Goal: Contribute content: Contribute content

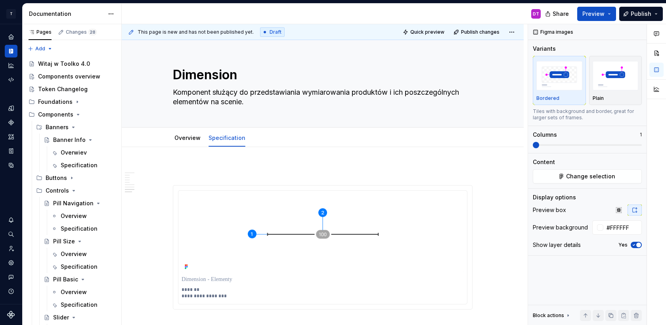
scroll to position [1965, 0]
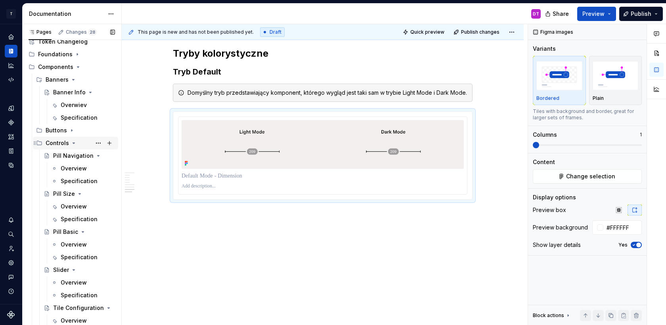
click at [72, 143] on icon "Page tree" at bounding box center [74, 143] width 6 height 6
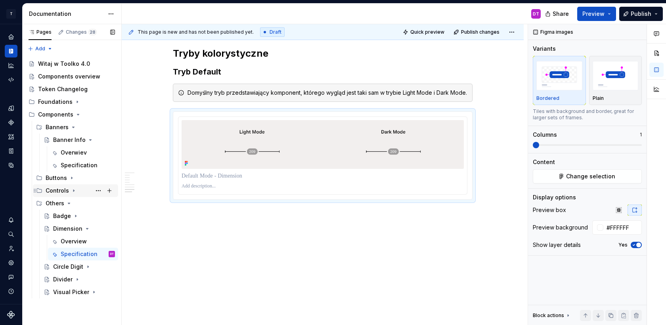
scroll to position [0, 0]
click at [66, 205] on icon "Page tree" at bounding box center [69, 203] width 6 height 6
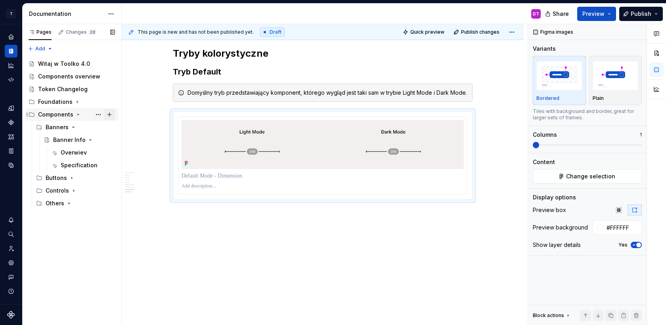
click at [111, 114] on button "Page tree" at bounding box center [109, 114] width 11 height 11
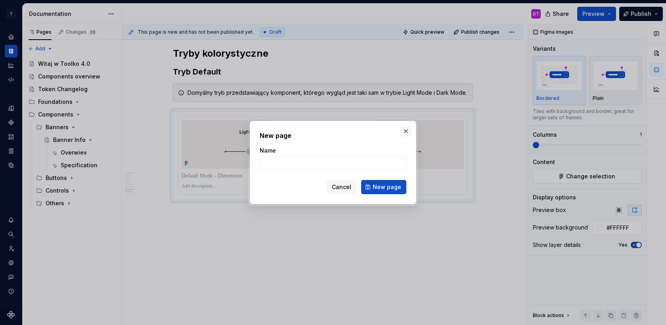
click at [405, 129] on button "button" at bounding box center [405, 131] width 11 height 11
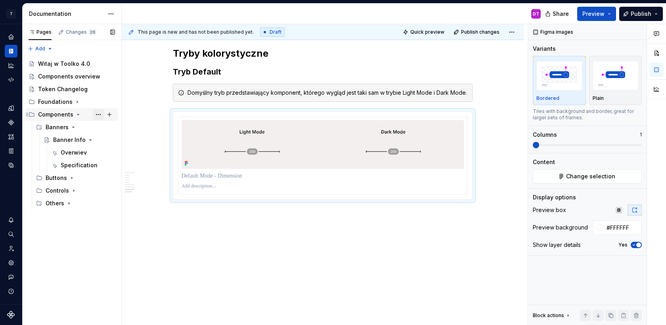
click at [97, 116] on button "Page tree" at bounding box center [98, 114] width 11 height 11
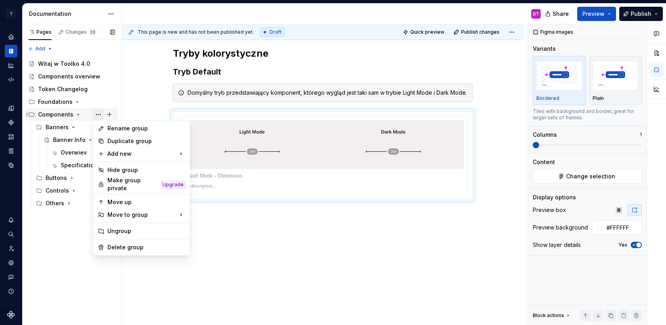
type textarea "*"
click at [203, 167] on div "New group" at bounding box center [229, 169] width 52 height 8
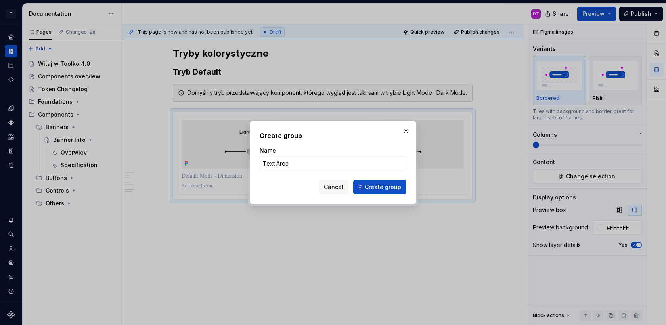
type input "Text Areas"
click button "Create group" at bounding box center [379, 187] width 53 height 14
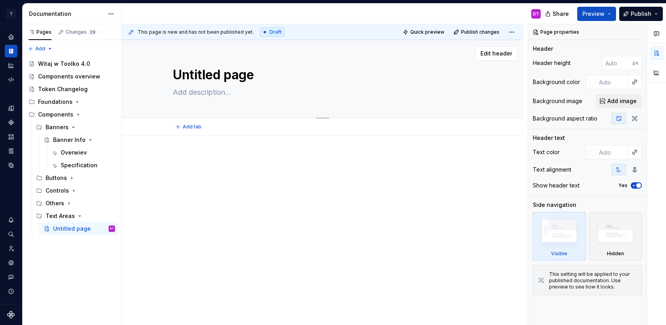
click at [198, 74] on textarea "Untitled page" at bounding box center [321, 74] width 300 height 19
click at [97, 228] on button "Page tree" at bounding box center [98, 228] width 11 height 11
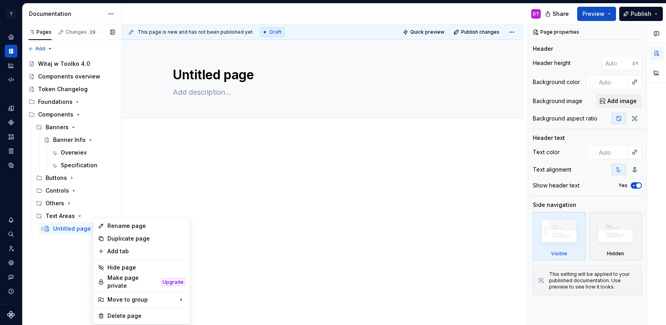
click at [74, 231] on div "Pages Changes 29 Add Accessibility guide for tree Page tree. Navigate the tree …" at bounding box center [71, 174] width 99 height 301
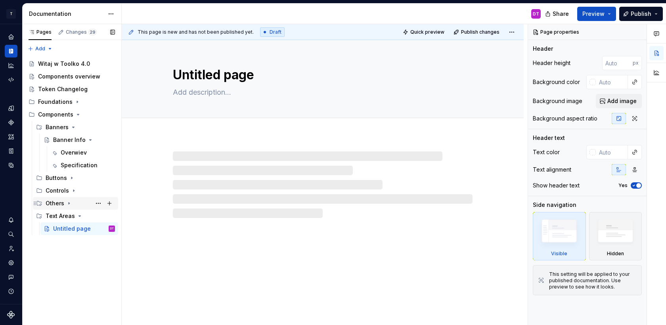
click at [71, 203] on icon "Page tree" at bounding box center [69, 203] width 6 height 6
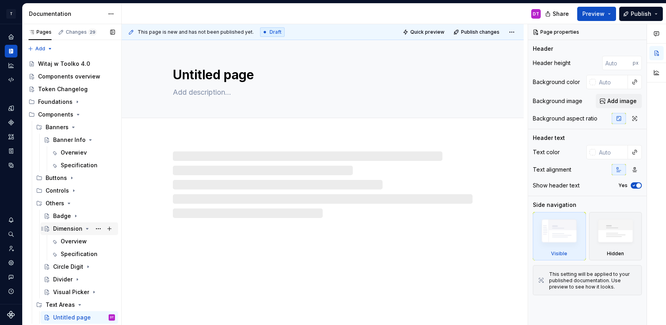
click at [86, 228] on icon "Page tree" at bounding box center [87, 228] width 2 height 1
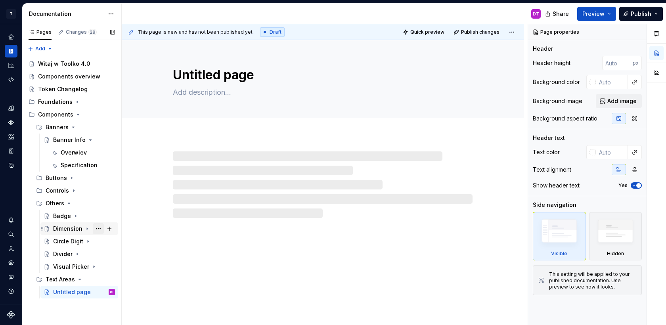
click at [98, 228] on button "Page tree" at bounding box center [98, 228] width 11 height 11
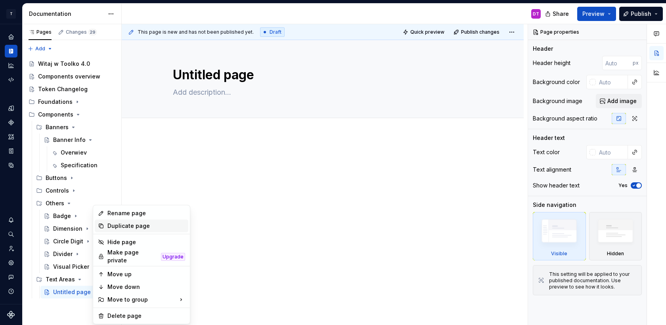
click at [120, 225] on div "Duplicate page" at bounding box center [146, 226] width 78 height 8
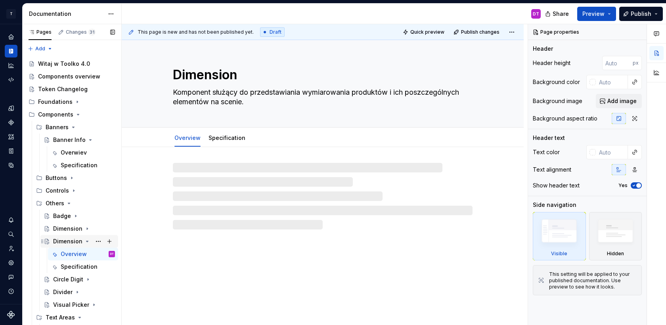
click at [85, 242] on icon "Page tree" at bounding box center [87, 241] width 6 height 6
click at [63, 214] on div "Badge" at bounding box center [62, 216] width 18 height 8
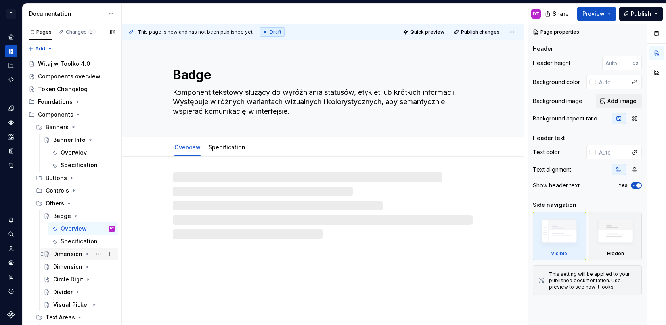
scroll to position [10, 0]
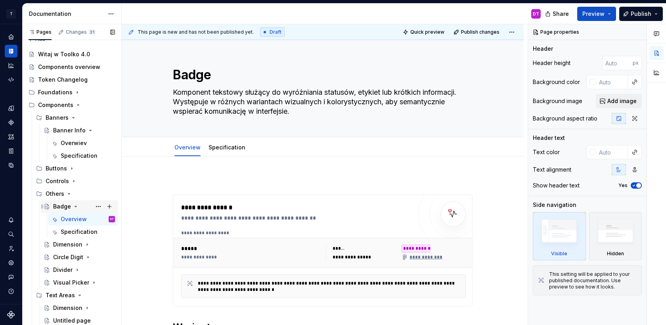
click at [76, 206] on icon "Page tree" at bounding box center [75, 206] width 6 height 6
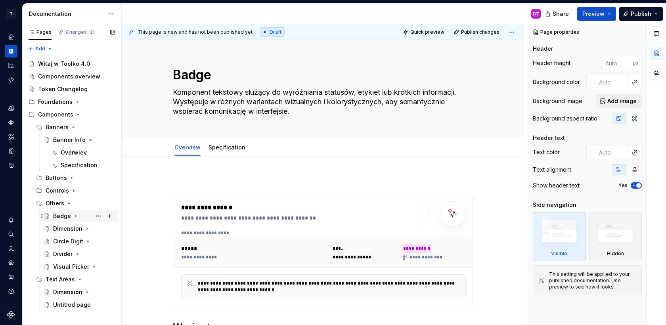
scroll to position [0, 0]
click at [99, 306] on button "Page tree" at bounding box center [98, 304] width 11 height 11
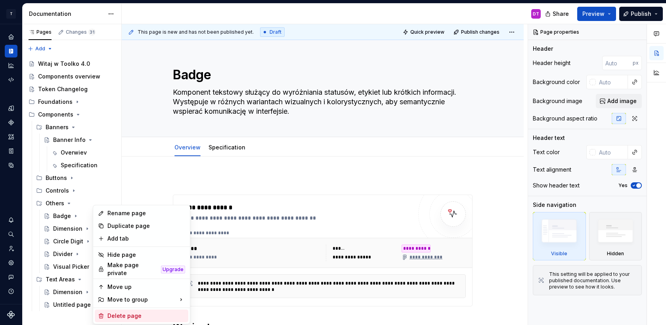
click at [115, 312] on div "Delete page" at bounding box center [146, 316] width 78 height 8
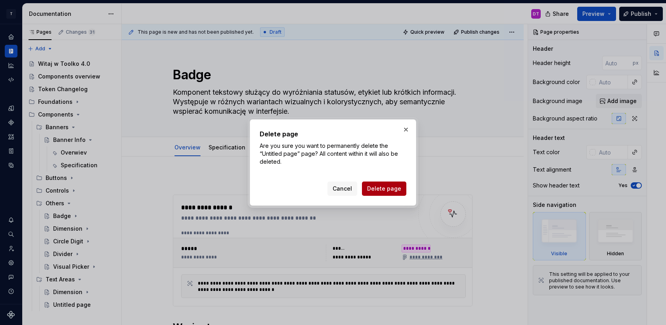
click at [383, 183] on button "Delete page" at bounding box center [384, 188] width 44 height 14
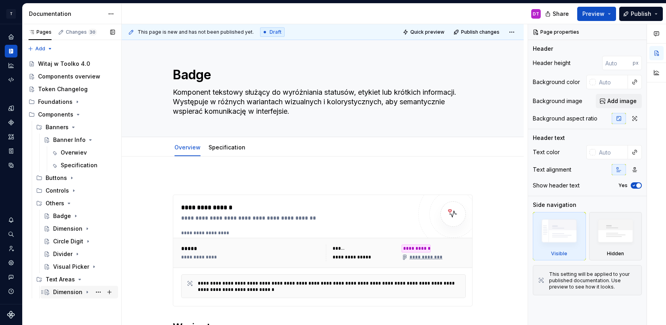
click at [65, 292] on div "Dimension" at bounding box center [67, 292] width 29 height 8
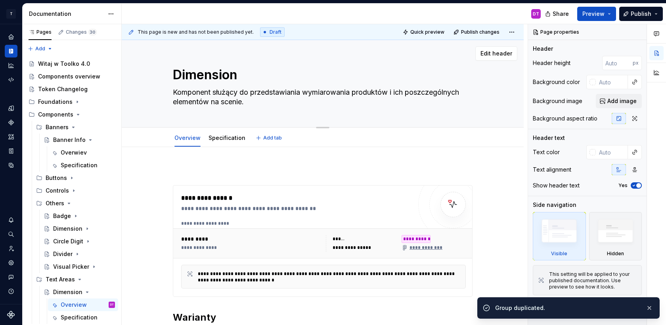
click at [201, 76] on textarea "Dimension" at bounding box center [321, 74] width 300 height 19
type textarea "*"
type textarea "S"
type textarea "*"
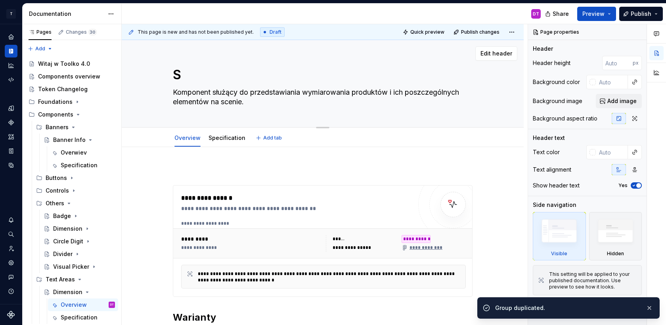
type textarea "Sp"
type textarea "*"
type textarea "Spl"
type textarea "*"
type textarea "Spli"
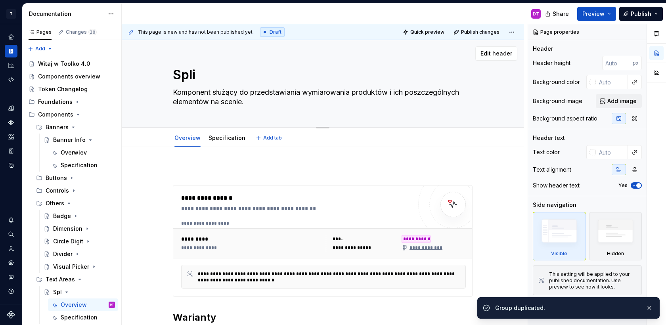
type textarea "*"
type textarea "Split"
type textarea "*"
type textarea "Split"
type textarea "*"
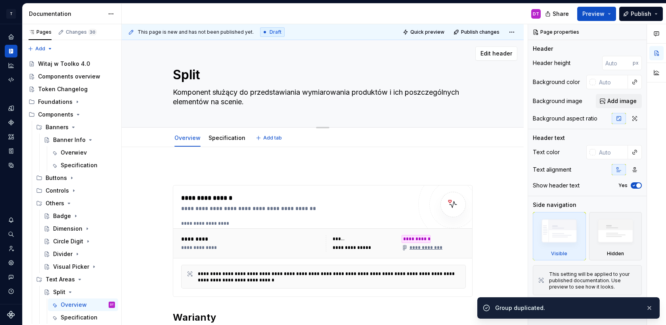
type textarea "Split T"
type textarea "*"
type textarea "Split Te"
type textarea "*"
type textarea "Split Tex"
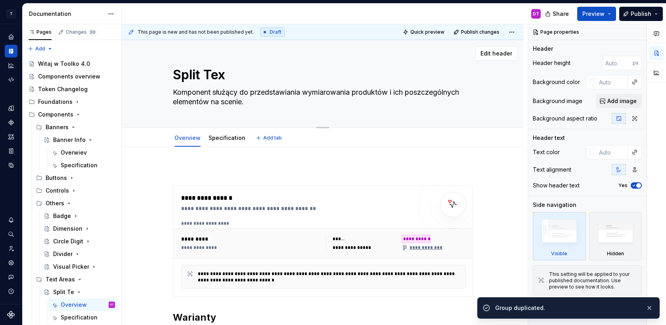
type textarea "*"
type textarea "Split Text"
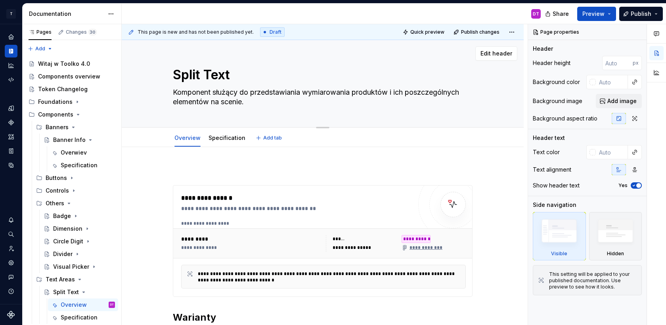
type textarea "*"
type textarea "Split Text"
type textarea "*"
type textarea "K"
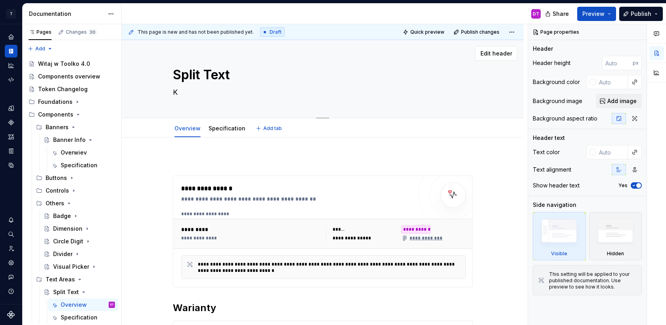
type textarea "*"
type textarea "K"
type textarea "*"
type textarea "Ko"
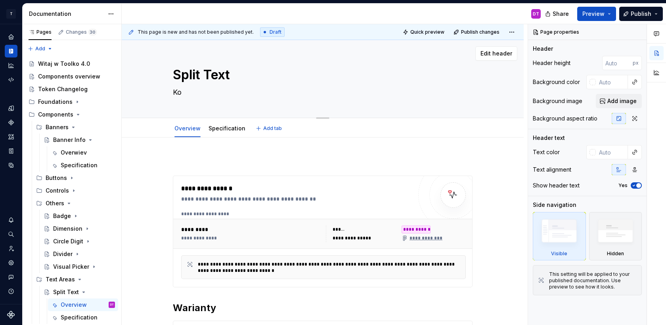
type textarea "*"
type textarea "Kom"
type textarea "*"
type textarea "Komp"
type textarea "*"
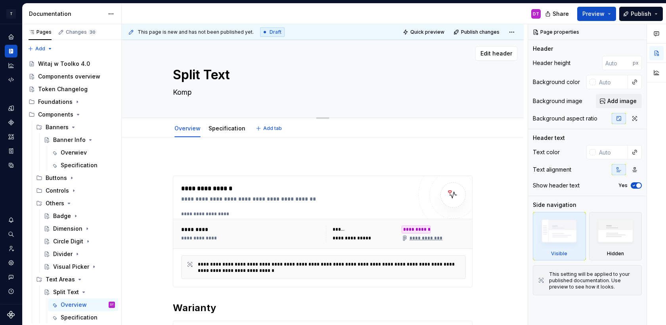
type textarea "Kompo"
type textarea "*"
type textarea "Kompon"
type textarea "*"
type textarea "Kompone"
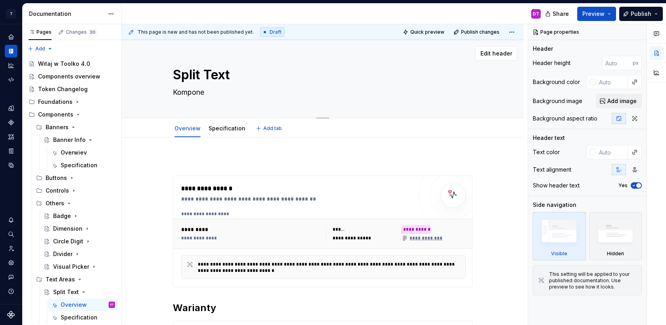
type textarea "*"
type textarea "Komponen"
type textarea "*"
type textarea "Komponent"
type textarea "*"
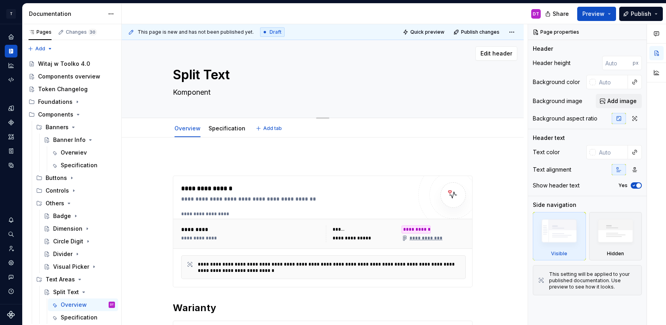
type textarea "Komponent"
type textarea "*"
type textarea "Komponent t"
type textarea "*"
type textarea "Komponent te"
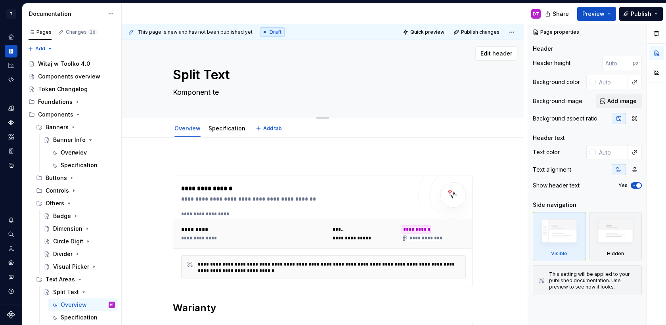
type textarea "*"
type textarea "Komponent tek"
type textarea "*"
type textarea "Komponent teks"
type textarea "*"
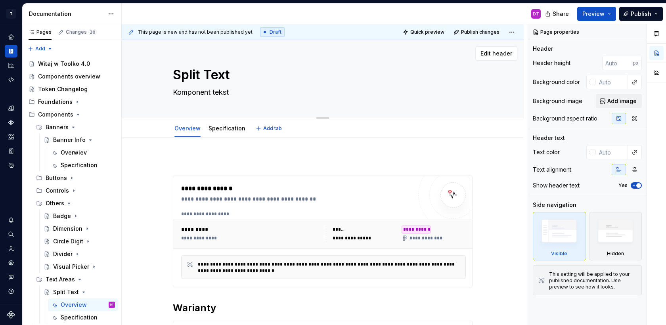
type textarea "Komponent teksto"
type textarea "*"
type textarea "Komponent tekstow"
type textarea "*"
type textarea "Komponent tekstowy"
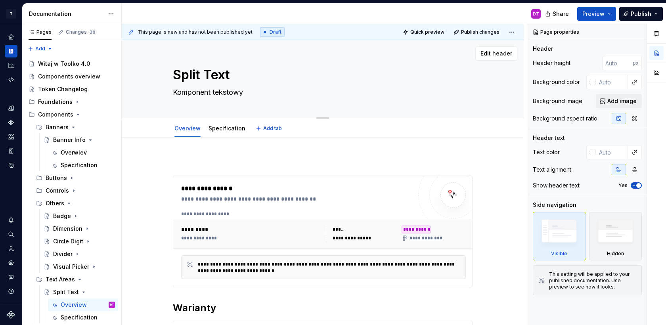
type textarea "*"
type textarea "Komponent tekstowy"
type textarea "*"
type textarea "Komponent tekstowy p"
type textarea "*"
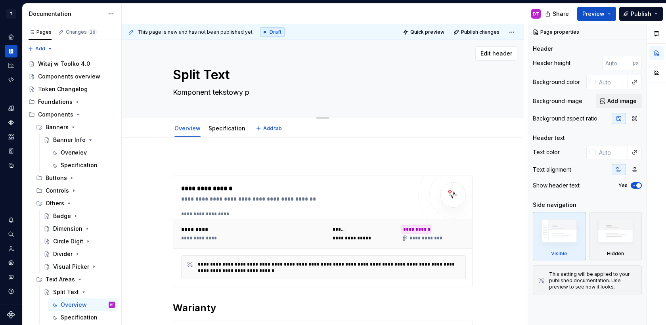
type textarea "Komponent tekstowy pr"
type textarea "*"
type textarea "Komponent tekstowy prz"
type textarea "*"
type textarea "Komponent tekstowy prze"
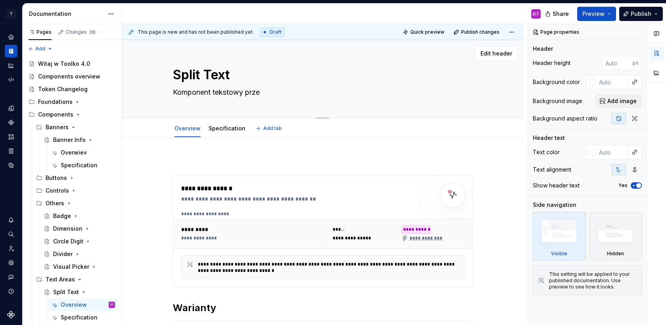
type textarea "*"
type textarea "Komponent tekstowy przed"
type textarea "*"
type textarea "Komponent tekstowy przeds"
type textarea "*"
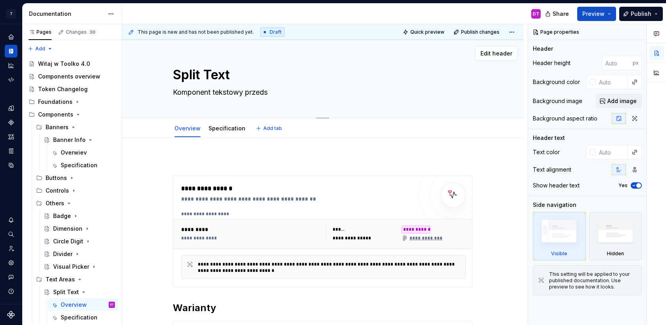
type textarea "Komponent tekstowy przedst"
type textarea "*"
type textarea "Komponent tekstowy przedsta"
type textarea "*"
type textarea "Komponent tekstowy przedstawi"
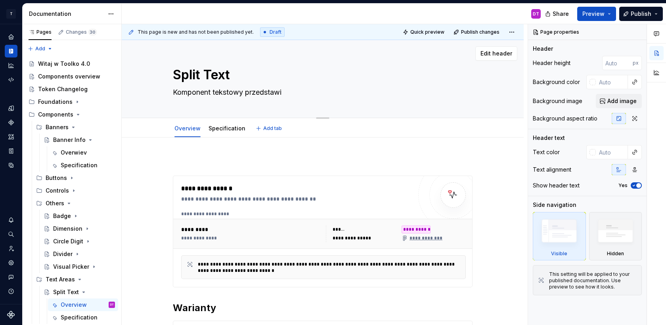
type textarea "*"
type textarea "Komponent tekstowy przedstawia"
type textarea "*"
type textarea "Komponent tekstowy przedstawiaj"
type textarea "*"
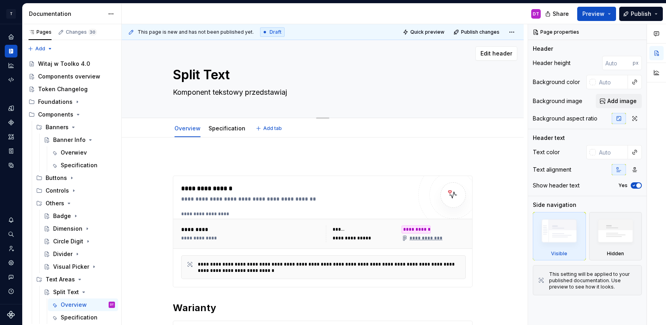
type textarea "Komponent tekstowy przedstawiają"
type textarea "*"
type textarea "Komponent tekstowy przedstawiający"
type textarea "*"
type textarea "Komponent tekstowy przedstawiający"
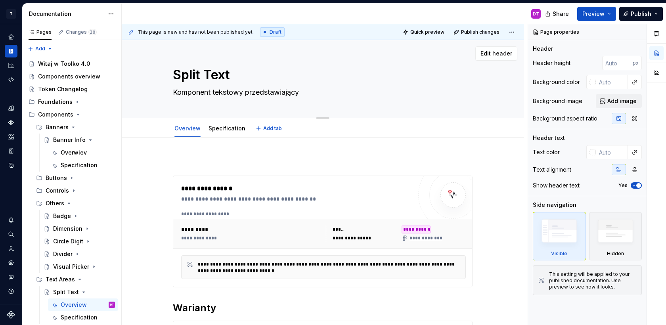
type textarea "*"
type textarea "Komponent tekstowy przedstawiający pa"
type textarea "*"
type textarea "Komponent tekstowy przedstawiający par"
type textarea "*"
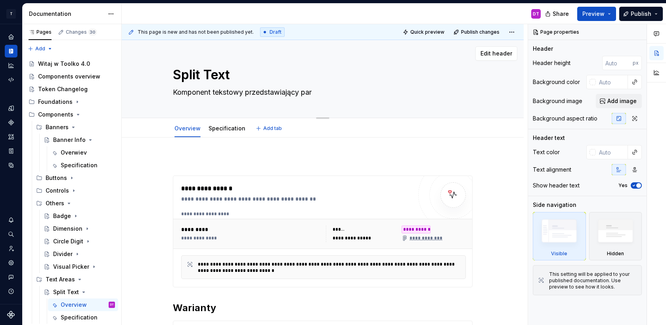
type textarea "Komponent tekstowy przedstawiający parę"
type textarea "*"
type textarea "Komponent tekstowy przedstawiający parę"
type textarea "*"
type textarea "Komponent tekstowy przedstawiający parę i"
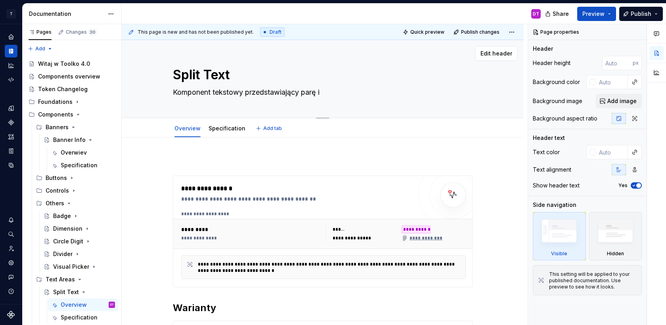
type textarea "*"
type textarea "Komponent tekstowy przedstawiający parę in"
type textarea "*"
type textarea "Komponent tekstowy przedstawiający parę inf"
type textarea "*"
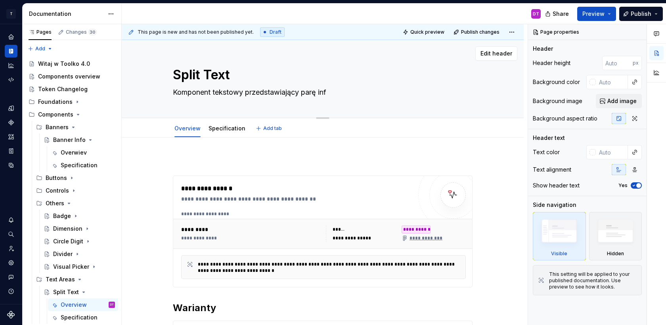
type textarea "Komponent tekstowy przedstawiający parę info"
type textarea "*"
type textarea "Komponent tekstowy przedstawiający parę infor"
type textarea "*"
type textarea "Komponent tekstowy przedstawiający parę inform"
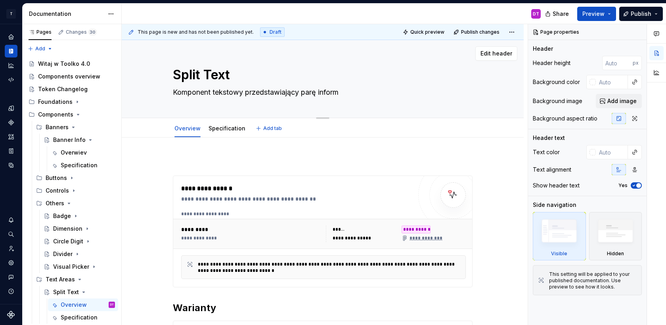
type textarea "*"
type textarea "Komponent tekstowy przedstawiający parę informa"
type textarea "*"
type textarea "Komponent tekstowy przedstawiający parę informacj"
type textarea "*"
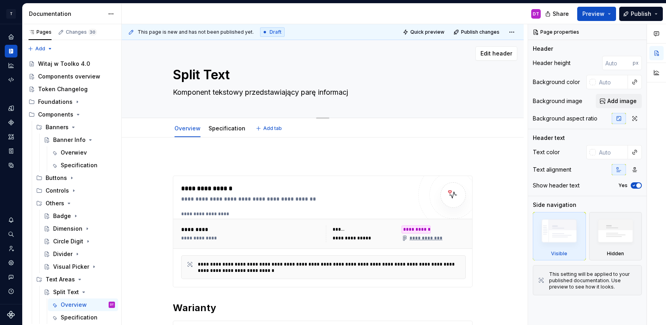
type textarea "Komponent tekstowy przedstawiający parę informacji"
type textarea "*"
type textarea "Komponent tekstowy przedstawiający parę informacji"
paste textarea "parę informacji w jednym rzędzie: tekst po lewej + tekst po prawej."
type textarea "*"
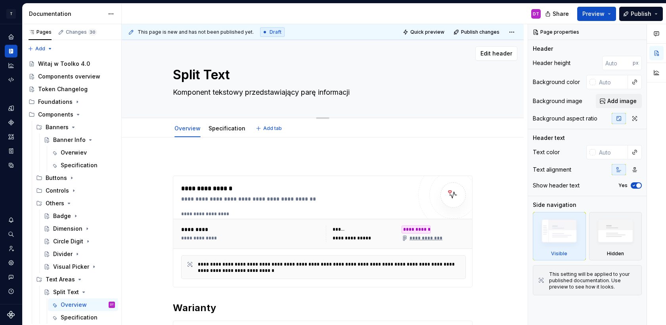
type textarea "Komponent tekstowy przedstawiający parę informacji parę informacji w jednym rzę…"
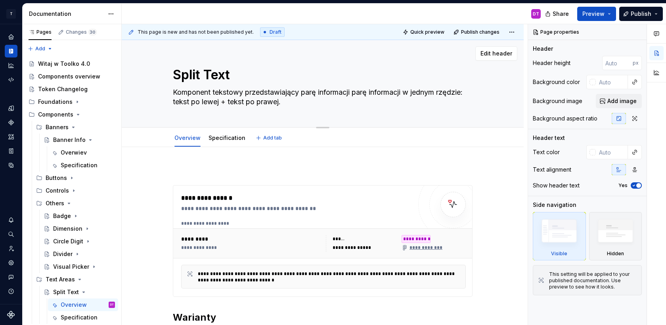
drag, startPoint x: 355, startPoint y: 91, endPoint x: 301, endPoint y: 93, distance: 54.0
click at [301, 93] on textarea "Komponent tekstowy przedstawiający parę informacji parę informacji w jednym rzę…" at bounding box center [321, 97] width 300 height 22
type textarea "*"
type textarea "Komponent tekstowy przedstawiający parę informacji w jednym rzędzie: tekst po l…"
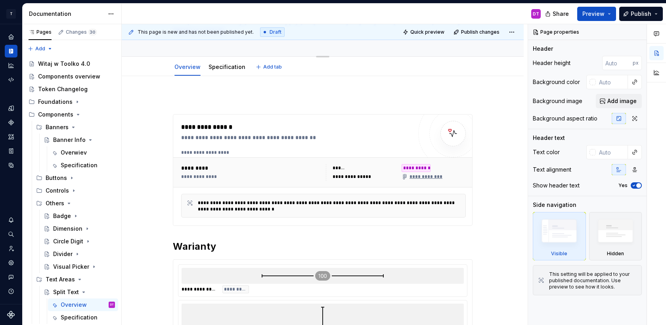
type textarea "*"
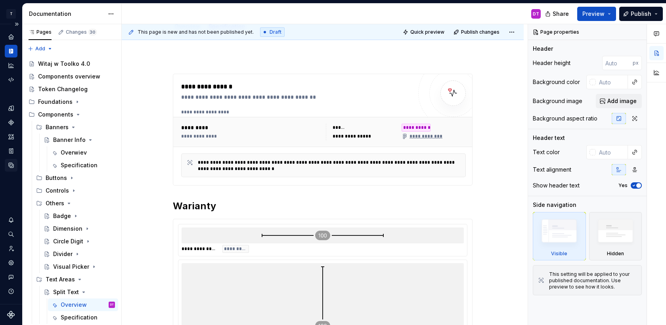
type textarea "Komponent tekstowy przedstawiający parę informacji w jednym rzędzie: tekst po l…"
click at [10, 164] on icon "Data sources" at bounding box center [11, 165] width 7 height 7
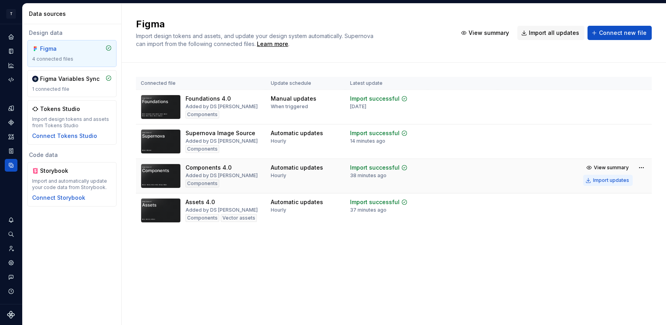
click at [599, 181] on div "Import updates" at bounding box center [611, 180] width 36 height 6
click at [13, 52] on icon "Documentation" at bounding box center [11, 51] width 7 height 7
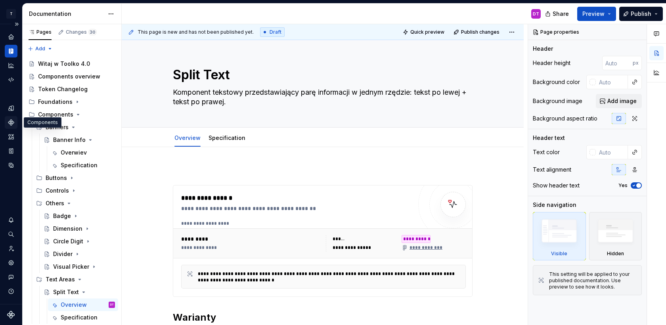
click at [13, 124] on icon "Components" at bounding box center [11, 122] width 7 height 7
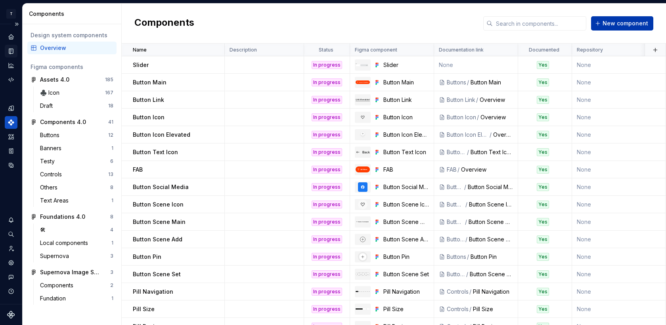
click at [633, 23] on span "New component" at bounding box center [625, 23] width 46 height 8
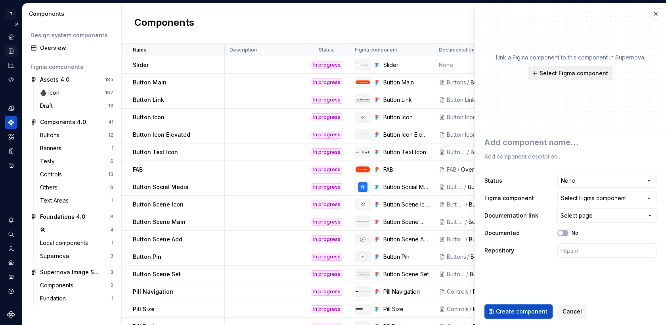
click at [586, 74] on span "Select Figma component" at bounding box center [573, 73] width 69 height 8
type textarea "*"
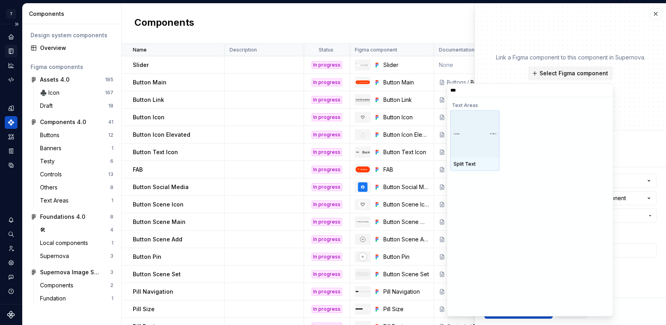
type input "****"
click at [468, 138] on div at bounding box center [474, 134] width 49 height 48
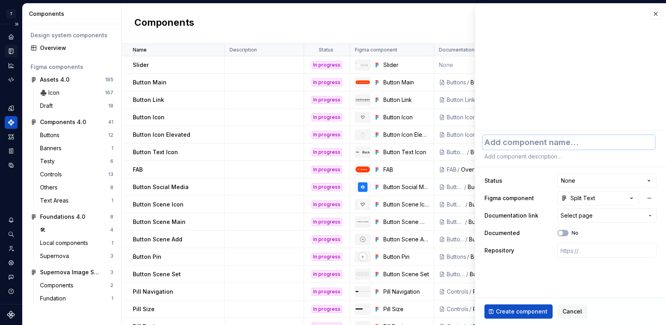
click at [564, 142] on textarea at bounding box center [569, 142] width 172 height 14
type textarea "*"
type textarea "S"
type textarea "*"
type textarea "Sp"
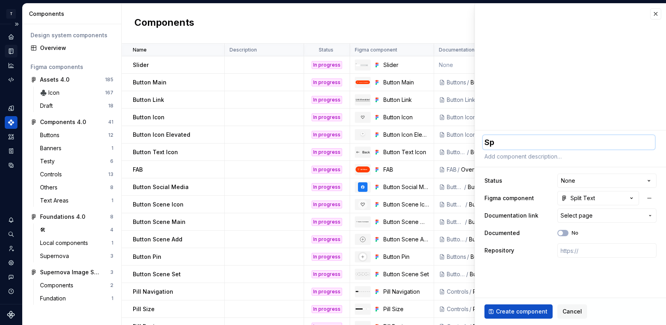
type textarea "*"
type textarea "Spl"
type textarea "*"
type textarea "Spli"
type textarea "*"
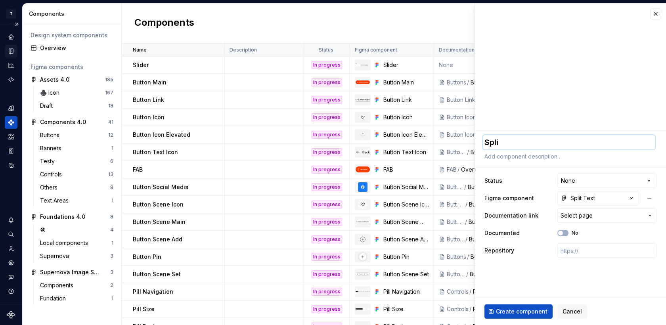
type textarea "Split"
type textarea "*"
type textarea "Split"
type textarea "*"
type textarea "Split T"
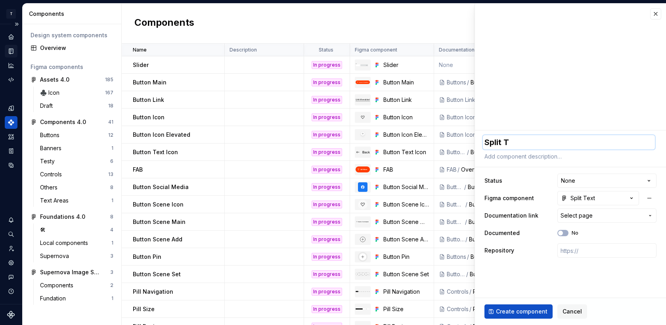
type textarea "*"
type textarea "Split Te"
type textarea "*"
type textarea "Split Tex"
type textarea "*"
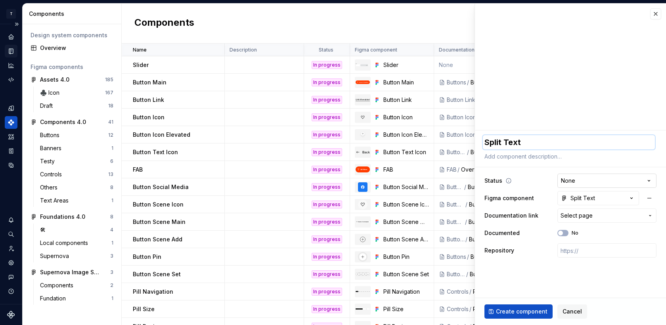
type textarea "Split Text"
click at [582, 181] on html "T Toolko 4.0 DT Design system data Components Design system components Overview…" at bounding box center [333, 162] width 666 height 325
select select "**********"
type textarea "*"
click at [580, 215] on span "Select page" at bounding box center [576, 216] width 32 height 8
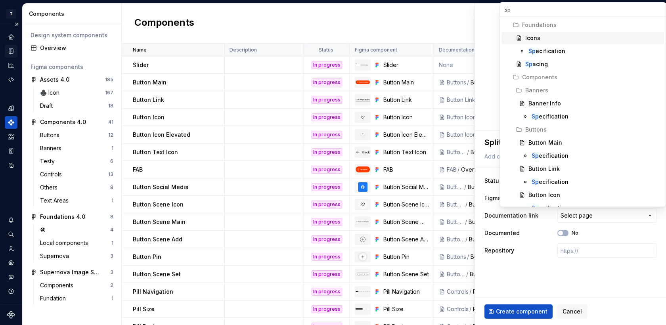
type input "spl"
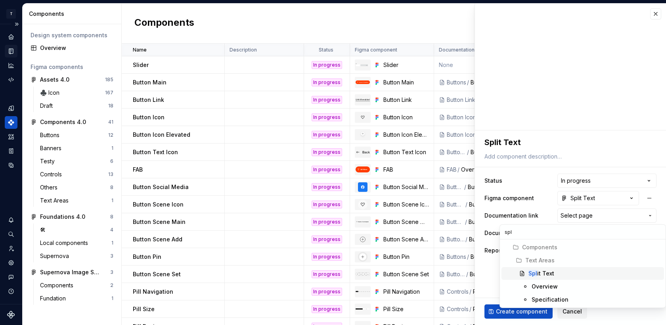
type textarea "*"
type input "spl"
click at [556, 274] on div "Spl it Text" at bounding box center [594, 273] width 132 height 8
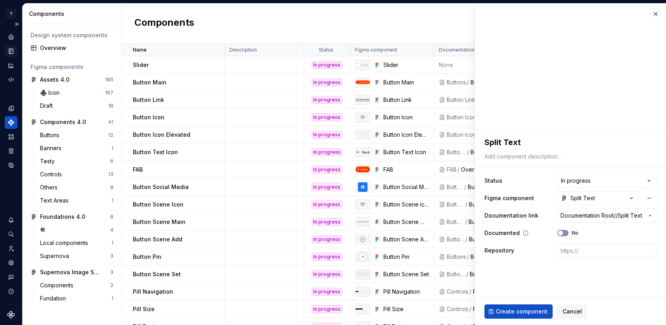
click at [566, 231] on button "No" at bounding box center [562, 233] width 11 height 6
click at [519, 311] on span "Create component" at bounding box center [522, 311] width 52 height 8
type textarea "*"
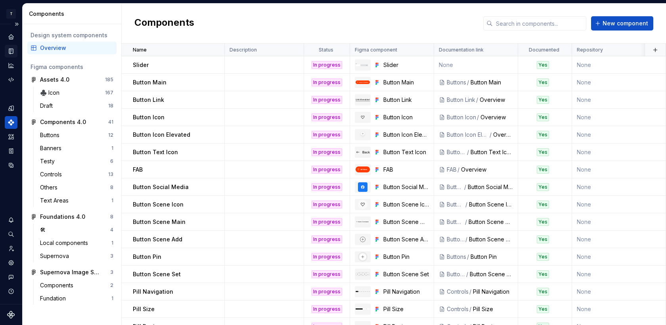
click at [12, 47] on div "Documentation" at bounding box center [11, 51] width 13 height 13
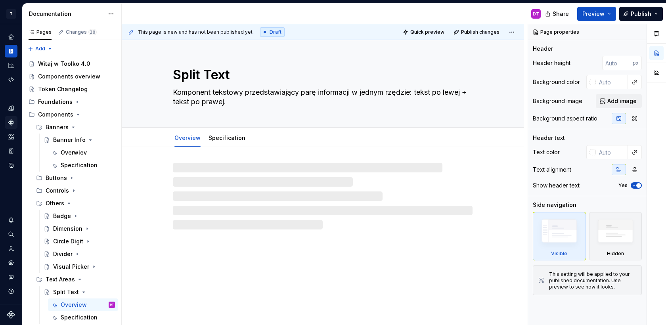
type textarea "*"
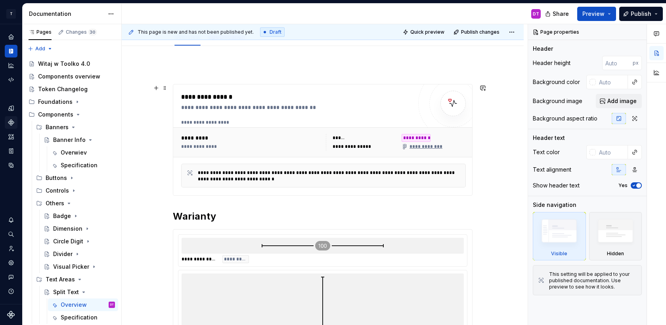
scroll to position [118, 0]
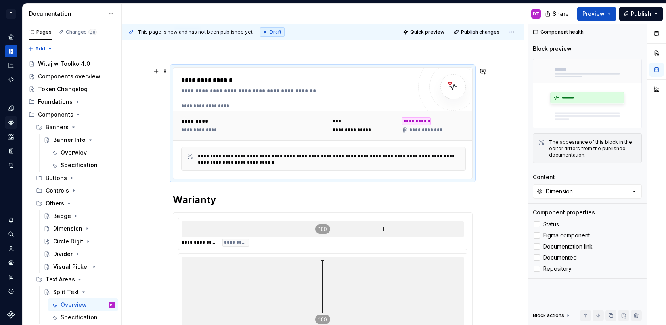
click at [333, 124] on div "**********" at bounding box center [396, 125] width 140 height 17
click at [585, 192] on button "Dimension" at bounding box center [586, 191] width 109 height 14
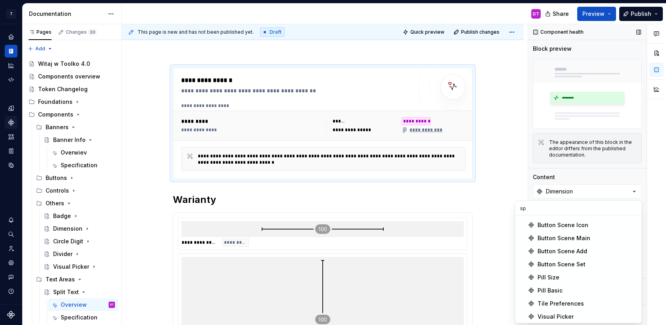
scroll to position [0, 0]
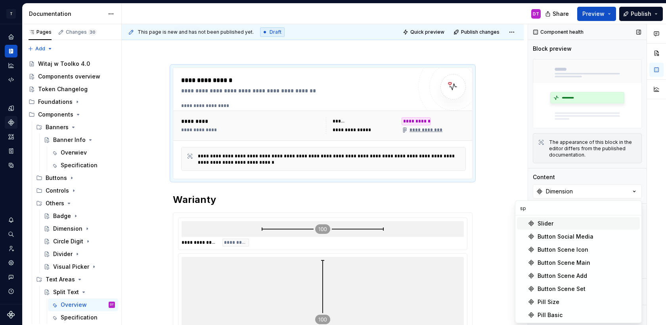
type input "spl"
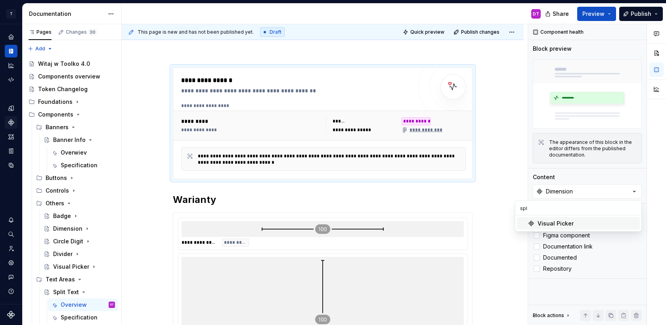
click at [10, 122] on icon "Components" at bounding box center [11, 122] width 7 height 7
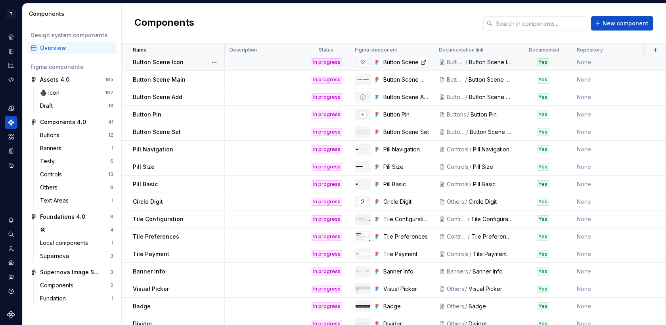
scroll to position [185, 0]
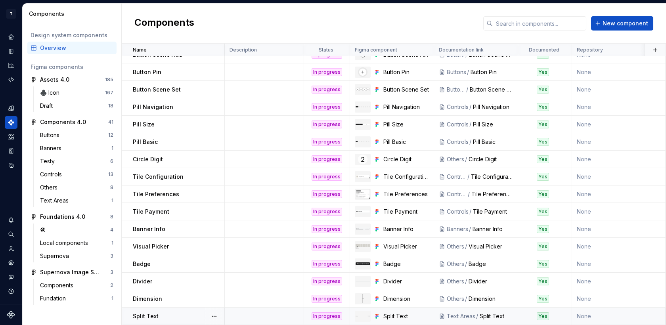
click at [149, 317] on p "Split Text" at bounding box center [146, 316] width 26 height 8
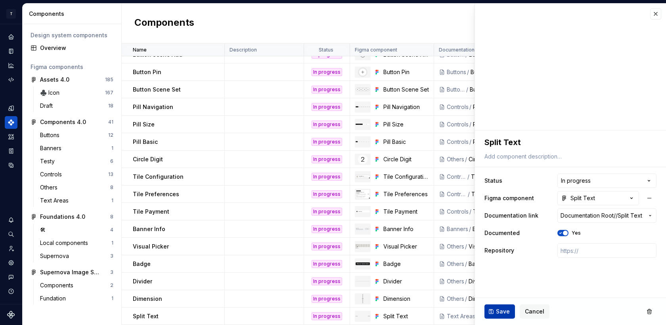
click at [494, 308] on button "Save" at bounding box center [499, 311] width 31 height 14
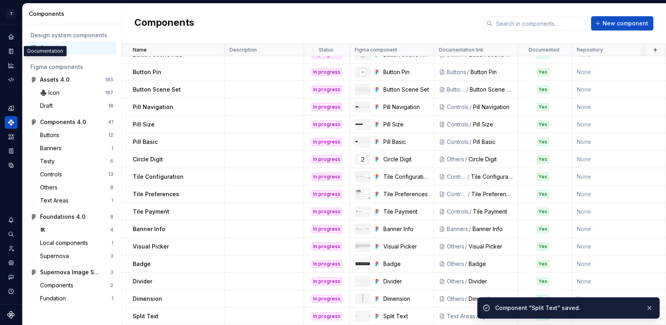
click at [11, 52] on icon "Documentation" at bounding box center [11, 51] width 3 height 4
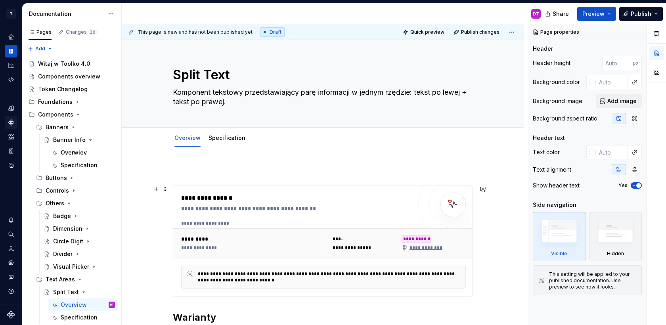
type textarea "*"
click at [378, 243] on div "**********" at bounding box center [396, 243] width 140 height 17
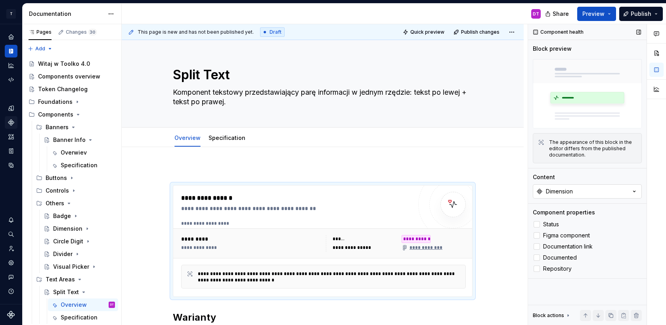
click at [572, 188] on div "Dimension" at bounding box center [559, 191] width 27 height 8
type input "sp"
click at [547, 235] on div "Split Text" at bounding box center [550, 237] width 26 height 8
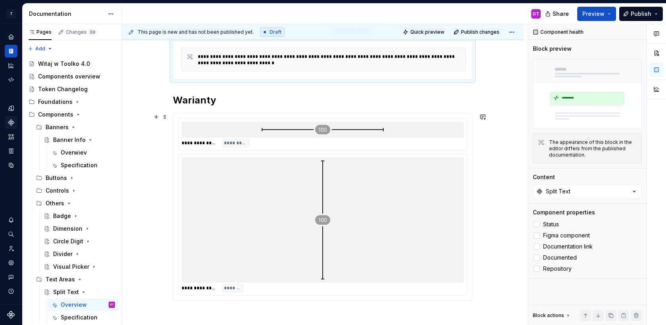
scroll to position [218, 0]
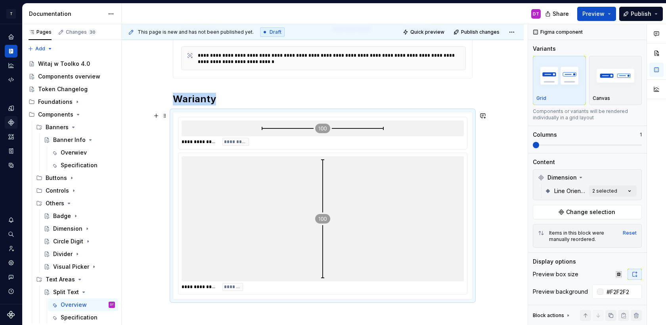
click at [352, 203] on div at bounding box center [322, 218] width 282 height 125
click at [548, 210] on button "Change selection" at bounding box center [586, 212] width 109 height 14
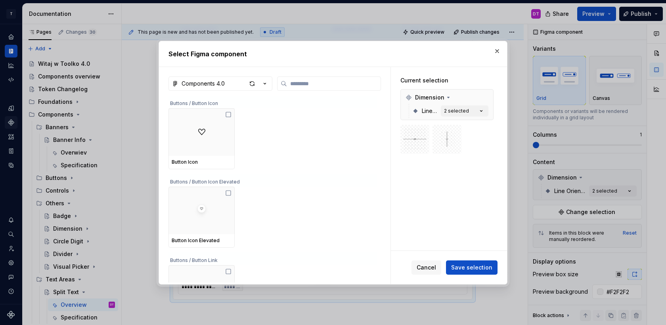
type textarea "*"
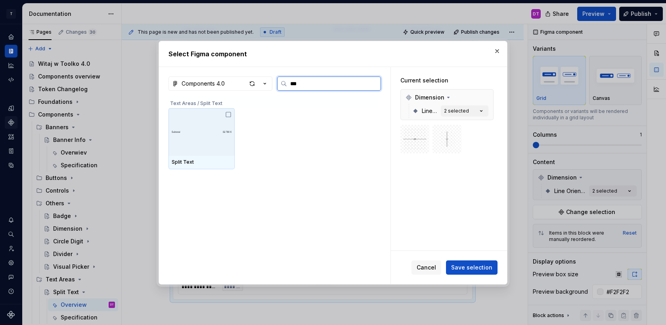
type input "****"
click at [223, 153] on div at bounding box center [201, 132] width 66 height 48
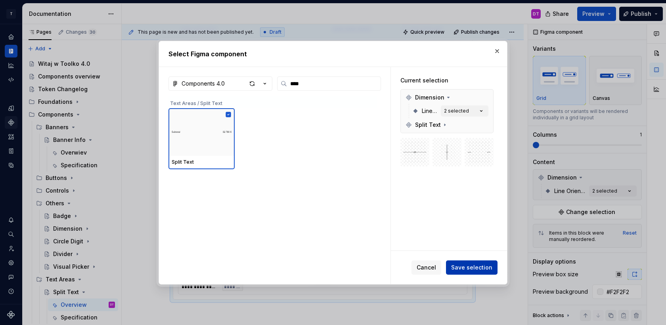
click at [481, 267] on span "Save selection" at bounding box center [471, 267] width 41 height 8
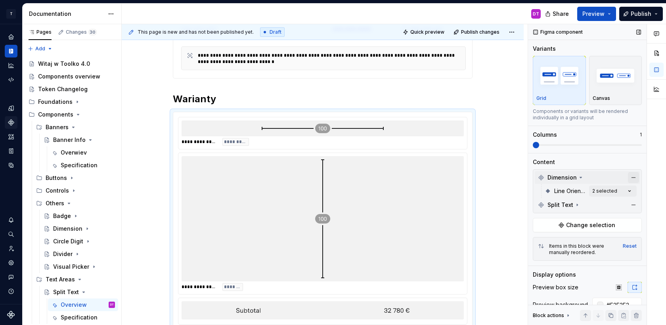
click at [632, 177] on button "button" at bounding box center [633, 177] width 11 height 11
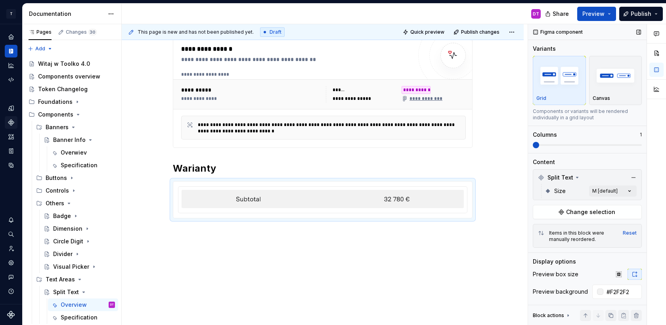
scroll to position [149, 0]
click at [606, 188] on div "Comments Open comments No comments yet Select ‘Comment’ from the block context …" at bounding box center [597, 174] width 138 height 301
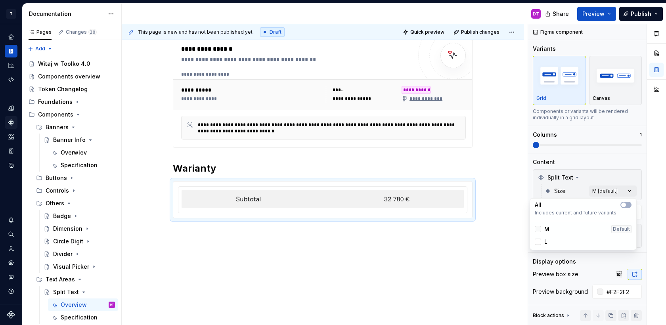
click at [537, 229] on div at bounding box center [537, 229] width 6 height 6
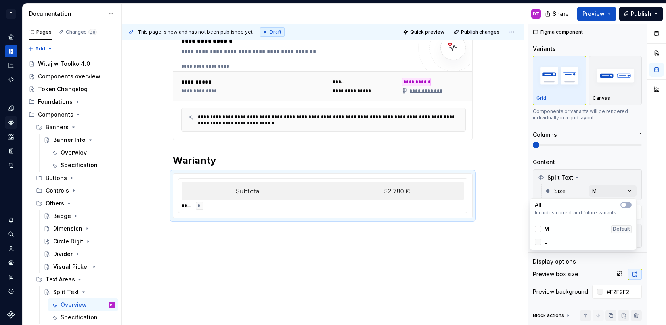
click at [537, 239] on div at bounding box center [537, 241] width 6 height 6
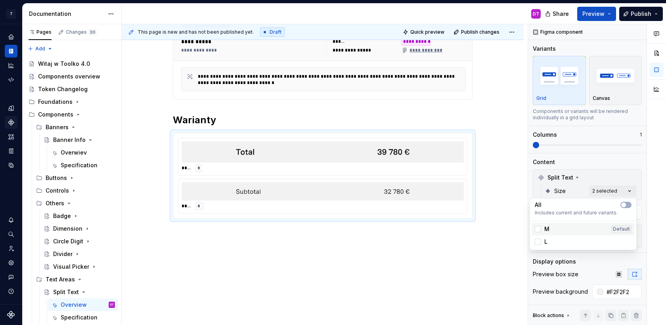
scroll to position [197, 0]
click at [633, 170] on div "Comments Open comments No comments yet Select ‘Comment’ from the block context …" at bounding box center [597, 174] width 138 height 301
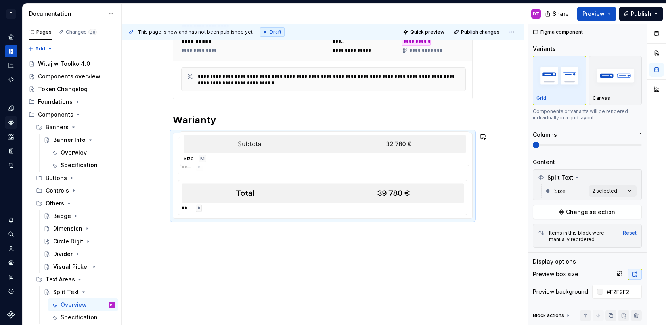
drag, startPoint x: 184, startPoint y: 193, endPoint x: 184, endPoint y: 145, distance: 47.9
click at [184, 145] on body "T Toolko 4.0 DT Design system data Documentation DT Share Preview Publish Pages…" at bounding box center [333, 162] width 666 height 325
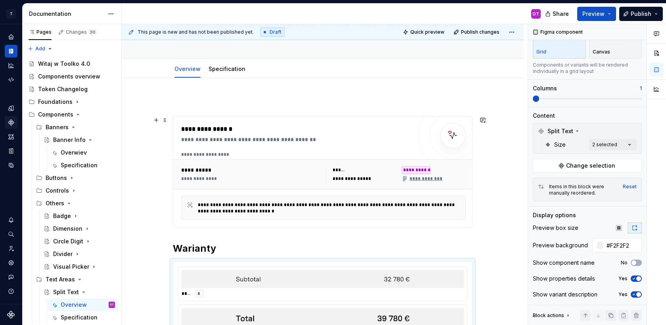
scroll to position [0, 0]
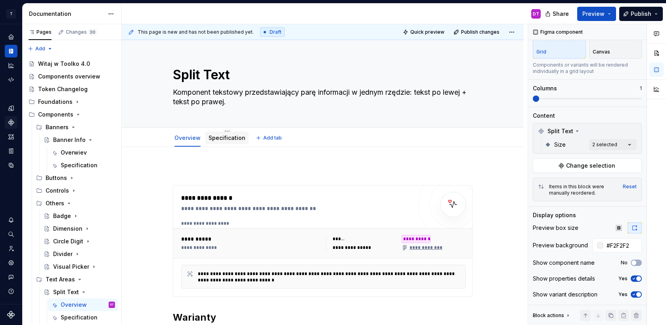
click at [225, 139] on link "Specification" at bounding box center [226, 137] width 37 height 7
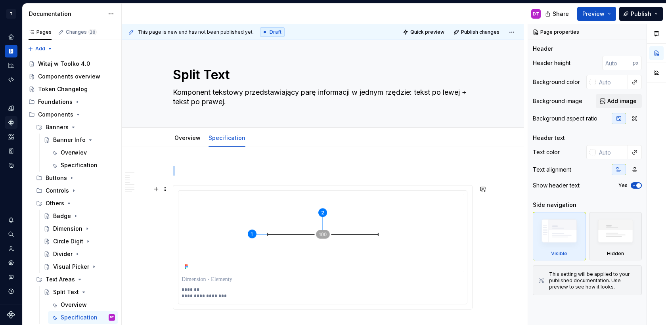
click at [328, 229] on img at bounding box center [322, 233] width 282 height 78
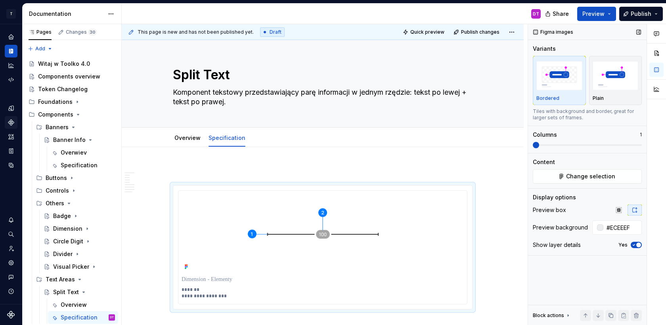
click at [578, 166] on div "Content" at bounding box center [586, 162] width 109 height 8
click at [573, 177] on span "Change selection" at bounding box center [590, 176] width 49 height 8
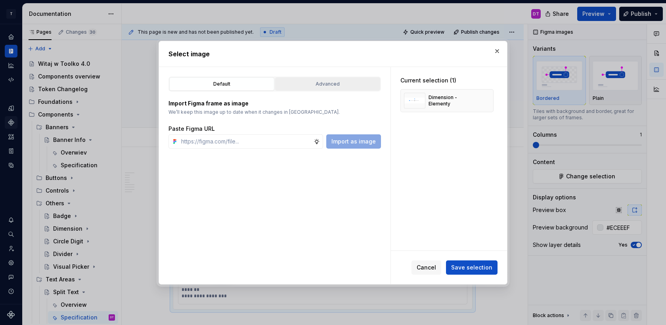
click at [325, 84] on div "Advanced" at bounding box center [327, 84] width 99 height 8
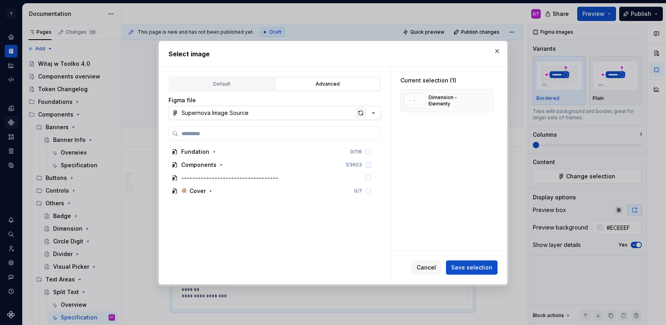
click at [362, 113] on div "button" at bounding box center [360, 112] width 11 height 11
type textarea "*"
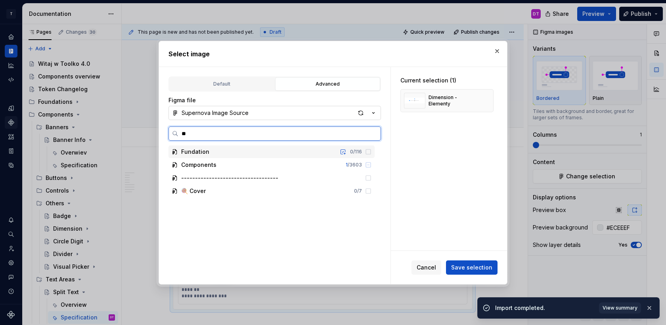
type input "***"
type textarea "*"
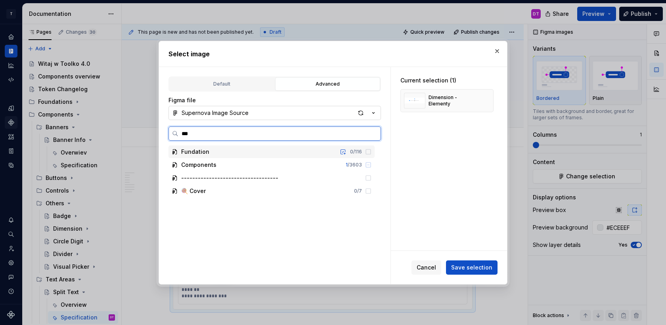
type input "****"
type textarea "*"
type input "*****"
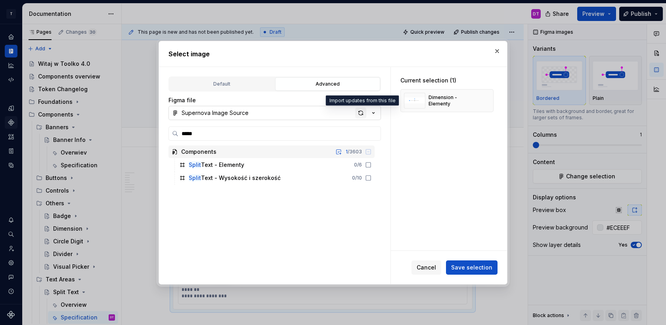
click at [358, 112] on div "button" at bounding box center [360, 112] width 11 height 11
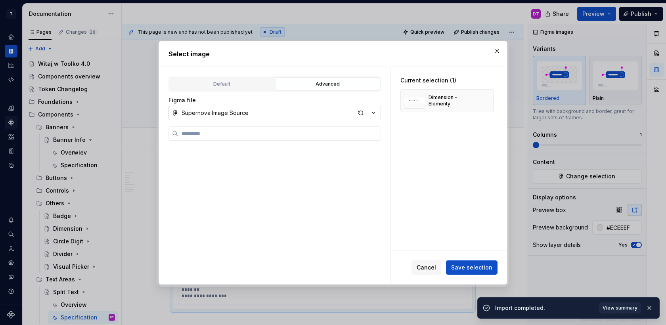
type textarea "*"
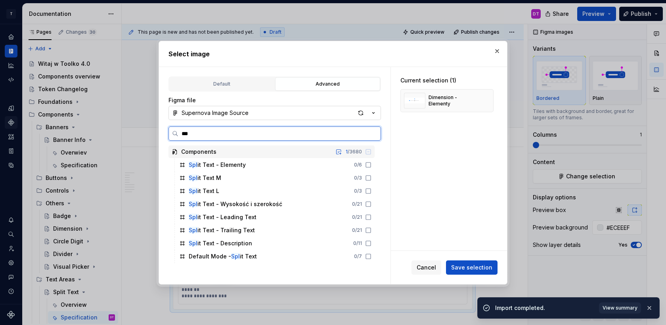
type input "****"
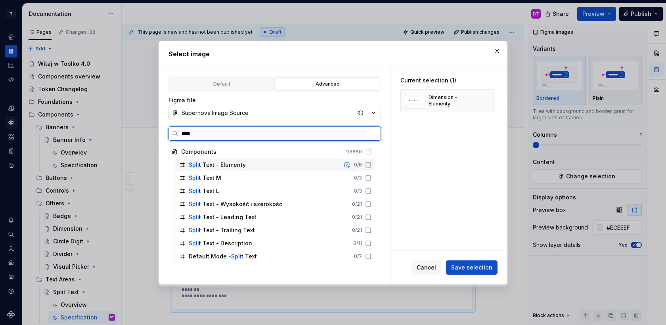
click at [255, 165] on div "Spli t Text - Elementy 0 / 6" at bounding box center [275, 164] width 198 height 13
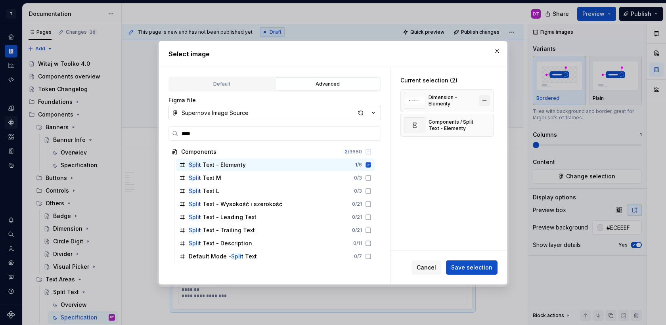
click at [488, 98] on button "button" at bounding box center [484, 100] width 11 height 11
click at [472, 265] on span "Save selection" at bounding box center [471, 267] width 41 height 8
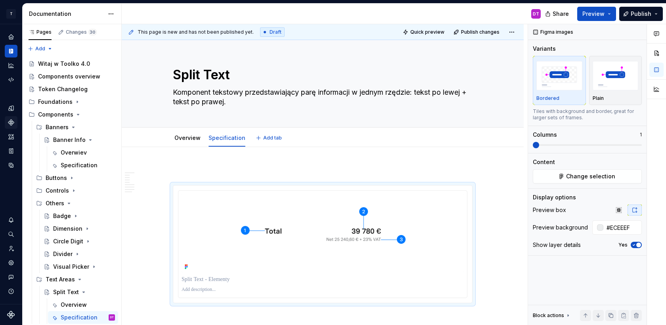
type textarea "*"
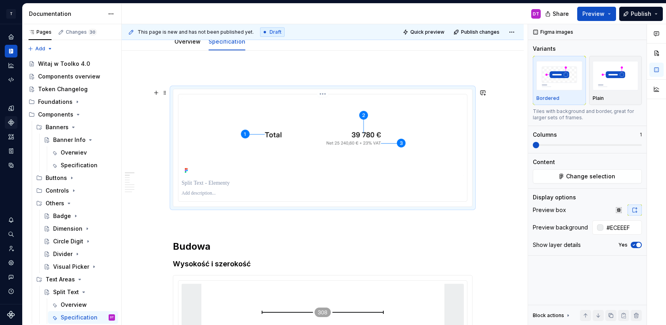
scroll to position [108, 0]
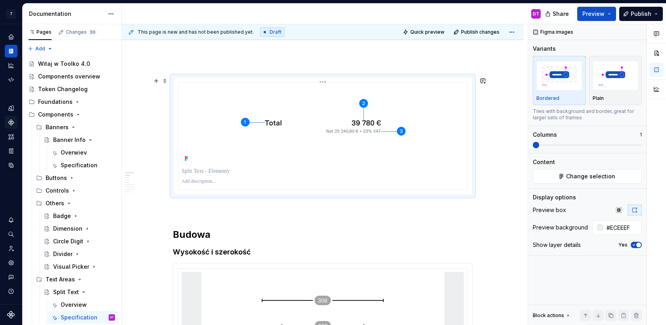
click at [202, 183] on p at bounding box center [322, 181] width 282 height 6
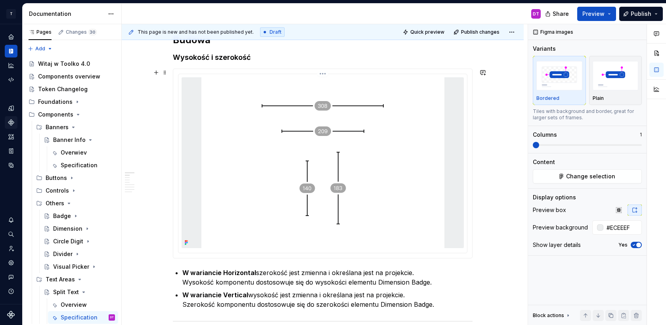
scroll to position [314, 0]
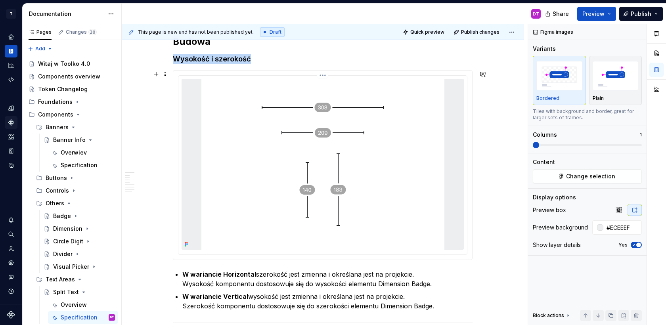
click at [223, 217] on img at bounding box center [322, 164] width 243 height 171
click at [577, 174] on span "Change selection" at bounding box center [590, 176] width 49 height 8
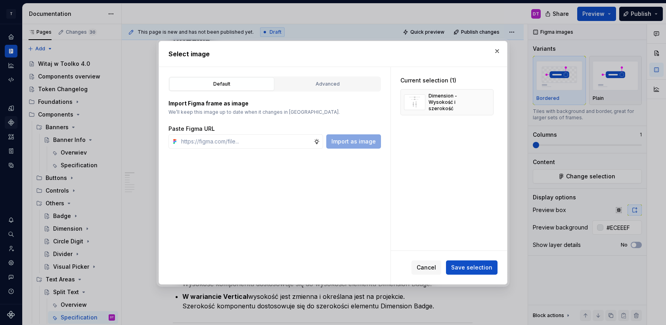
type textarea "*"
click at [312, 82] on div "Advanced" at bounding box center [327, 84] width 99 height 8
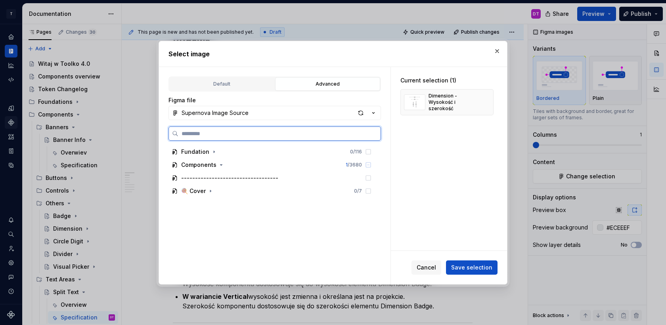
click at [252, 130] on input "search" at bounding box center [279, 134] width 202 height 8
type input "*****"
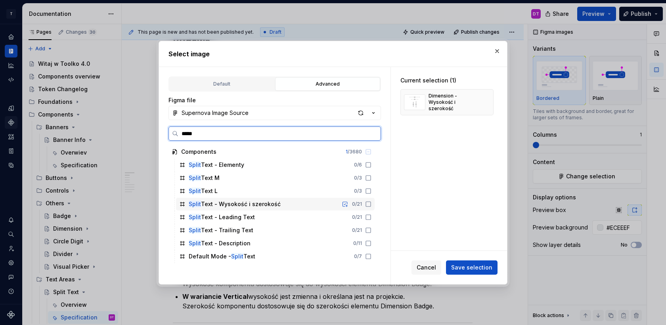
click at [271, 204] on div "Split Text - Wysokość i szerokość" at bounding box center [235, 204] width 92 height 8
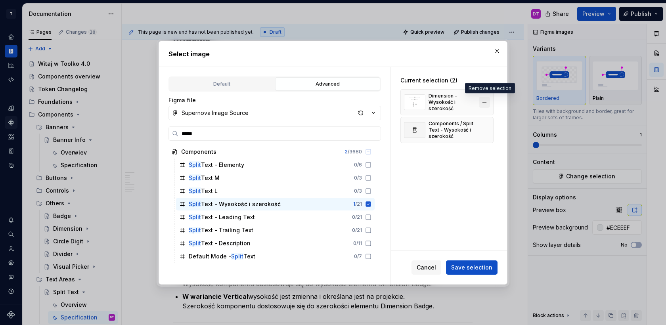
click at [487, 100] on button "button" at bounding box center [484, 102] width 11 height 11
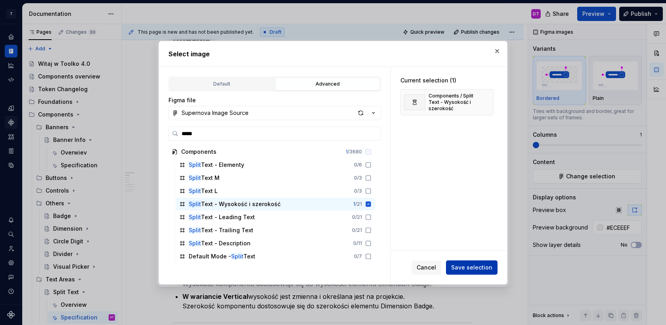
click at [479, 265] on span "Save selection" at bounding box center [471, 267] width 41 height 8
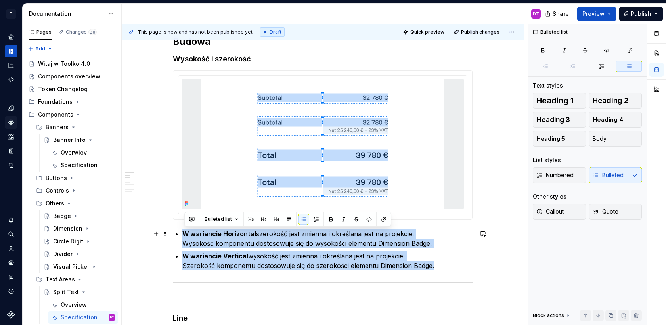
drag, startPoint x: 441, startPoint y: 265, endPoint x: 176, endPoint y: 230, distance: 267.3
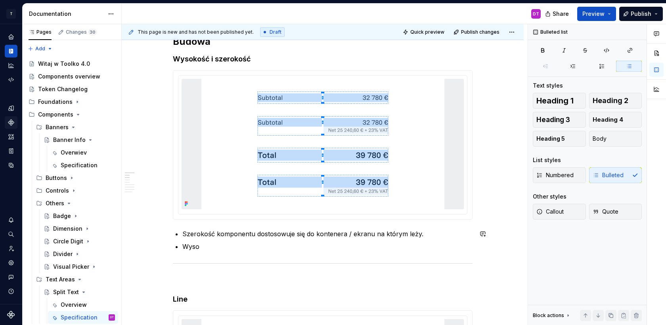
type textarea "*"
click at [298, 153] on img at bounding box center [322, 144] width 243 height 130
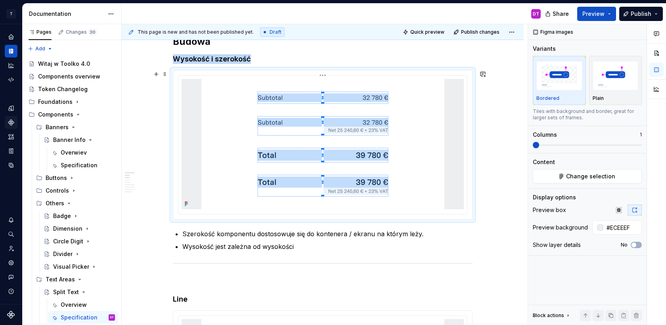
click at [326, 75] on html "T Toolko 4.0 DT Design system data Documentation DT Share Preview Publish Pages…" at bounding box center [333, 162] width 666 height 325
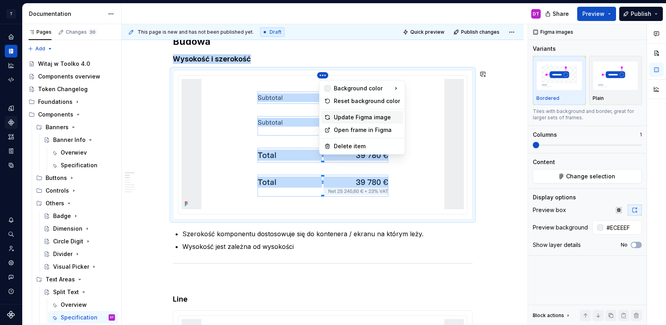
click at [358, 117] on div "Update Figma image" at bounding box center [367, 117] width 66 height 8
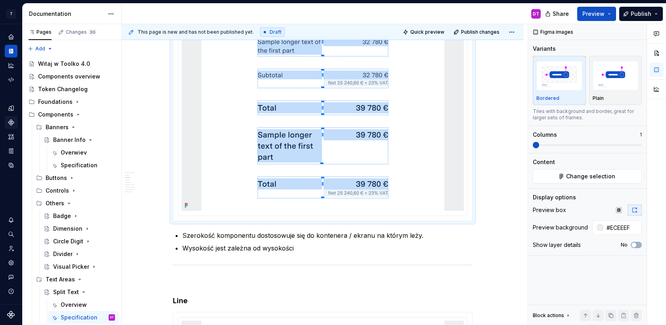
scroll to position [429, 0]
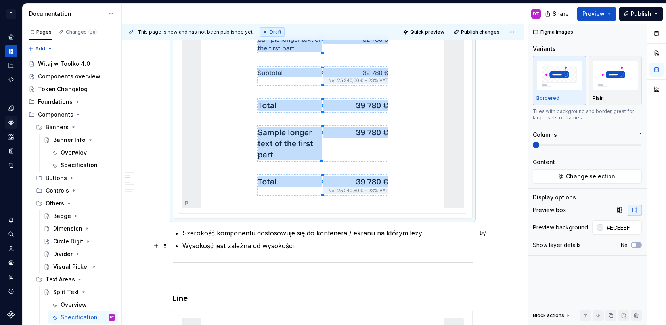
click at [305, 243] on p "Wysokość jest zależna od wysokości" at bounding box center [327, 246] width 290 height 10
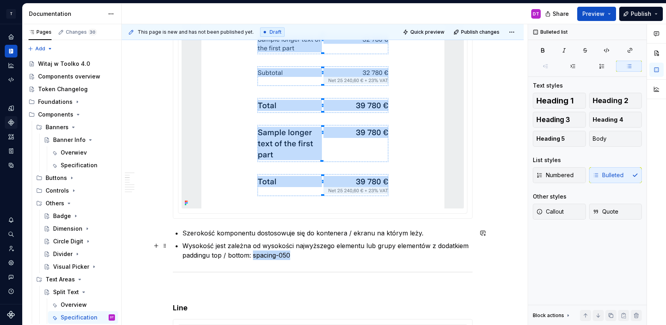
click at [254, 254] on p "Wysokość jest zależna od wysokości najwyższego elementu lub grupy elementów z d…" at bounding box center [327, 250] width 290 height 19
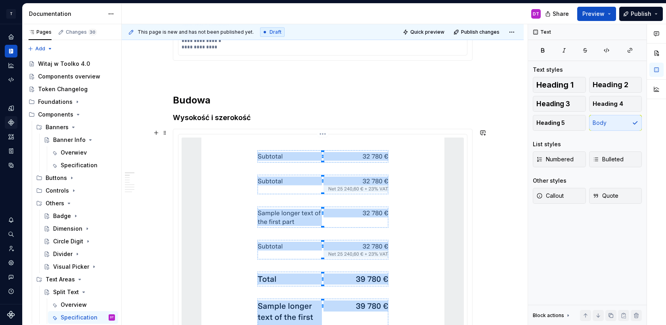
scroll to position [272, 0]
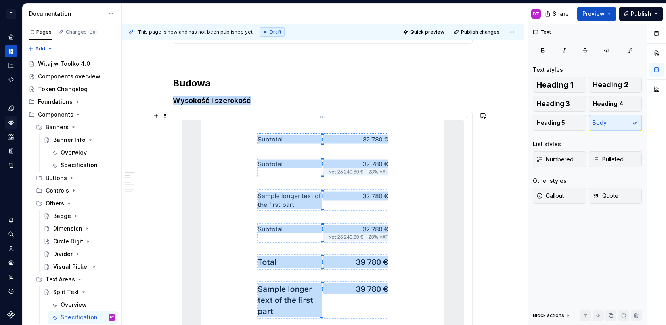
click at [400, 231] on img at bounding box center [322, 242] width 243 height 244
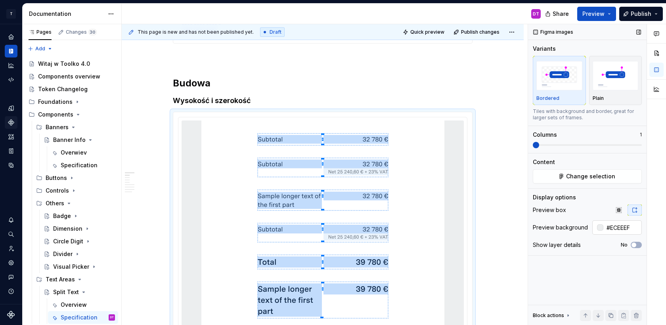
click at [617, 226] on input "#ECEEEF" at bounding box center [622, 227] width 38 height 14
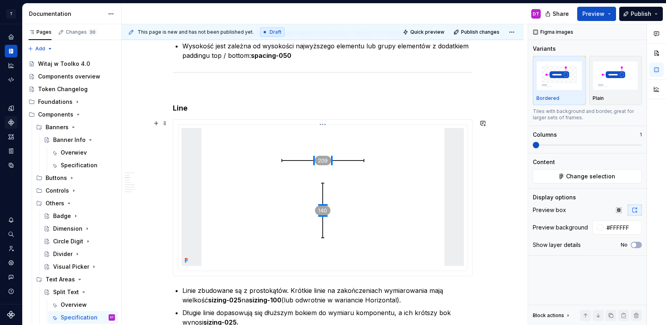
scroll to position [652, 0]
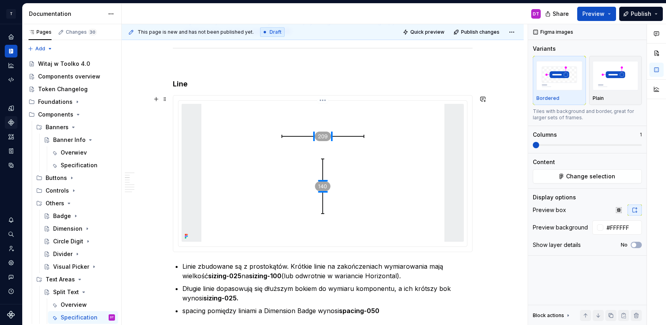
type input "#ECEEEF"
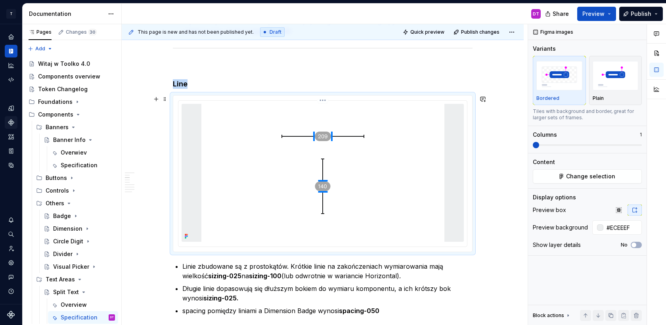
click at [374, 198] on img at bounding box center [322, 173] width 243 height 138
click at [65, 228] on div "Dimension" at bounding box center [67, 229] width 29 height 8
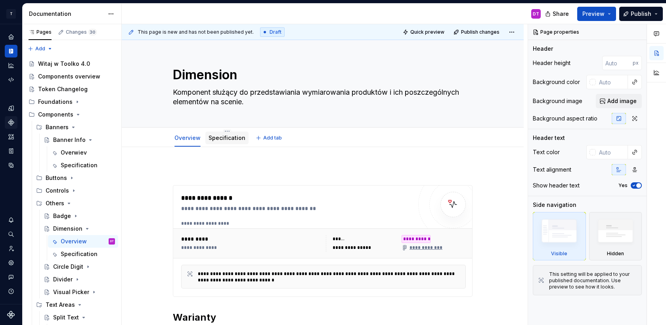
click at [231, 141] on div "Specification" at bounding box center [226, 138] width 37 height 8
click at [225, 138] on link "Specification" at bounding box center [226, 137] width 37 height 7
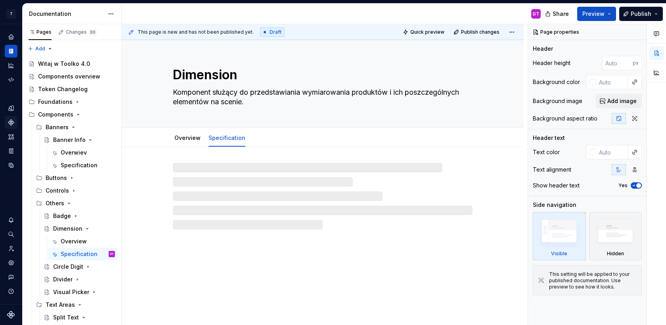
type textarea "*"
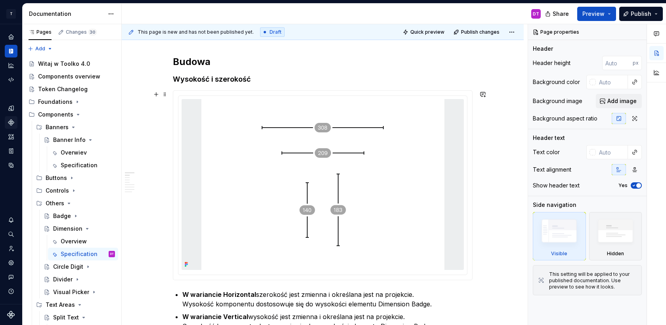
scroll to position [292, 0]
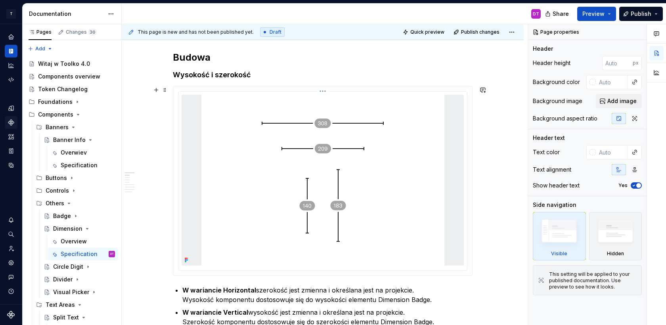
click at [420, 205] on img at bounding box center [322, 180] width 243 height 171
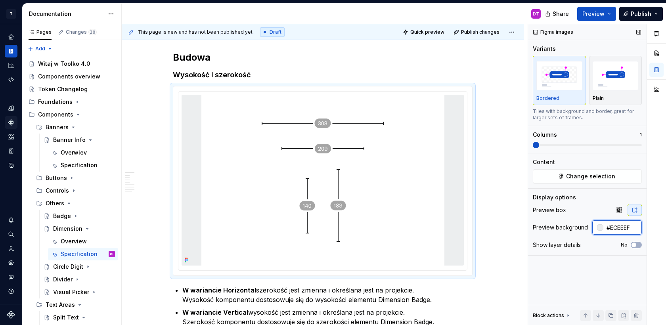
click at [614, 228] on input "#ECEEEF" at bounding box center [622, 227] width 38 height 14
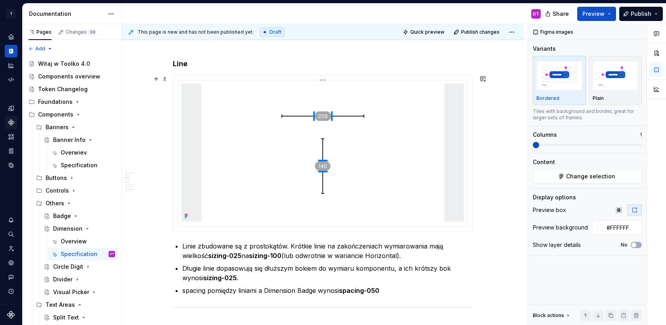
scroll to position [636, 0]
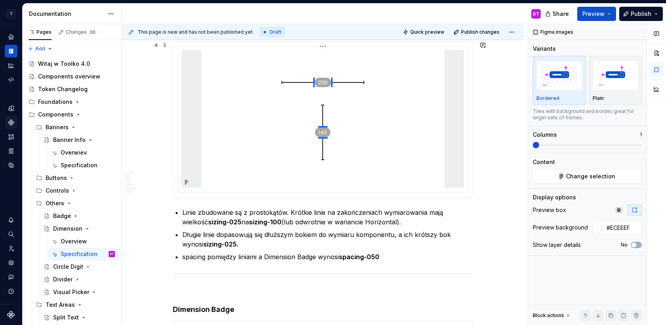
click at [382, 138] on img at bounding box center [322, 119] width 243 height 138
click at [625, 227] on input "#ECEEEF" at bounding box center [622, 227] width 38 height 14
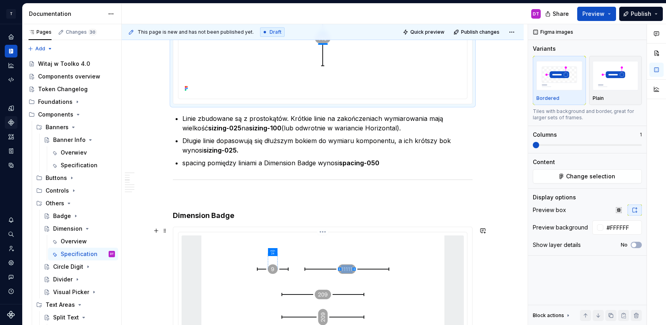
scroll to position [828, 0]
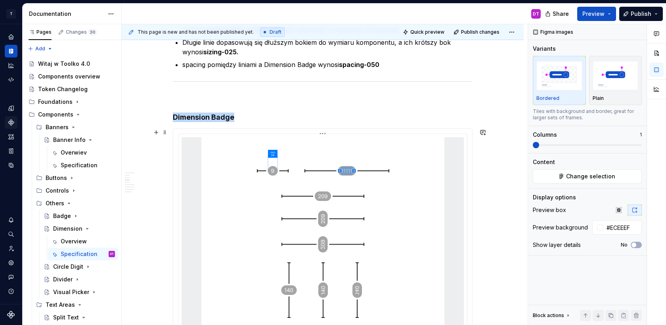
click at [402, 222] on img at bounding box center [322, 241] width 243 height 208
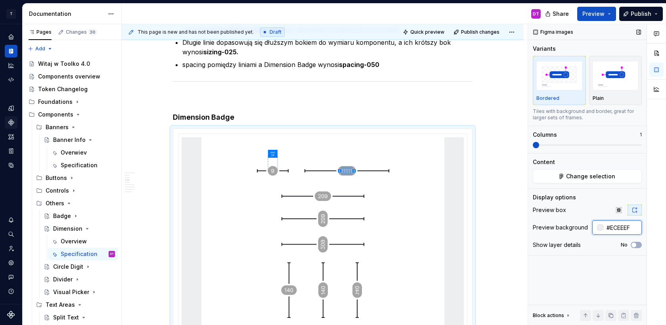
click at [624, 230] on input "#ECEEEF" at bounding box center [622, 227] width 38 height 14
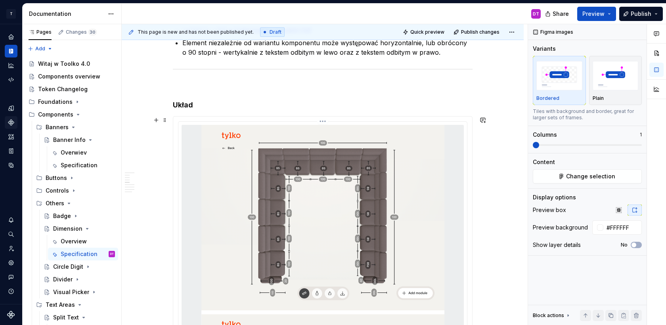
scroll to position [1261, 0]
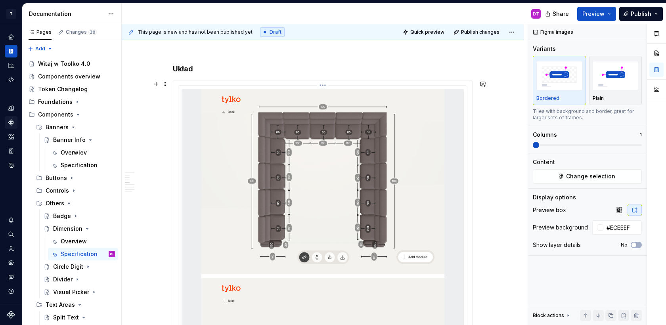
click at [408, 216] on img at bounding box center [322, 276] width 243 height 374
click at [624, 229] on input "#ECEEEF" at bounding box center [622, 227] width 38 height 14
type input "#FFFFFF"
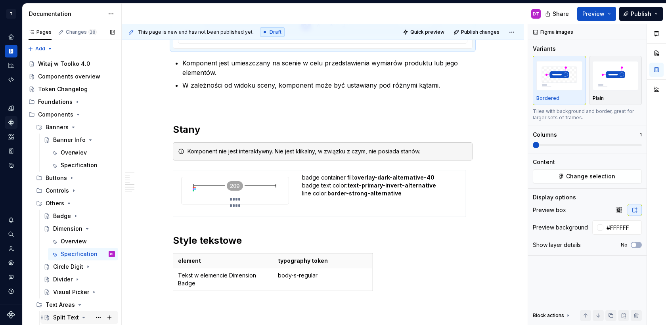
scroll to position [22, 0]
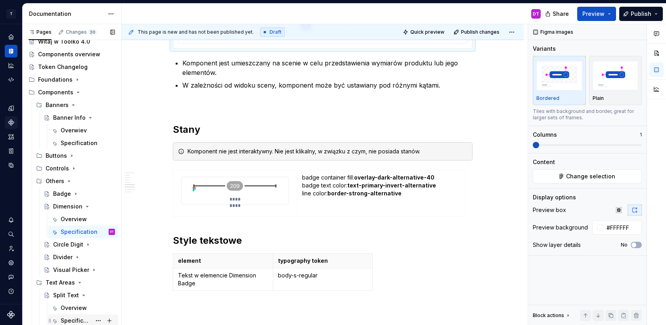
click at [68, 321] on div "Specification" at bounding box center [76, 321] width 31 height 8
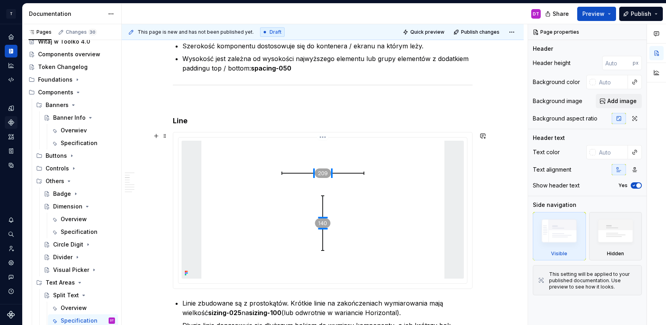
scroll to position [617, 0]
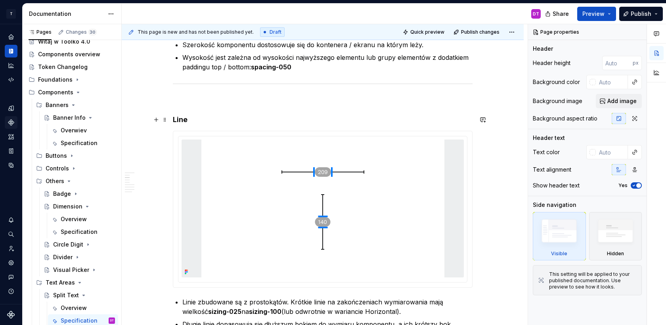
type textarea "*"
click at [179, 120] on h4 "Line" at bounding box center [323, 120] width 300 height 10
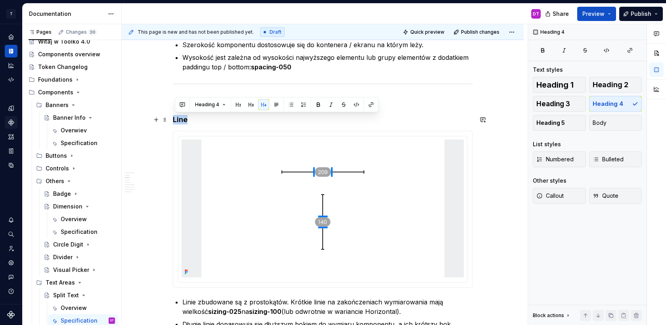
click at [179, 120] on h4 "Line" at bounding box center [323, 120] width 300 height 10
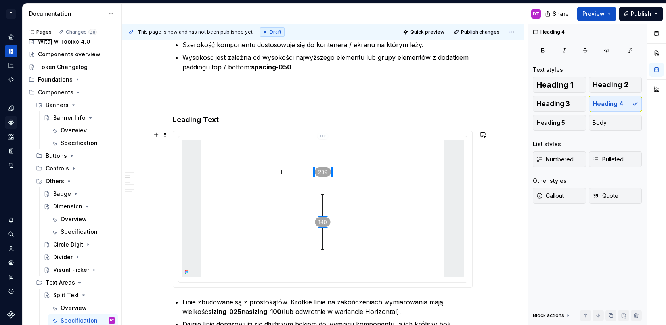
click at [294, 200] on img at bounding box center [322, 208] width 243 height 138
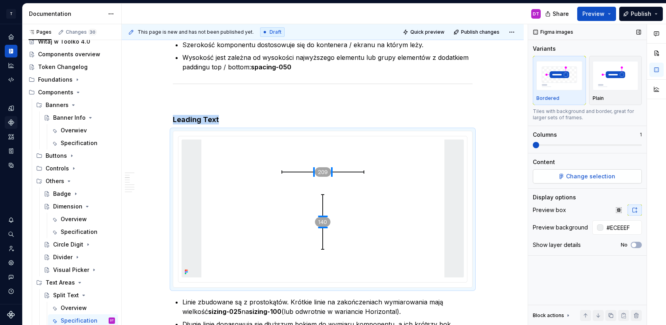
click at [610, 172] on button "Change selection" at bounding box center [586, 176] width 109 height 14
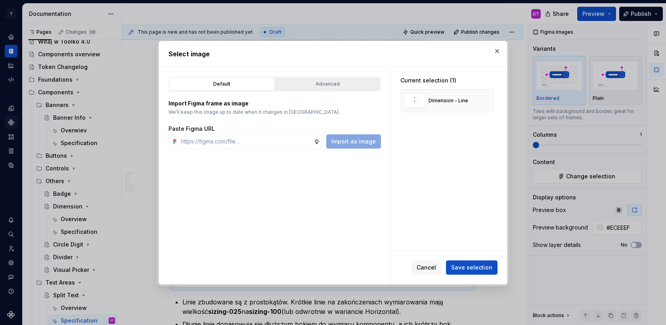
click at [302, 77] on button "Advanced" at bounding box center [327, 83] width 105 height 13
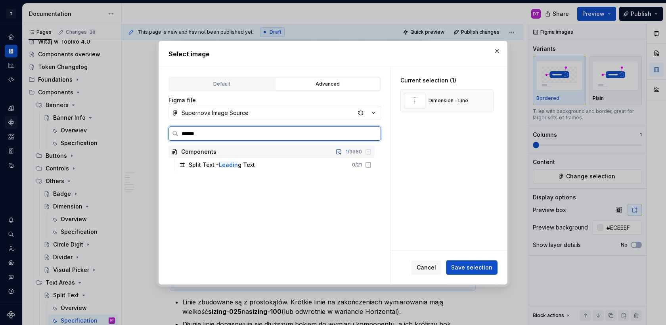
type input "*******"
click at [258, 164] on div "Split Text - Leading Text 0 / 21" at bounding box center [275, 164] width 198 height 13
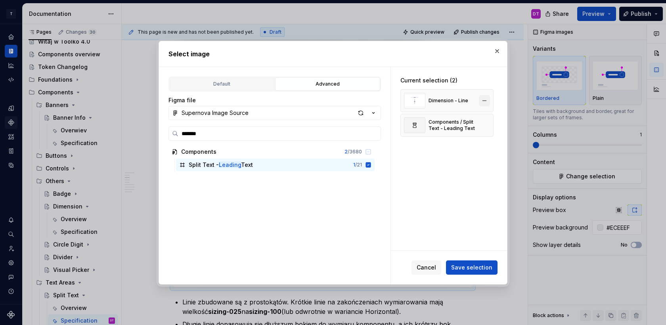
click at [488, 101] on button "button" at bounding box center [484, 100] width 11 height 11
click at [475, 266] on span "Save selection" at bounding box center [471, 267] width 41 height 8
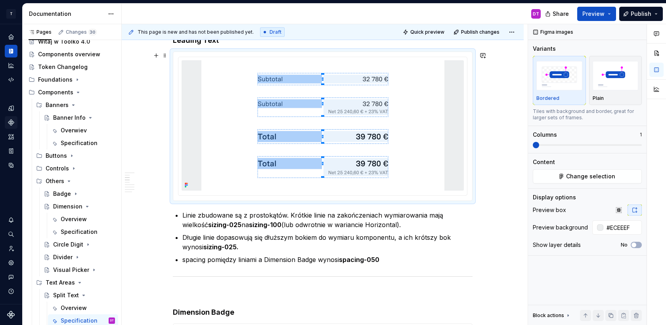
scroll to position [691, 0]
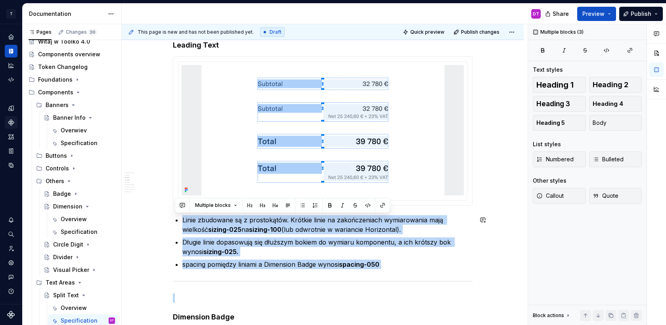
drag, startPoint x: 185, startPoint y: 218, endPoint x: 383, endPoint y: 272, distance: 205.9
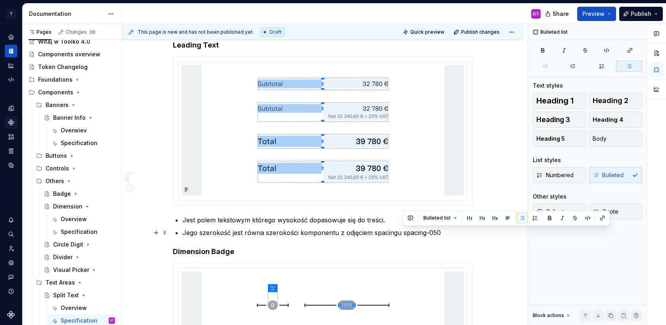
click at [402, 232] on p "Jego szerokość jest równa szerokości komponentu z odjęciem spacingu spacing-050" at bounding box center [327, 233] width 290 height 10
click at [267, 231] on p "Jego szerokość jest równa szerokości komponentu z odjęciem spacingu spacing-050." at bounding box center [327, 233] width 290 height 10
click at [356, 231] on p "Jego szerokość jest równa 50% szerokości komponentu z odjęciem spacingu spacing…" at bounding box center [327, 233] width 290 height 10
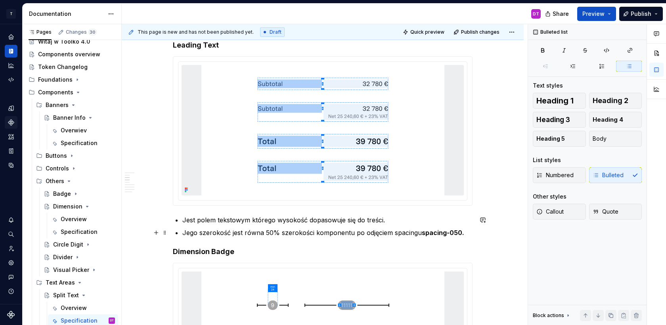
click at [390, 230] on p "Jego szerokość jest równa 50% szerokości komponentu po odjęciem spacingu spacin…" at bounding box center [327, 233] width 290 height 10
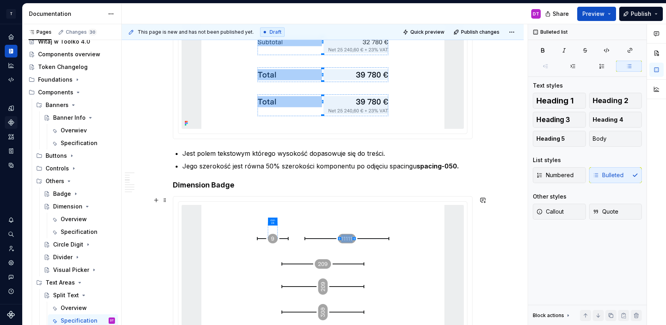
scroll to position [760, 0]
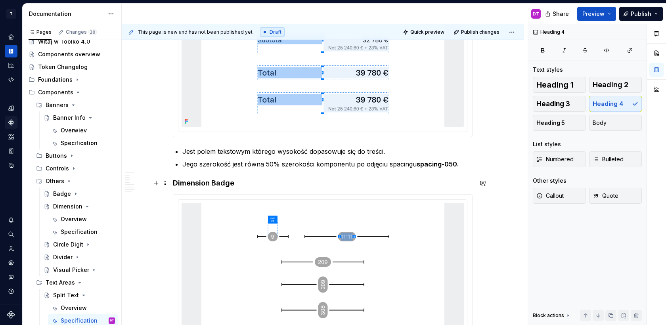
click at [174, 180] on h4 "Dimension Badge" at bounding box center [323, 183] width 300 height 10
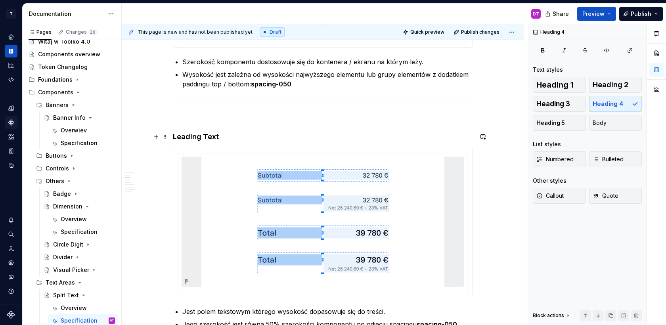
scroll to position [548, 0]
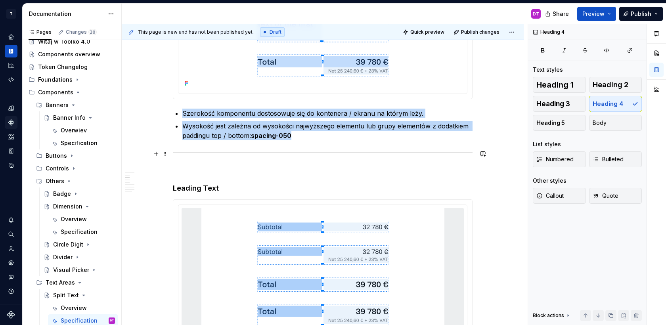
click at [210, 155] on div at bounding box center [323, 152] width 300 height 5
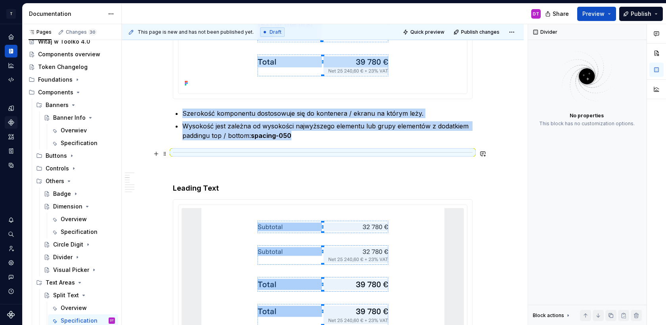
copy ul "Szerokość komponentu dostosowuje się do kontenera / ekranu na którym leży. Wyso…"
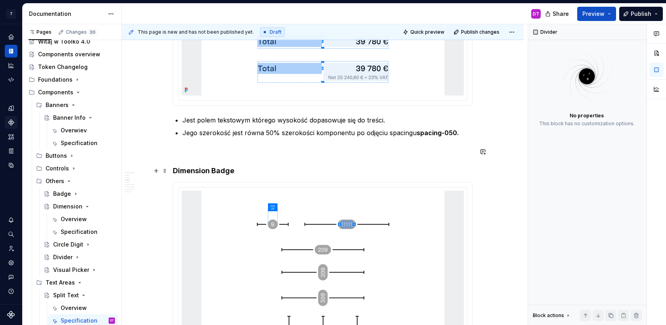
scroll to position [808, 0]
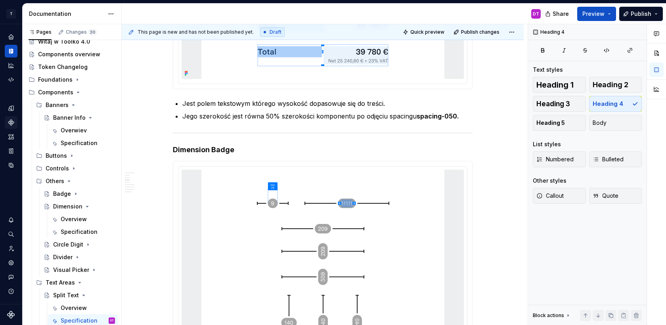
click at [174, 149] on h4 "Dimension Badge" at bounding box center [323, 150] width 300 height 10
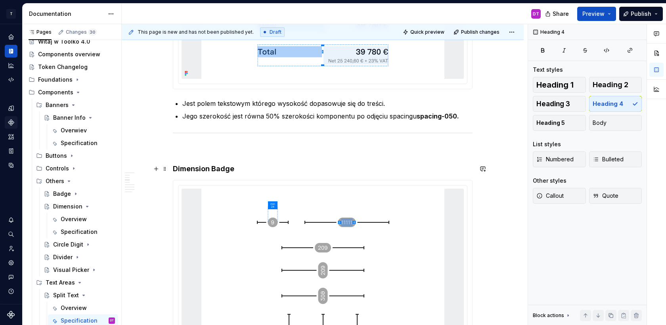
click at [212, 166] on h4 "Dimension Badge" at bounding box center [323, 169] width 300 height 10
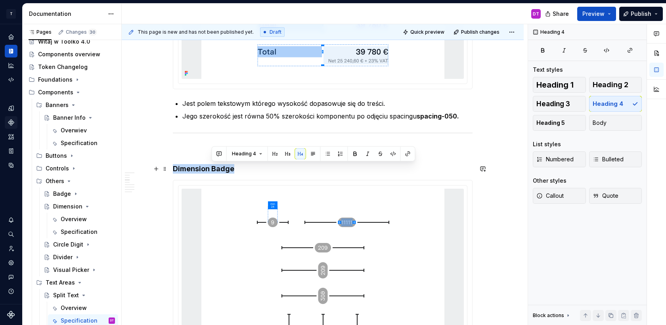
click at [212, 166] on h4 "Dimension Badge" at bounding box center [323, 169] width 300 height 10
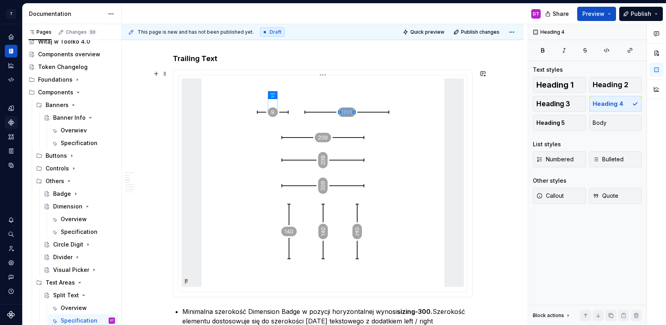
scroll to position [920, 0]
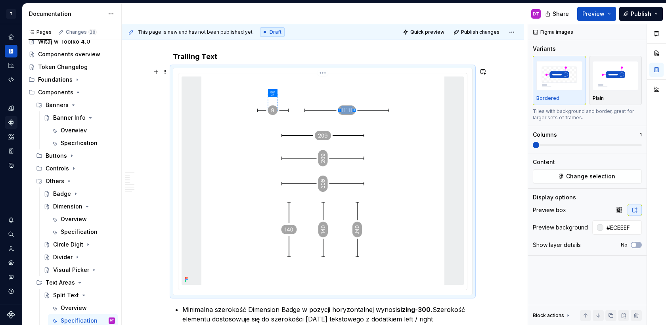
click at [242, 238] on img at bounding box center [322, 180] width 243 height 208
click at [570, 175] on span "Change selection" at bounding box center [590, 176] width 49 height 8
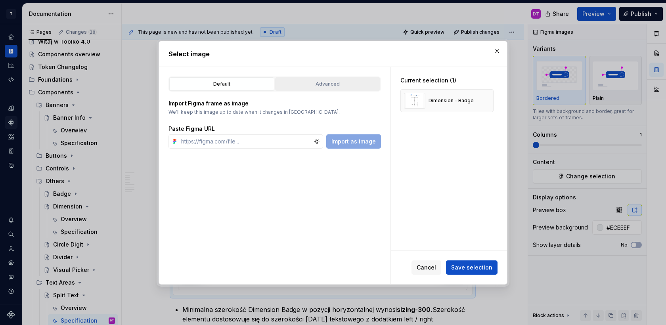
type textarea "*"
click at [326, 79] on button "Advanced" at bounding box center [327, 83] width 105 height 13
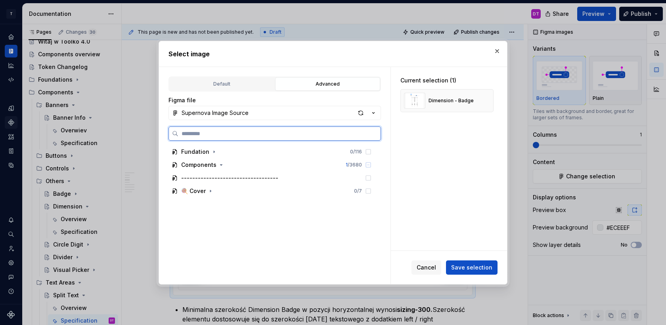
click at [240, 130] on input "search" at bounding box center [279, 134] width 202 height 8
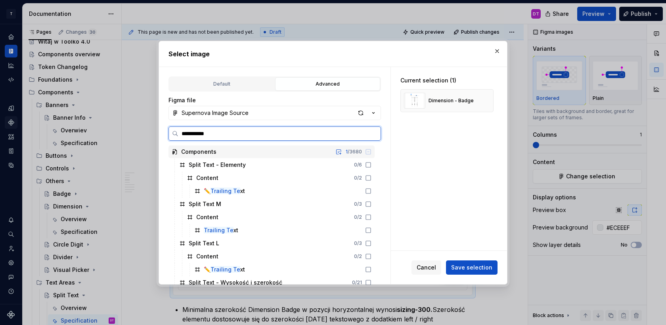
type input "**********"
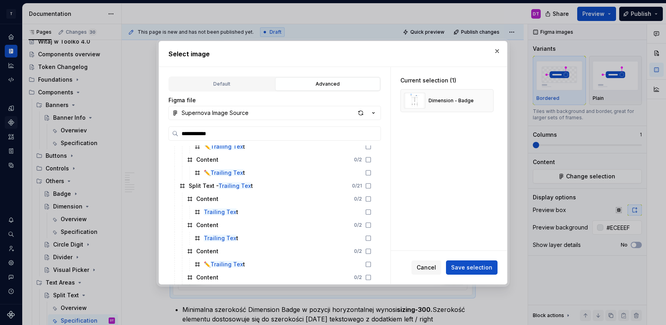
scroll to position [320, 0]
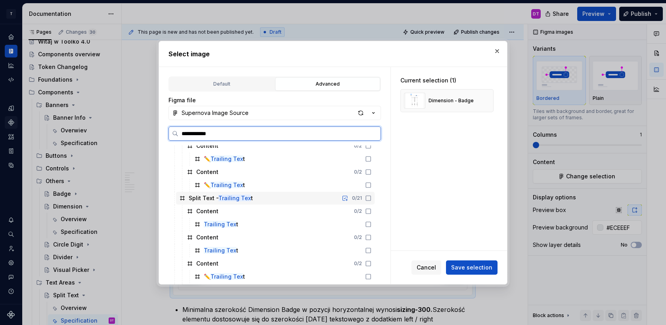
click at [246, 198] on mark "Trailing Tex" at bounding box center [234, 198] width 32 height 7
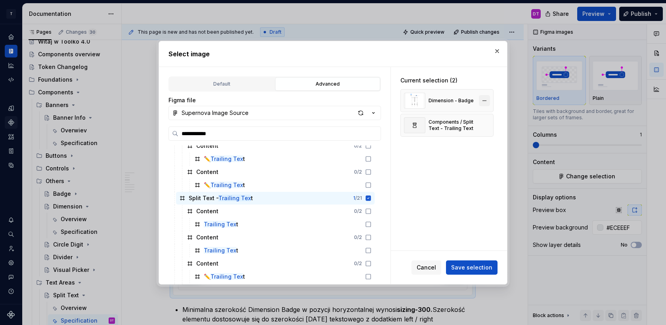
click at [488, 100] on button "button" at bounding box center [484, 100] width 11 height 11
click at [475, 268] on span "Save selection" at bounding box center [471, 267] width 41 height 8
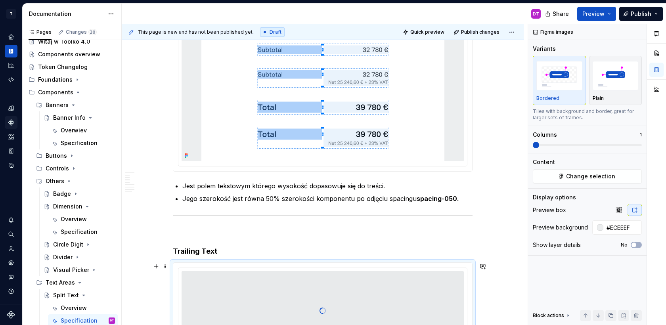
scroll to position [702, 0]
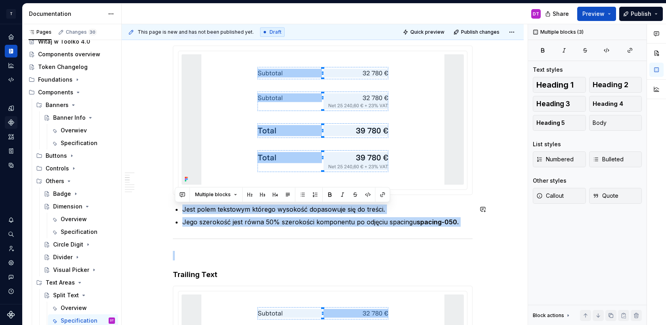
drag, startPoint x: 185, startPoint y: 207, endPoint x: 471, endPoint y: 232, distance: 287.1
copy div "Jest polem tekstowym którego wysokość dopasowuje się do treści. Jego szerokość …"
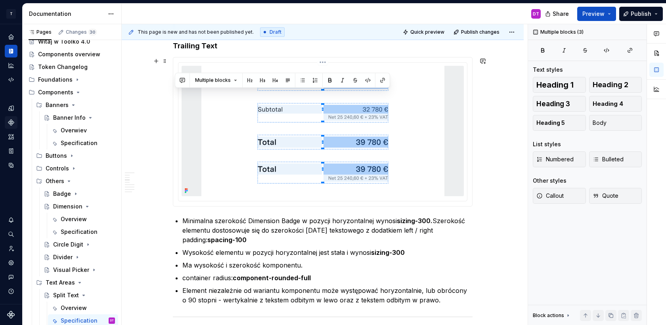
scroll to position [963, 0]
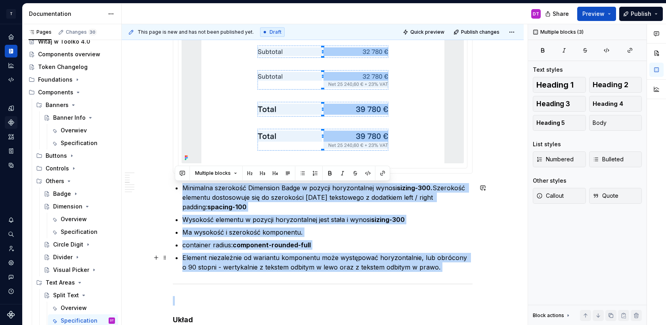
drag, startPoint x: 185, startPoint y: 187, endPoint x: 422, endPoint y: 272, distance: 252.4
click at [422, 272] on div "**********" at bounding box center [323, 188] width 300 height 1971
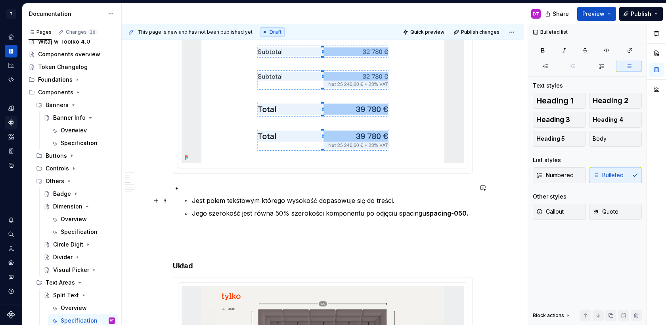
click at [193, 199] on li "Jest polem tekstowym którego wysokość dopasowuje się do treści. Jego szerokość …" at bounding box center [327, 200] width 290 height 35
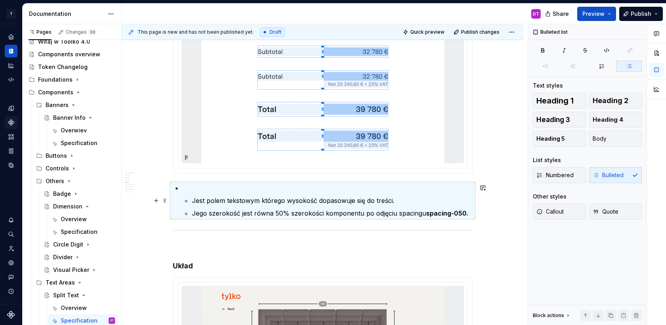
click at [194, 197] on p "Jest polem tekstowym którego wysokość dopasowuje się do treści." at bounding box center [332, 201] width 280 height 10
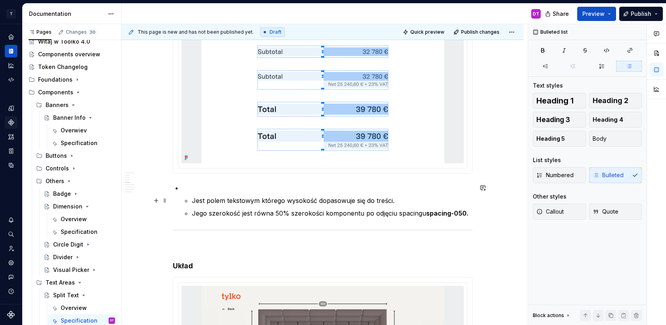
click at [194, 200] on p "Jest polem tekstowym którego wysokość dopasowuje się do treści." at bounding box center [332, 201] width 280 height 10
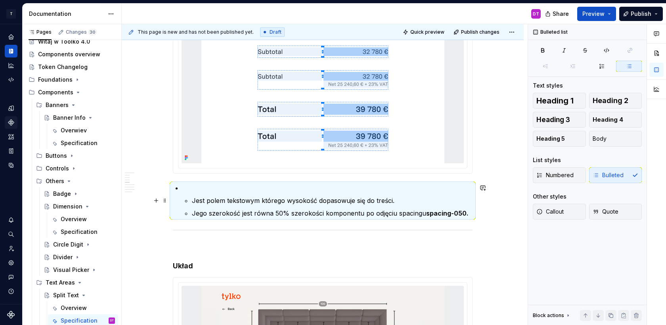
click at [193, 201] on li "Jest polem tekstowym którego wysokość dopasowuje się do treści. Jego szerokość …" at bounding box center [327, 200] width 290 height 35
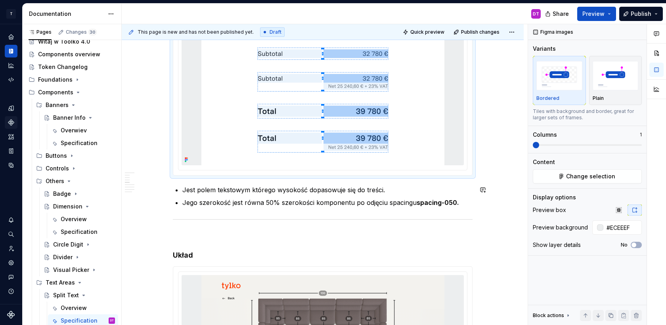
scroll to position [977, 0]
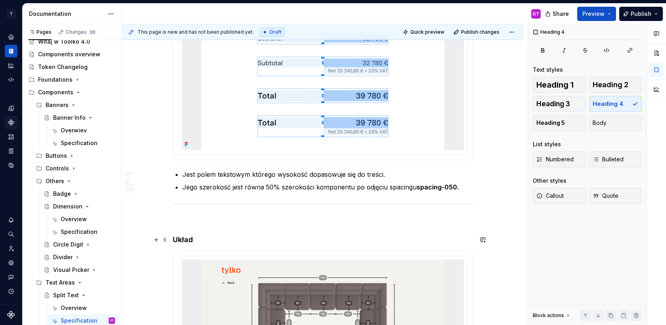
click at [185, 239] on h4 "Układ" at bounding box center [323, 240] width 300 height 10
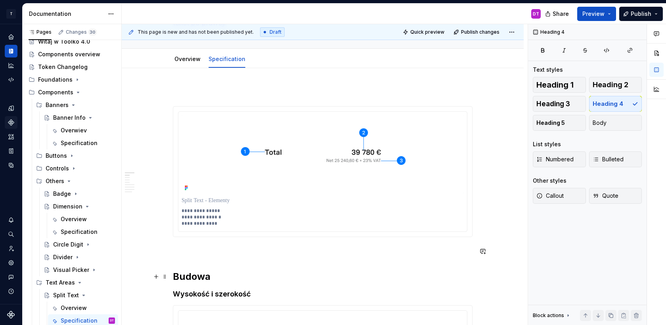
scroll to position [84, 0]
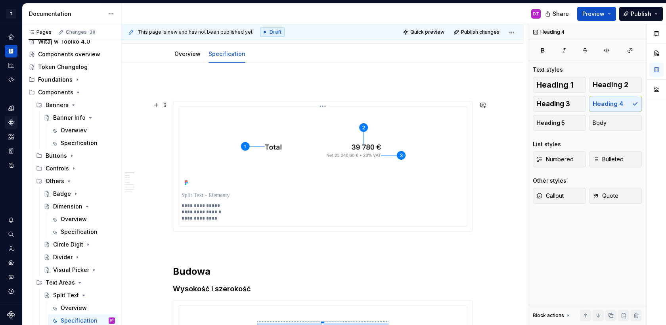
click at [217, 217] on p "**********" at bounding box center [322, 211] width 282 height 19
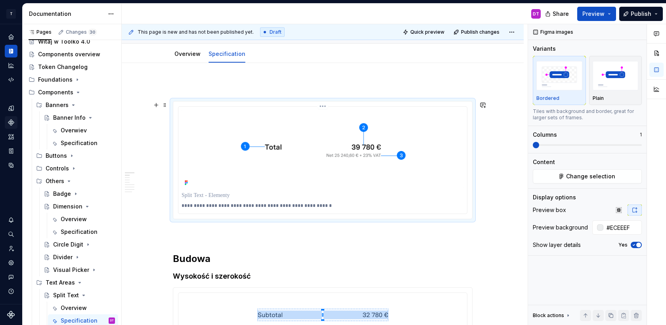
click at [253, 202] on p "**********" at bounding box center [322, 205] width 282 height 6
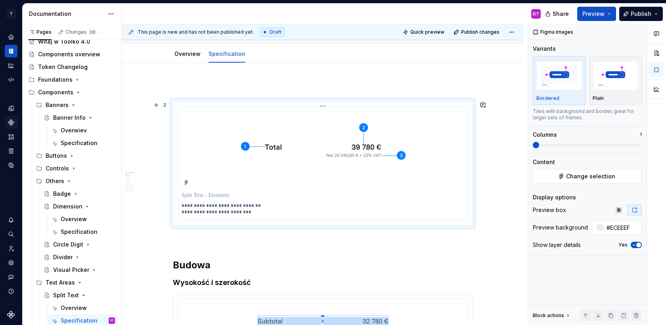
click at [218, 205] on p "**********" at bounding box center [322, 208] width 282 height 13
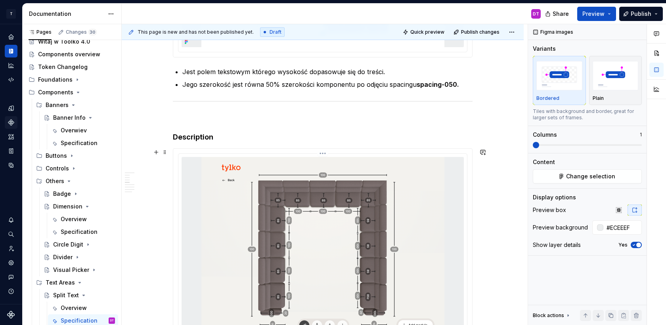
scroll to position [1173, 0]
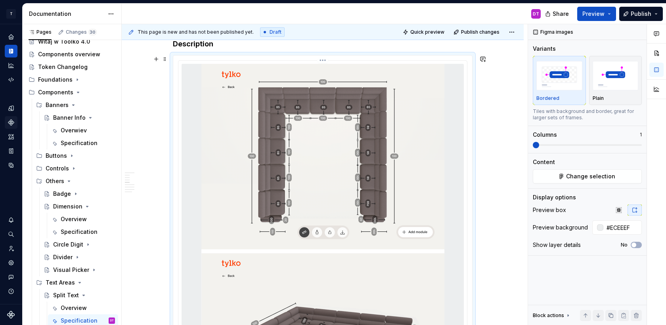
click at [270, 168] on img at bounding box center [322, 251] width 243 height 374
click at [585, 169] on button "Change selection" at bounding box center [586, 176] width 109 height 14
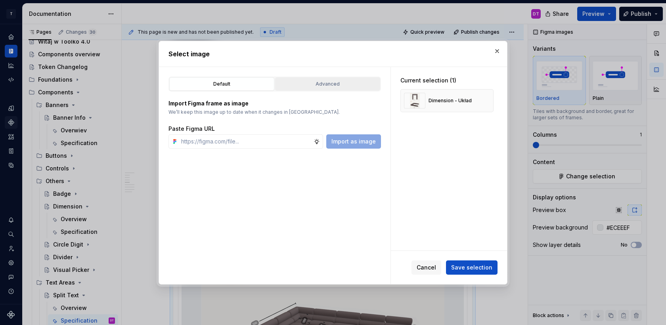
click at [346, 84] on div "Advanced" at bounding box center [327, 84] width 99 height 8
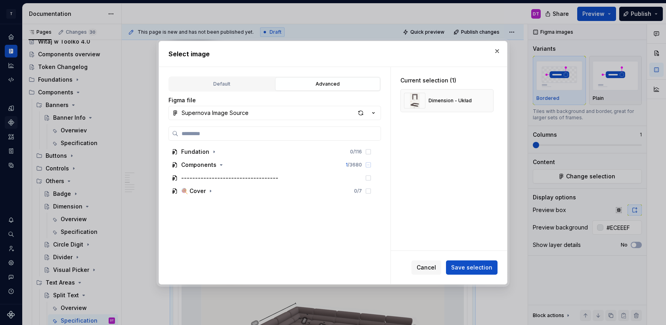
type textarea "*"
click at [260, 132] on input "search" at bounding box center [279, 134] width 202 height 8
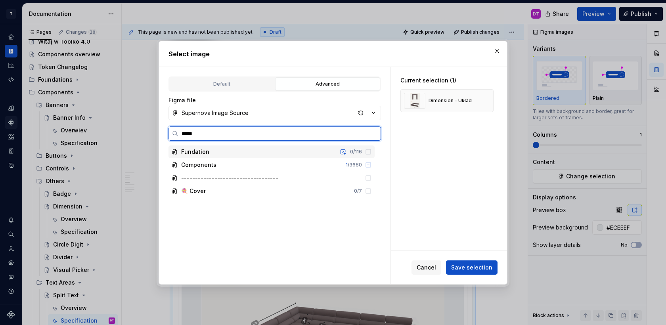
type input "******"
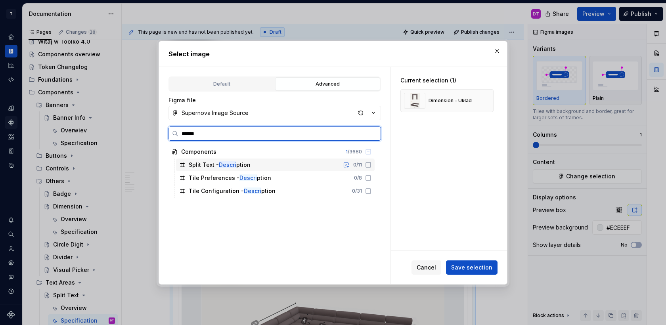
click at [257, 164] on div "Split Text - Descri ption 0 / 11" at bounding box center [275, 164] width 198 height 13
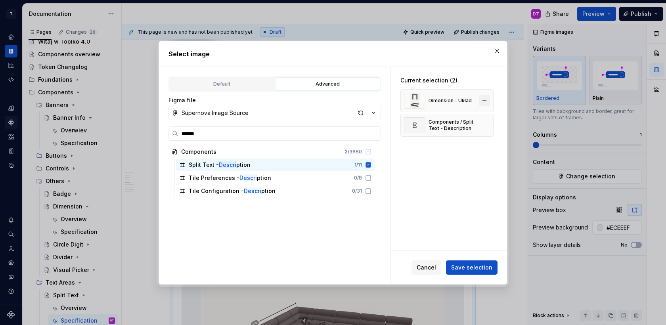
click at [486, 100] on button "button" at bounding box center [484, 100] width 11 height 11
click at [482, 268] on span "Save selection" at bounding box center [471, 267] width 41 height 8
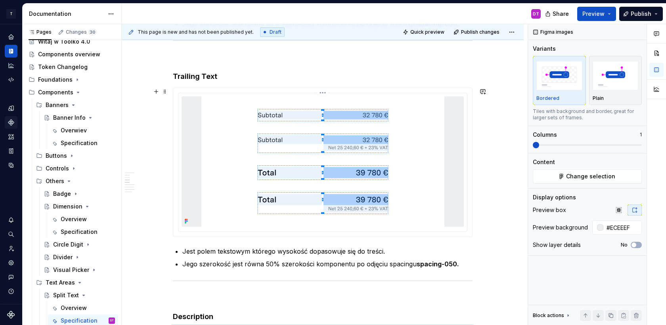
scroll to position [852, 0]
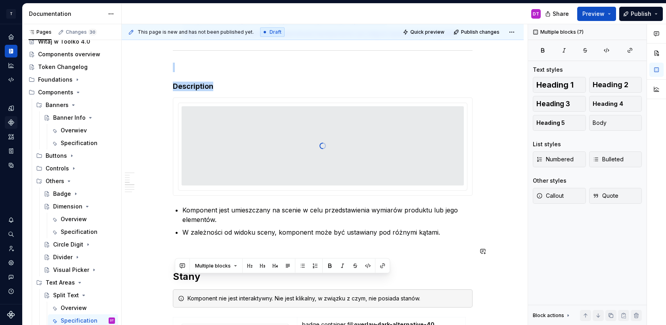
drag, startPoint x: 185, startPoint y: 297, endPoint x: 424, endPoint y: 111, distance: 303.5
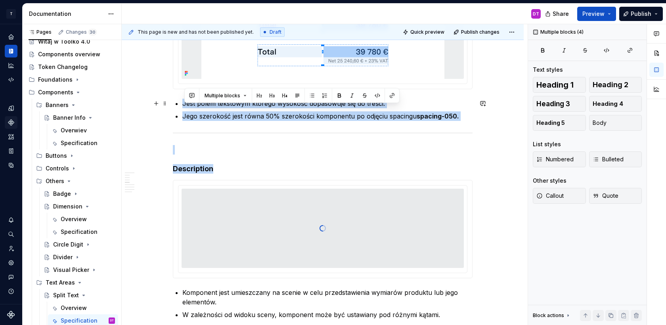
scroll to position [1029, 0]
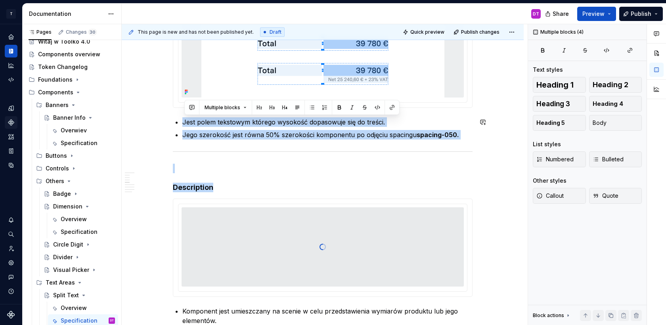
copy div "Jest polem tekstowym którego wysokość dopasowuje się do treści. Jego szerokość …"
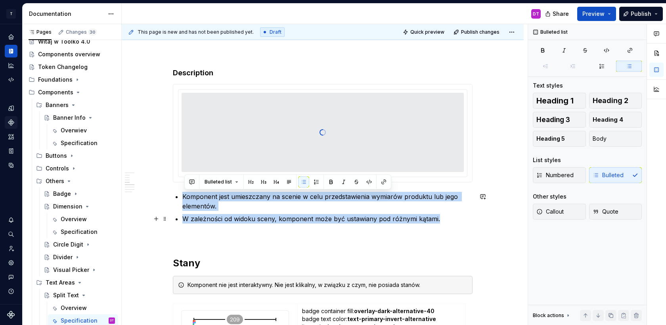
drag, startPoint x: 185, startPoint y: 196, endPoint x: 444, endPoint y: 219, distance: 260.6
click at [444, 219] on ul "Komponent jest umieszczany na scenie w celu przedstawienia wymiarów produktu lu…" at bounding box center [327, 208] width 290 height 32
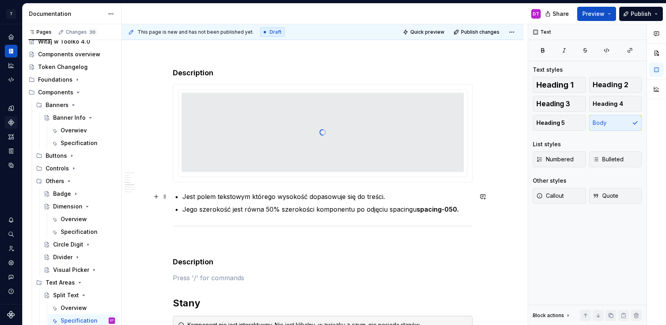
click at [198, 195] on p "Jest polem tekstowym którego wysokość dopasowuje się do treści." at bounding box center [327, 197] width 290 height 10
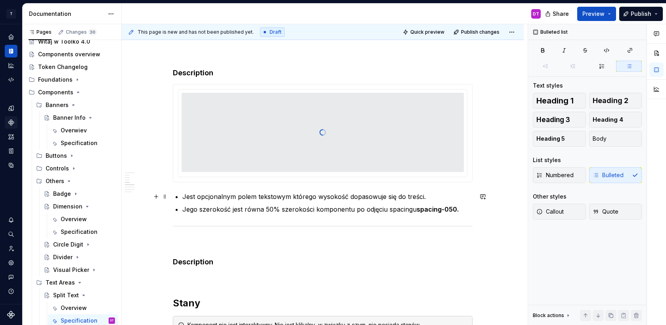
click at [430, 194] on p "Jest opcjonalnym polem tekstowym którego wysokość dopasowuje się do treści." at bounding box center [327, 197] width 290 height 10
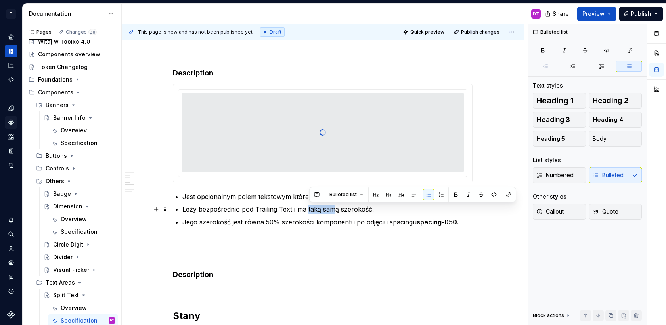
drag, startPoint x: 338, startPoint y: 209, endPoint x: 309, endPoint y: 208, distance: 28.5
click at [309, 208] on p "Leży bezpośrednio pod Trailing Text i ma taką samą szerokość." at bounding box center [327, 209] width 290 height 10
drag, startPoint x: 469, startPoint y: 219, endPoint x: 221, endPoint y: 225, distance: 247.7
click at [221, 226] on p "Jego szerokość jest równa 50% szerokości komponentu po odjęciu spacingu spacing…" at bounding box center [327, 222] width 290 height 10
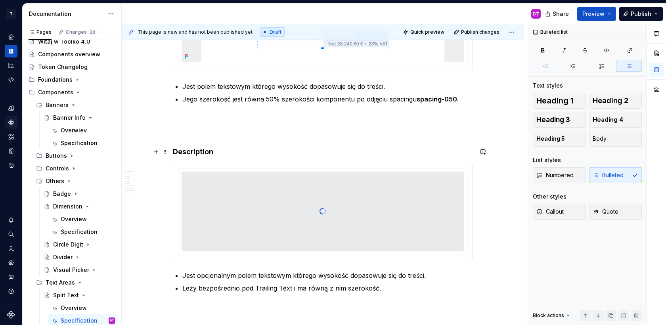
scroll to position [1073, 0]
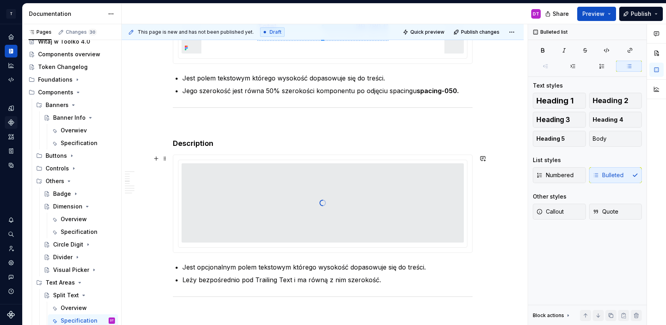
click at [278, 233] on div at bounding box center [322, 202] width 282 height 79
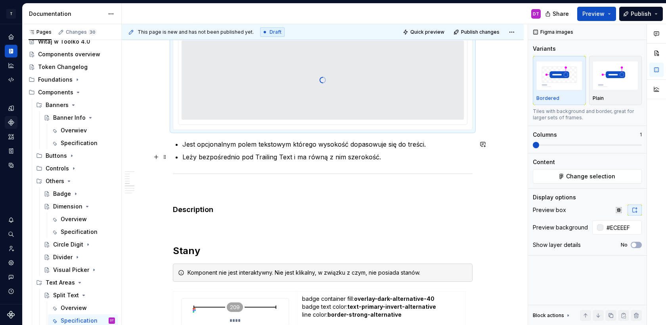
scroll to position [1199, 0]
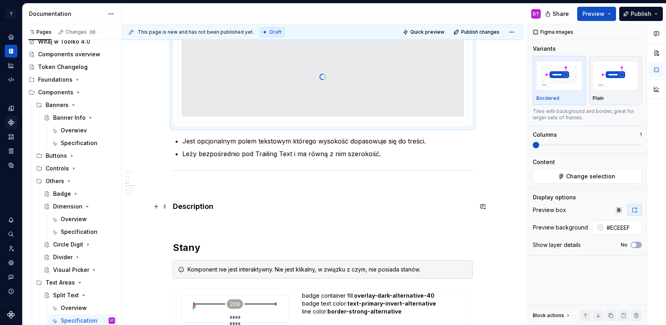
click at [192, 207] on h4 "Description" at bounding box center [323, 207] width 300 height 10
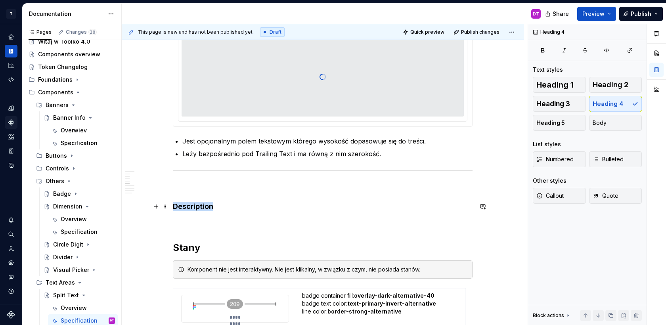
click at [192, 207] on h4 "Description" at bounding box center [323, 207] width 300 height 10
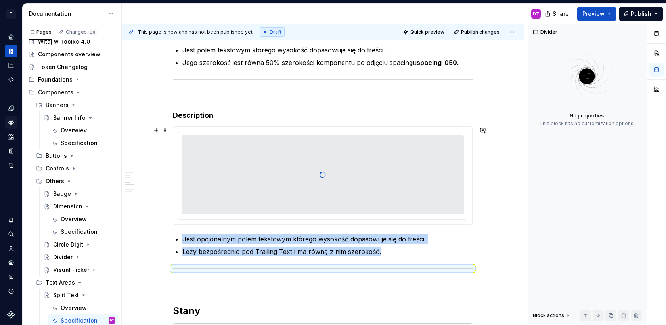
scroll to position [1102, 0]
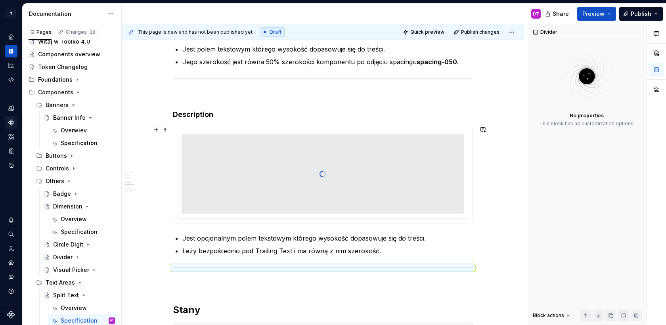
click at [287, 173] on div at bounding box center [322, 173] width 282 height 79
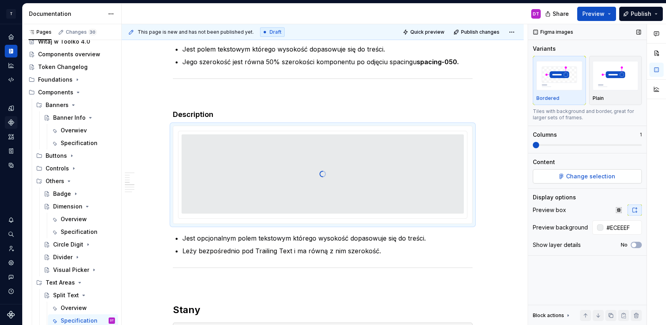
click at [582, 175] on span "Change selection" at bounding box center [590, 176] width 49 height 8
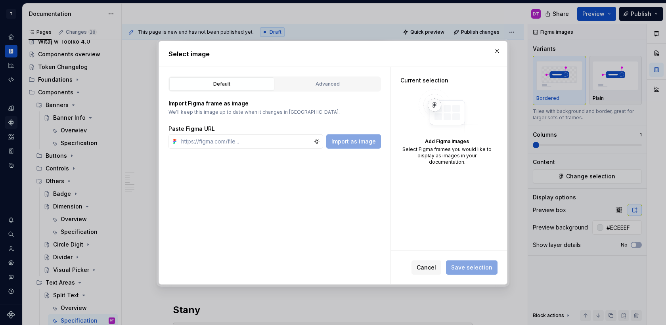
type textarea "*"
click at [292, 91] on div "Default Advanced" at bounding box center [274, 83] width 212 height 15
click at [295, 81] on div "Advanced" at bounding box center [327, 84] width 99 height 8
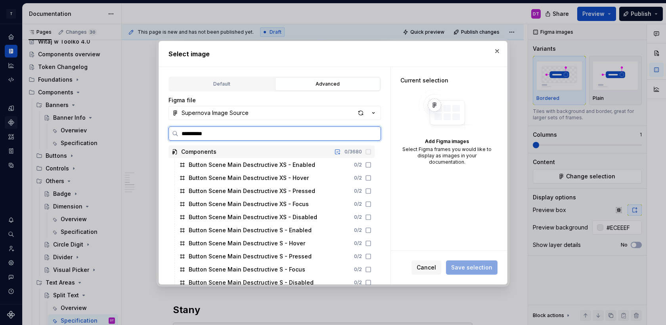
type input "**********"
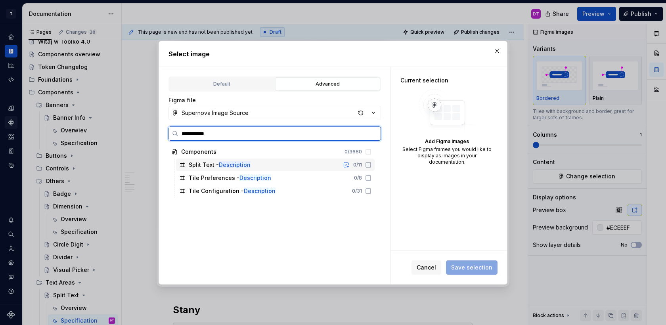
click at [219, 164] on mark "Description" at bounding box center [235, 164] width 32 height 7
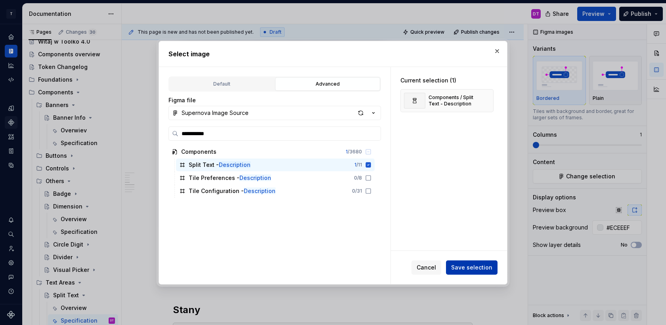
click at [467, 263] on span "Save selection" at bounding box center [471, 267] width 41 height 8
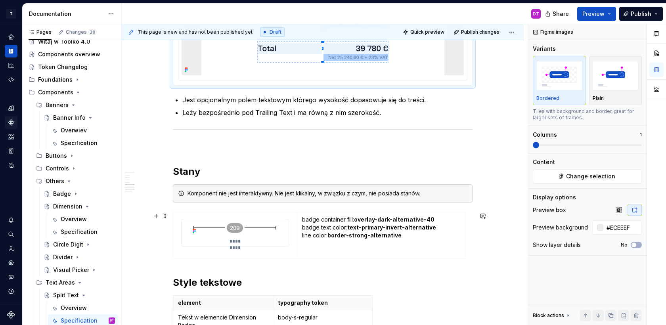
scroll to position [1240, 0]
click at [238, 228] on img at bounding box center [234, 226] width 91 height 17
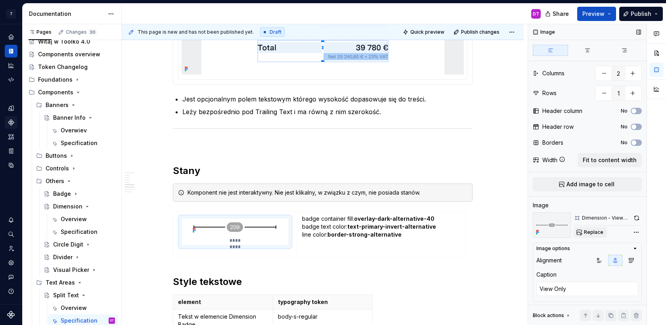
click at [593, 230] on span "Replace" at bounding box center [593, 232] width 19 height 6
type textarea "*"
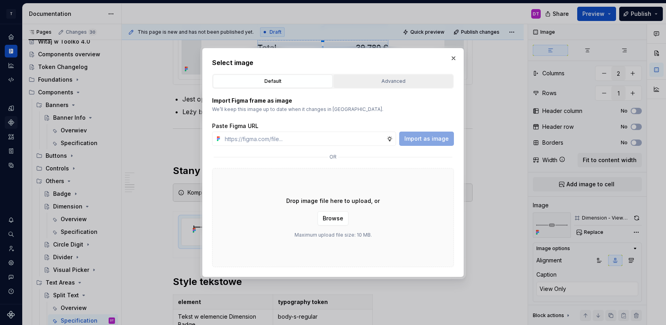
click at [380, 78] on div "Advanced" at bounding box center [393, 81] width 114 height 8
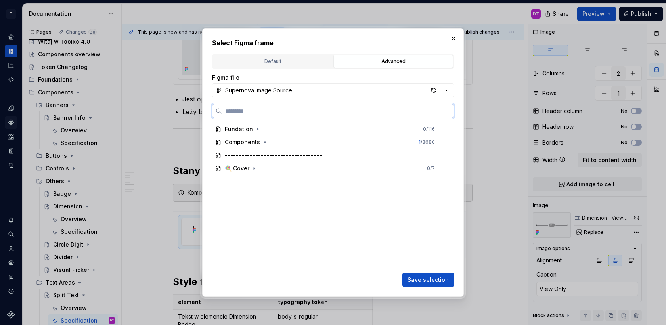
click at [312, 113] on input "search" at bounding box center [337, 111] width 231 height 8
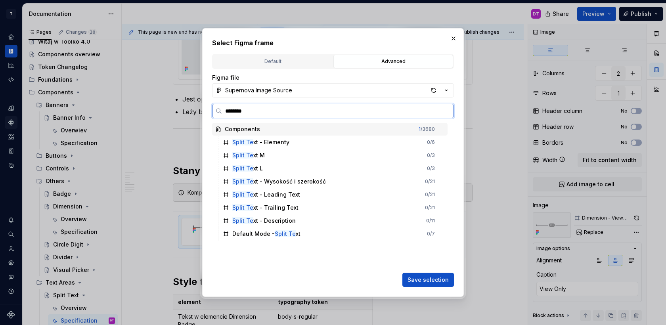
type input "*********"
type textarea "*"
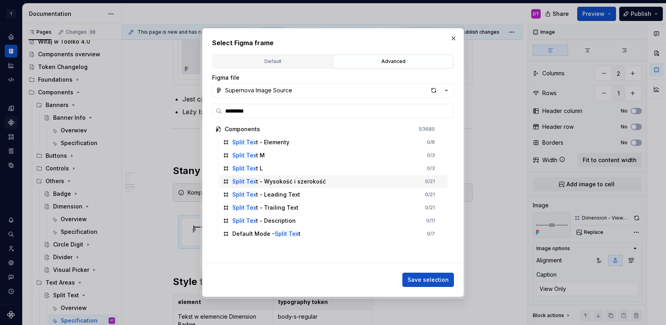
type input "**********"
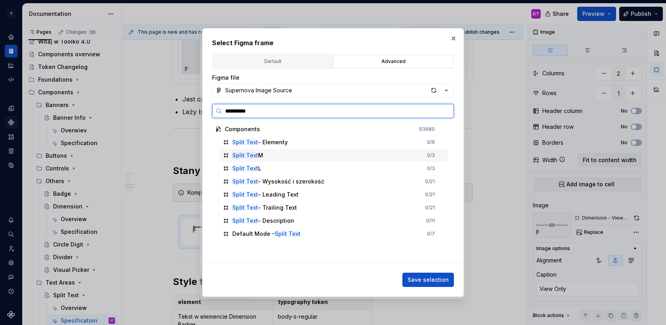
click at [288, 156] on div "Split Text M 0 / 3" at bounding box center [333, 155] width 228 height 13
click at [296, 169] on div "Split Text L 0 / 3" at bounding box center [333, 168] width 228 height 13
click at [409, 149] on div "Split Text M 0 / 3" at bounding box center [333, 155] width 228 height 13
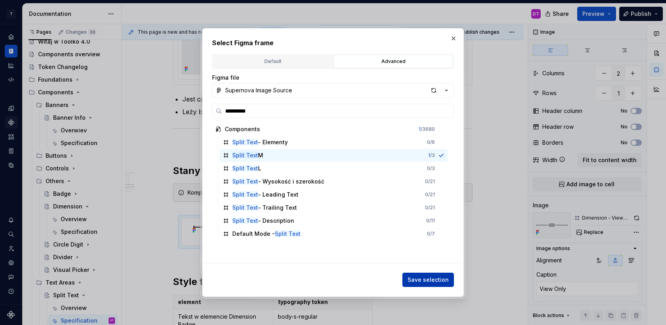
click at [438, 280] on span "Save selection" at bounding box center [427, 280] width 41 height 8
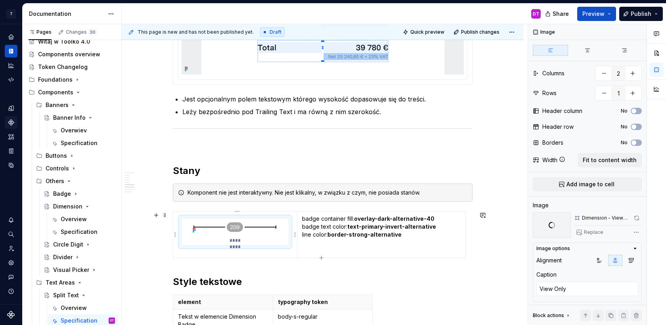
click at [280, 237] on div "*********" at bounding box center [234, 231] width 107 height 27
click at [284, 248] on td "*********" at bounding box center [235, 235] width 124 height 46
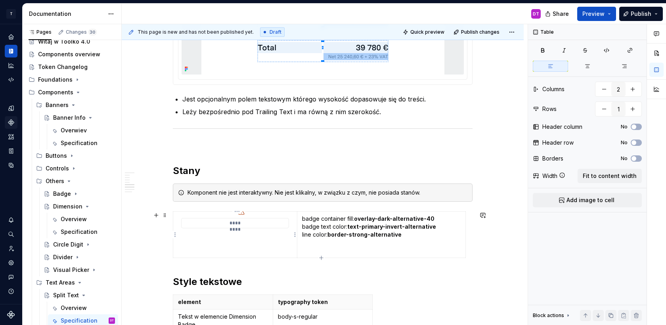
click at [254, 243] on td "*********" at bounding box center [235, 235] width 124 height 46
click at [253, 243] on div "*********" at bounding box center [234, 234] width 107 height 33
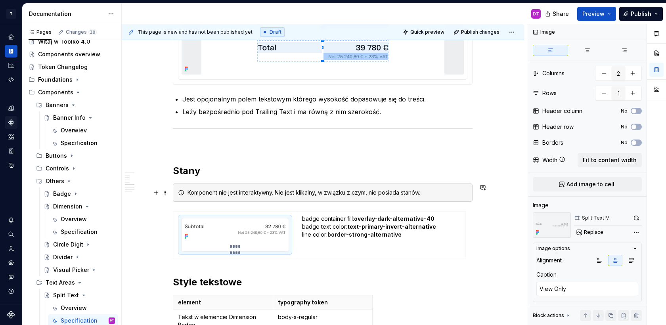
click at [431, 193] on div "Komponent nie jest interaktywny. Nie jest klikalny, w związku z czym, nie posia…" at bounding box center [327, 193] width 280 height 8
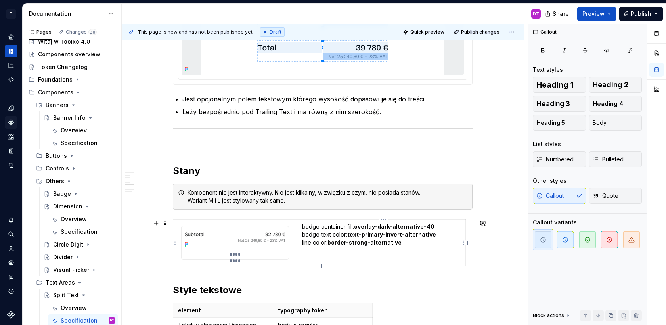
click at [310, 235] on p "badge container fill: overlay-dark-alternative-40 badge text color: text-primar…" at bounding box center [381, 243] width 158 height 40
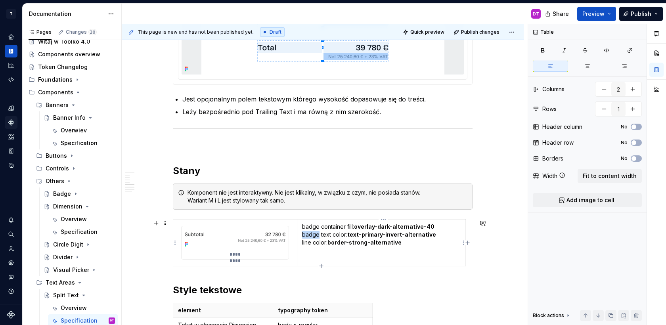
click at [310, 235] on p "badge container fill: overlay-dark-alternative-40 badge text color: text-primar…" at bounding box center [381, 243] width 158 height 40
type textarea "*"
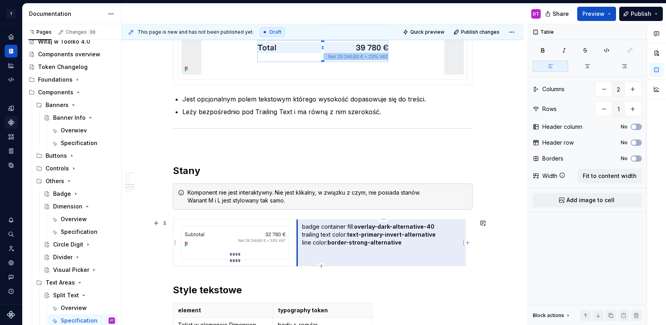
drag, startPoint x: 348, startPoint y: 234, endPoint x: 302, endPoint y: 233, distance: 46.4
click at [302, 233] on td "badge container fill: overlay-dark-alternative-40 trailing text color: text-pri…" at bounding box center [381, 242] width 168 height 47
click at [305, 235] on p "badge container fill: overlay-dark-alternative-40 trailing text color: text-pri…" at bounding box center [381, 243] width 158 height 40
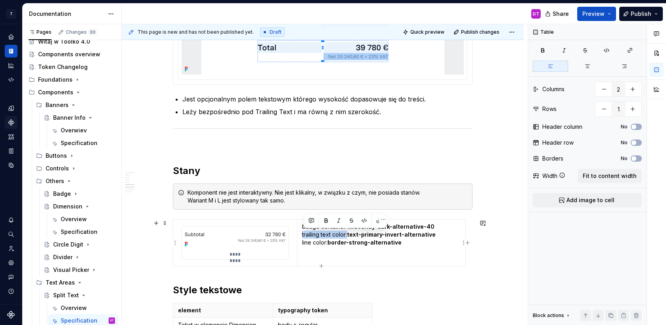
drag, startPoint x: 349, startPoint y: 234, endPoint x: 303, endPoint y: 232, distance: 46.0
click at [303, 232] on p "badge container fill: overlay-dark-alternative-40 trailing text color: text-pri…" at bounding box center [381, 243] width 158 height 40
copy p "trailing text color:"
click at [319, 238] on p "badge container fill: overlay-dark-alternative-40 trailing text color: text-pri…" at bounding box center [381, 243] width 158 height 40
drag, startPoint x: 356, startPoint y: 225, endPoint x: 301, endPoint y: 225, distance: 55.1
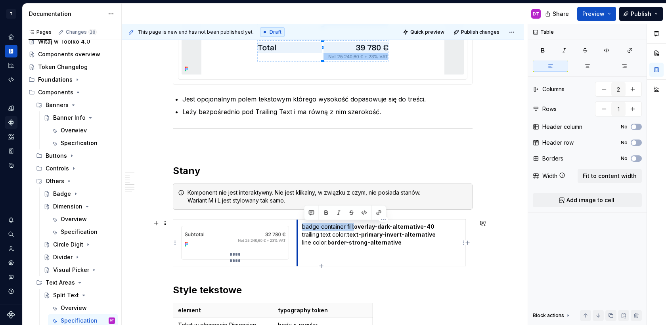
click at [301, 225] on td "badge container fill: overlay-dark-alternative-40 trailing text color: text-pri…" at bounding box center [381, 242] width 168 height 47
click at [312, 226] on p "trailing text color: overlay-dark-alternative-40 trailing text color: text-prim…" at bounding box center [381, 243] width 158 height 40
drag, startPoint x: 328, startPoint y: 242, endPoint x: 301, endPoint y: 242, distance: 27.3
click at [301, 242] on td "leading text color: overlay-dark-alternative-40 trailing text color: text-prima…" at bounding box center [381, 242] width 168 height 47
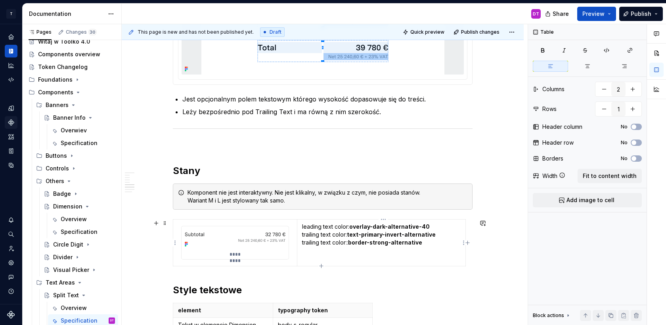
click at [309, 242] on p "leading text color: overlay-dark-alternative-40 trailing text color: text-prima…" at bounding box center [381, 243] width 158 height 40
drag, startPoint x: 353, startPoint y: 227, endPoint x: 447, endPoint y: 229, distance: 93.9
click at [447, 229] on p "leading text color: overlay-dark-alternative-40 trailing text color: text-prima…" at bounding box center [381, 243] width 158 height 40
click at [352, 226] on p "leading text color: text- primary trailing text color: text-primary-invert-alte…" at bounding box center [381, 243] width 158 height 40
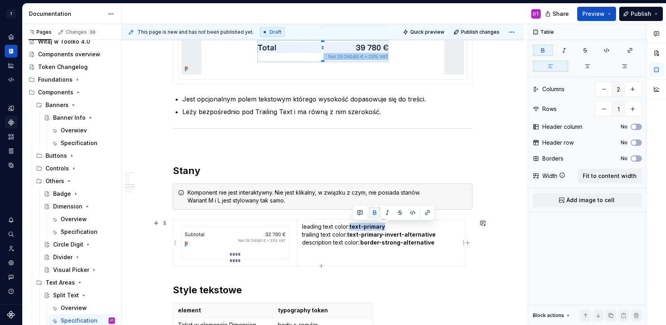
click at [389, 225] on p "leading text color: text-primary trailing text color: text-primary-invert-alter…" at bounding box center [381, 243] width 158 height 40
copy strong "text-primary"
drag, startPoint x: 385, startPoint y: 235, endPoint x: 435, endPoint y: 235, distance: 50.7
click at [435, 235] on p "leading text color: text-primary trailing text color: text-primary-invert-alter…" at bounding box center [381, 243] width 158 height 40
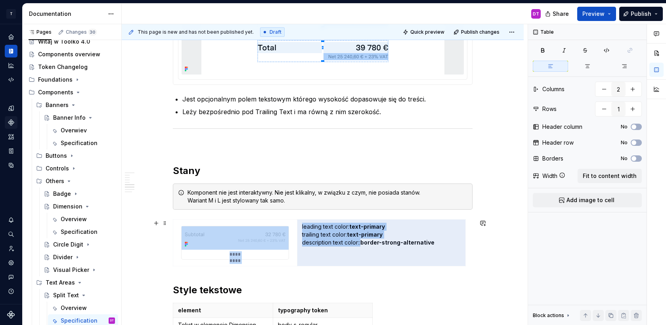
drag, startPoint x: 364, startPoint y: 243, endPoint x: 483, endPoint y: 243, distance: 118.9
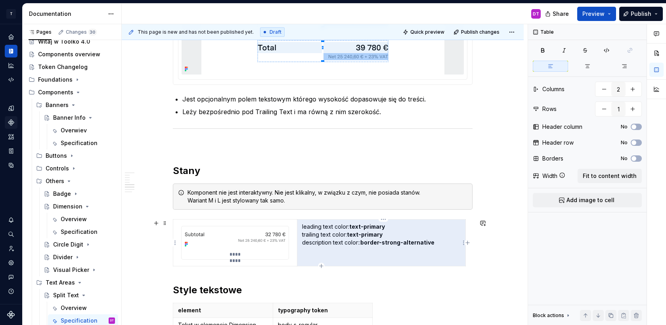
click at [417, 240] on strong "border-strong-alternative" at bounding box center [397, 242] width 74 height 7
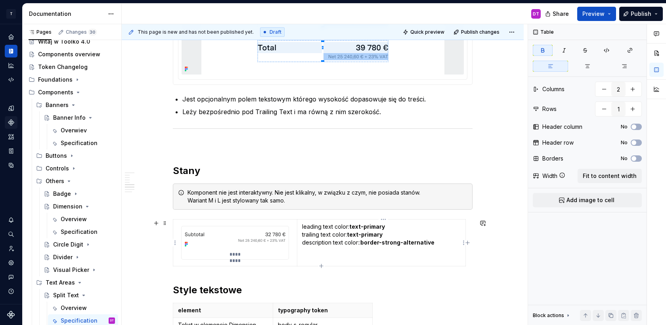
click at [419, 240] on strong "border-strong-alternative" at bounding box center [397, 242] width 74 height 7
click at [384, 244] on strong "text-primary" at bounding box center [378, 242] width 36 height 7
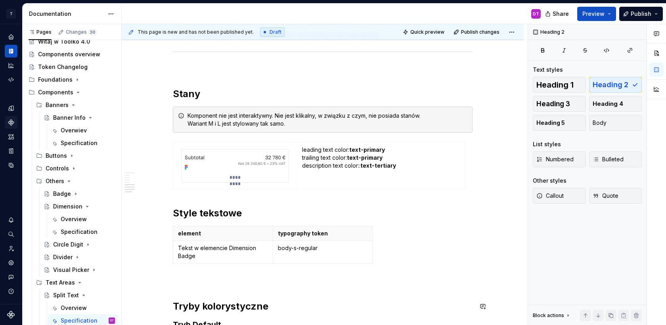
scroll to position [1365, 0]
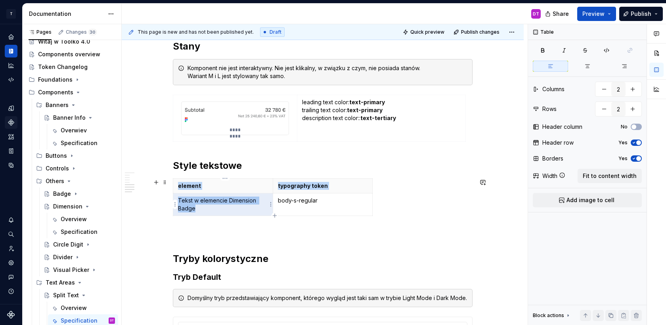
drag, startPoint x: 203, startPoint y: 208, endPoint x: 173, endPoint y: 199, distance: 31.7
click at [173, 199] on body "T Toolko 4.0 DT Design system data Documentation DT Share Preview Publish Pages…" at bounding box center [333, 162] width 666 height 325
click at [202, 201] on p "Tekst w elemencie Dimension Badge" at bounding box center [223, 204] width 90 height 16
drag, startPoint x: 198, startPoint y: 209, endPoint x: 181, endPoint y: 198, distance: 20.7
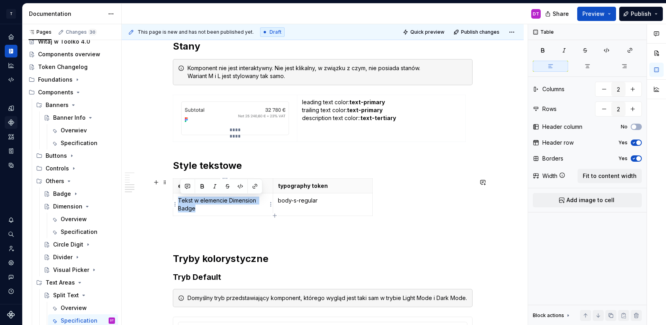
click at [181, 198] on p "Tekst w elemencie Dimension Badge" at bounding box center [223, 204] width 90 height 16
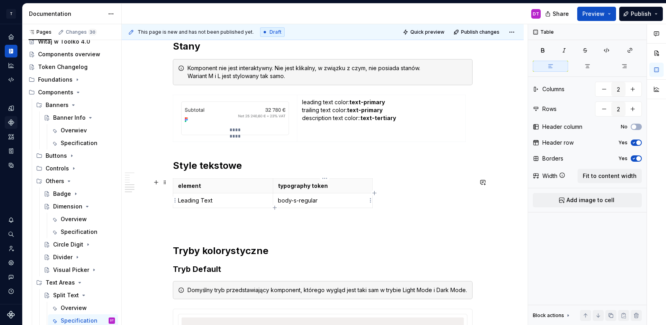
click at [347, 200] on p "body-s-regular" at bounding box center [323, 200] width 90 height 8
click at [633, 110] on button "button" at bounding box center [632, 109] width 14 height 14
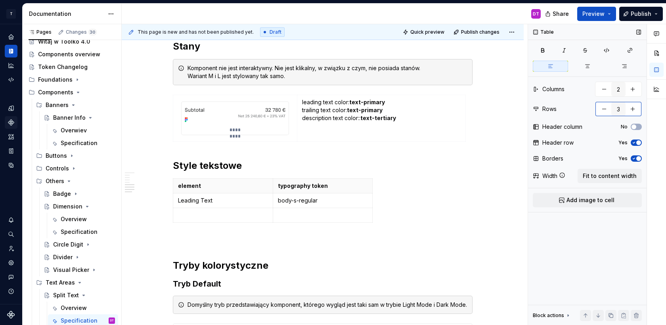
click at [633, 110] on button "button" at bounding box center [632, 109] width 14 height 14
type input "4"
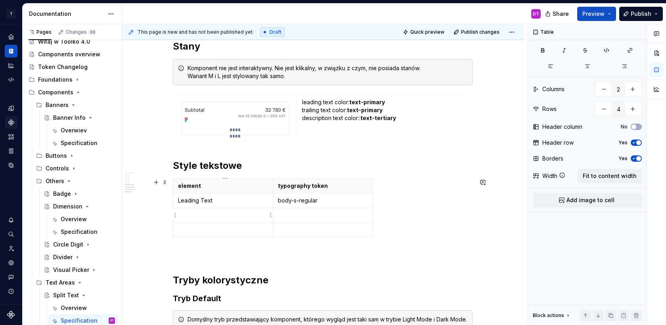
click at [224, 215] on p at bounding box center [223, 215] width 90 height 8
click at [235, 198] on p "Leading Text" at bounding box center [223, 200] width 90 height 8
drag, startPoint x: 259, startPoint y: 199, endPoint x: 217, endPoint y: 199, distance: 42.4
click at [217, 199] on p "Leading Text w wariancie M" at bounding box center [223, 200] width 90 height 8
copy p "w wariancie M"
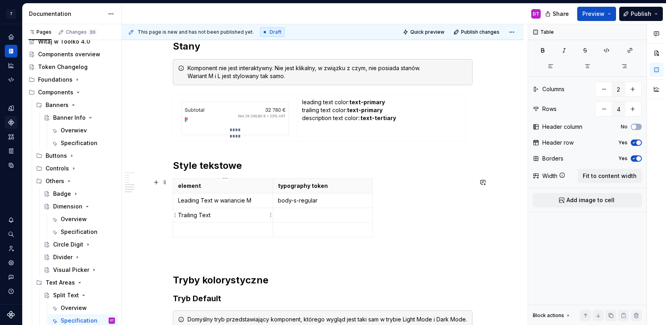
click at [218, 215] on p "Trailing Text" at bounding box center [223, 215] width 90 height 8
click at [213, 230] on p at bounding box center [223, 230] width 90 height 8
click at [257, 214] on p "Trailing Text w wariancie M" at bounding box center [223, 215] width 90 height 8
click at [634, 88] on button "button" at bounding box center [632, 89] width 14 height 14
type input "2"
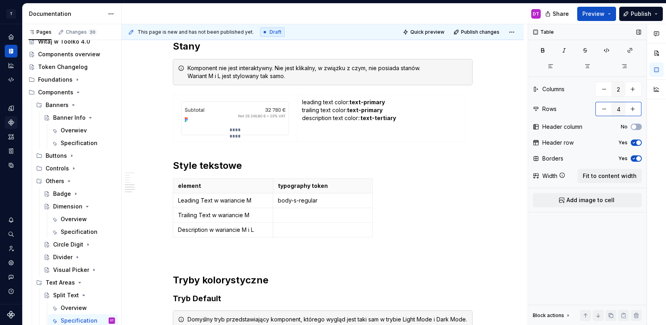
click at [633, 108] on button "button" at bounding box center [632, 109] width 14 height 14
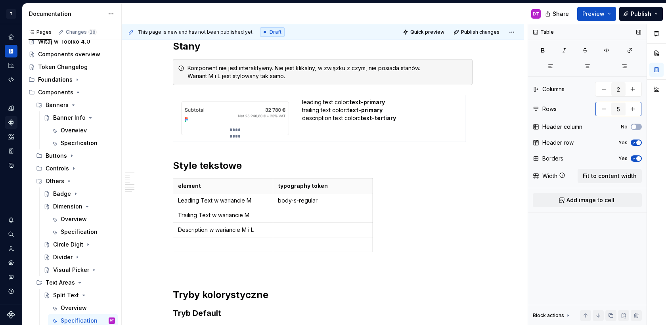
click at [633, 108] on button "button" at bounding box center [632, 109] width 14 height 14
type input "6"
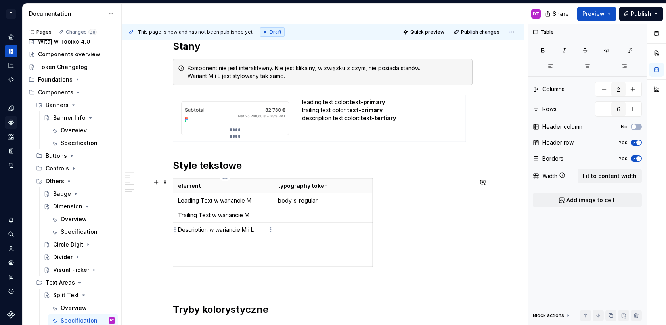
click at [216, 226] on p "Description w wariancie M i L" at bounding box center [223, 230] width 90 height 8
click at [209, 260] on p at bounding box center [223, 259] width 90 height 8
click at [255, 199] on p "Leading Text w wariancie M" at bounding box center [223, 200] width 90 height 8
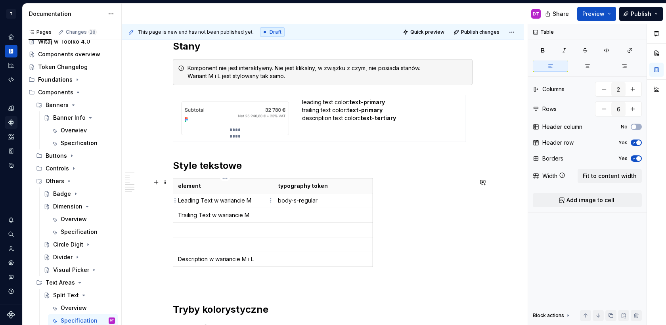
click at [255, 199] on p "Leading Text w wariancie M" at bounding box center [223, 200] width 90 height 8
click at [241, 228] on p at bounding box center [223, 230] width 90 height 8
click at [248, 214] on p "Trailing Text w wariancie M" at bounding box center [223, 215] width 90 height 8
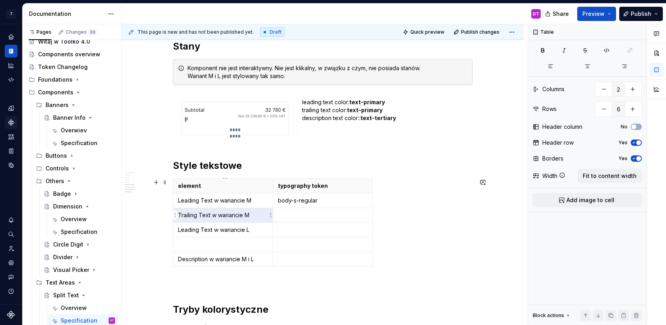
click at [248, 214] on p "Trailing Text w wariancie M" at bounding box center [223, 215] width 90 height 8
click at [237, 247] on p at bounding box center [223, 244] width 90 height 8
click at [296, 259] on p at bounding box center [323, 259] width 90 height 8
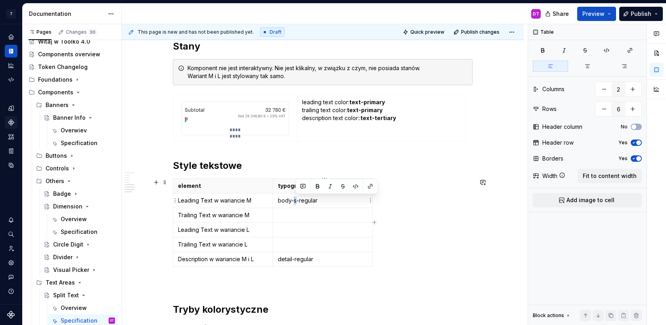
click at [296, 199] on p "body-s-regular" at bounding box center [323, 200] width 90 height 8
drag, startPoint x: 327, startPoint y: 202, endPoint x: 279, endPoint y: 201, distance: 47.9
click at [279, 201] on td "body-m-regular" at bounding box center [323, 200] width 100 height 15
copy p "body-m-regular"
click at [290, 219] on p at bounding box center [323, 215] width 90 height 8
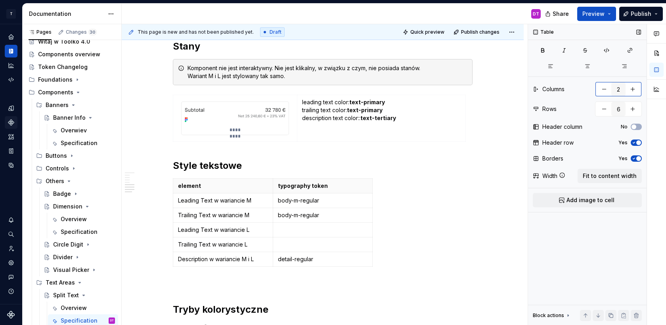
click at [634, 91] on button "button" at bounding box center [632, 89] width 14 height 14
type input "3"
click at [378, 183] on th at bounding box center [379, 185] width 14 height 15
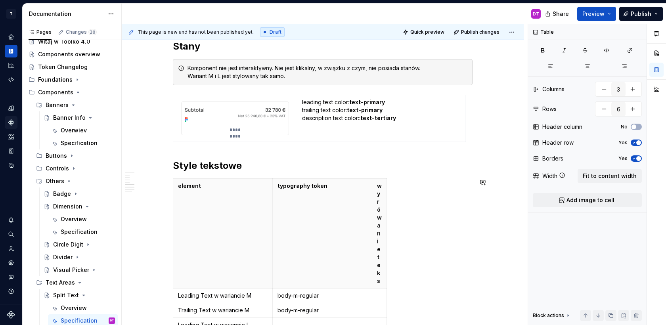
scroll to position [1379, 0]
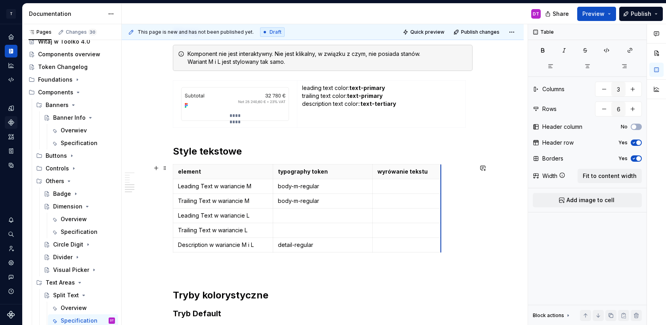
drag, startPoint x: 387, startPoint y: 173, endPoint x: 441, endPoint y: 172, distance: 53.9
click at [416, 183] on p at bounding box center [406, 186] width 59 height 8
click at [382, 185] on p "left" at bounding box center [406, 186] width 59 height 8
copy p "left"
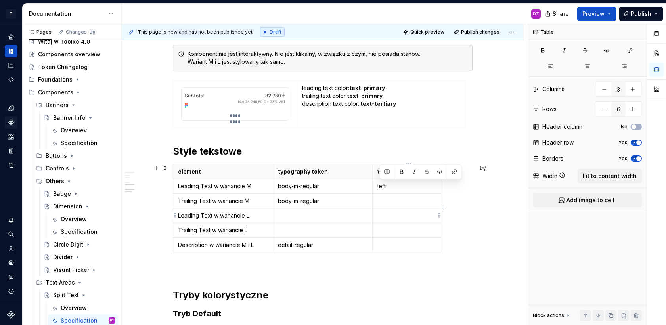
click at [383, 214] on p at bounding box center [406, 216] width 59 height 8
click at [384, 203] on p at bounding box center [406, 201] width 59 height 8
click at [399, 231] on p at bounding box center [406, 230] width 59 height 8
click at [397, 242] on p at bounding box center [406, 245] width 59 height 8
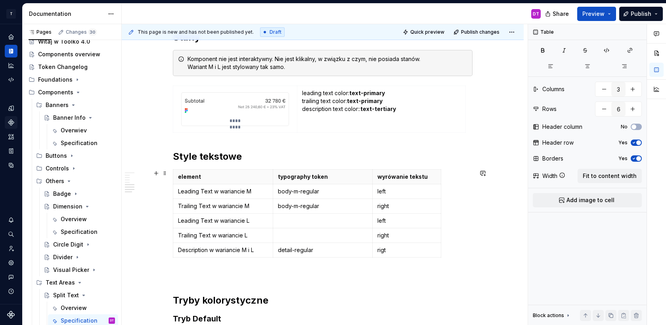
scroll to position [1373, 0]
click at [285, 221] on p at bounding box center [323, 222] width 90 height 8
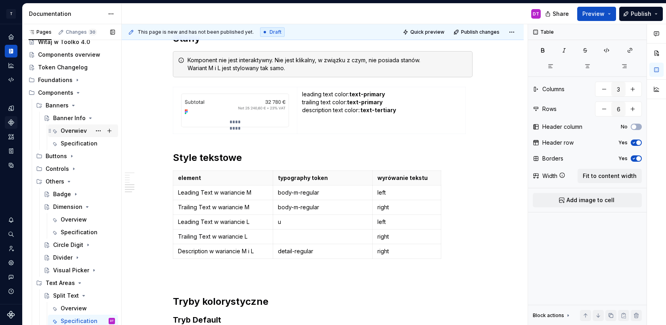
scroll to position [22, 0]
click at [72, 154] on icon "Page tree" at bounding box center [72, 156] width 6 height 6
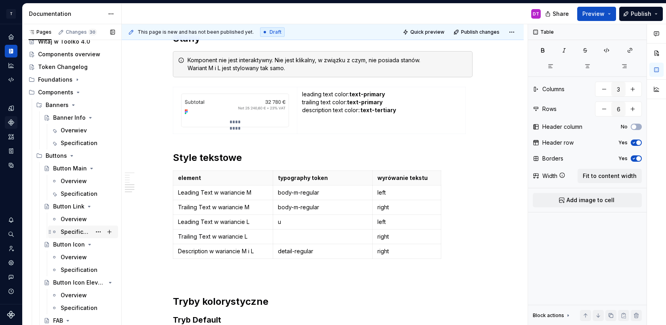
click at [73, 233] on div "Specification" at bounding box center [76, 232] width 31 height 8
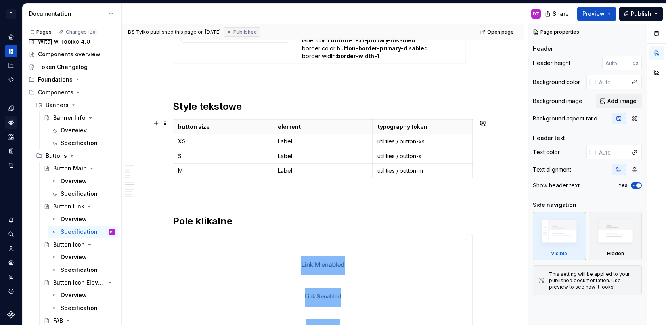
scroll to position [1631, 0]
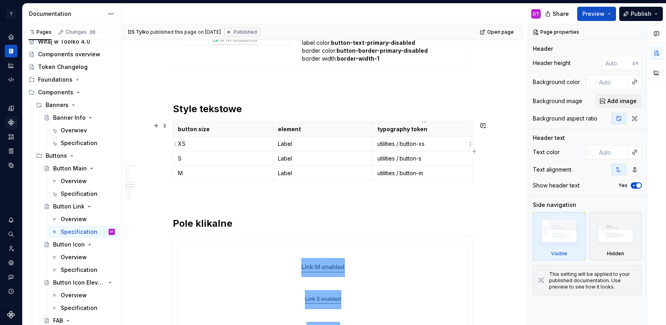
click at [382, 142] on p "utilities / button-xs" at bounding box center [422, 144] width 90 height 8
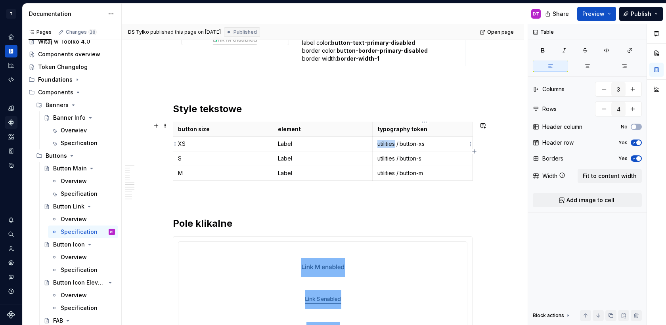
click at [382, 142] on p "utilities / button-xs" at bounding box center [422, 144] width 90 height 8
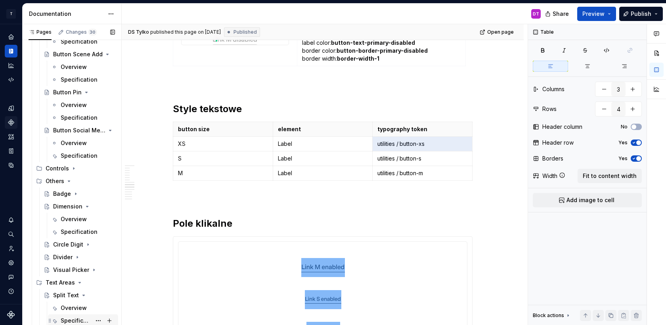
click at [76, 317] on div "Specification" at bounding box center [76, 321] width 31 height 8
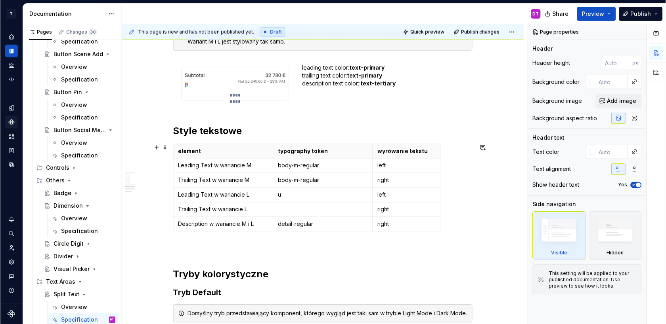
scroll to position [1402, 0]
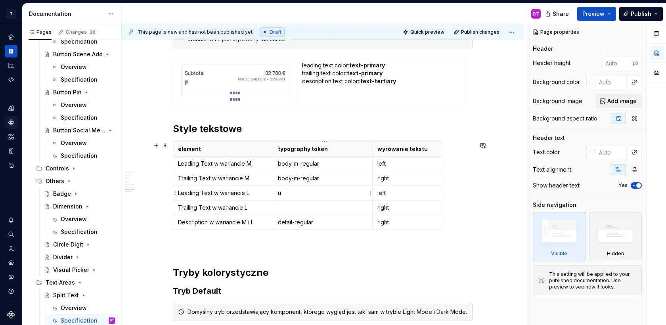
type textarea "*"
click at [299, 193] on p "u" at bounding box center [323, 193] width 90 height 8
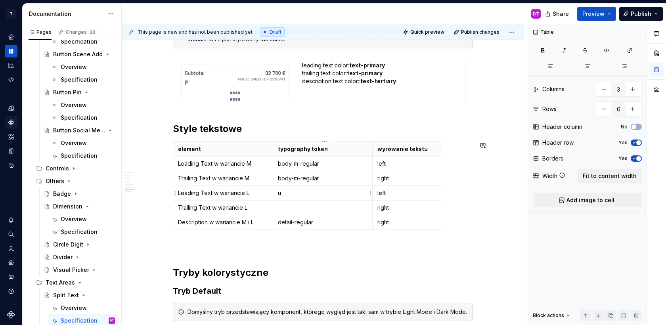
paste div
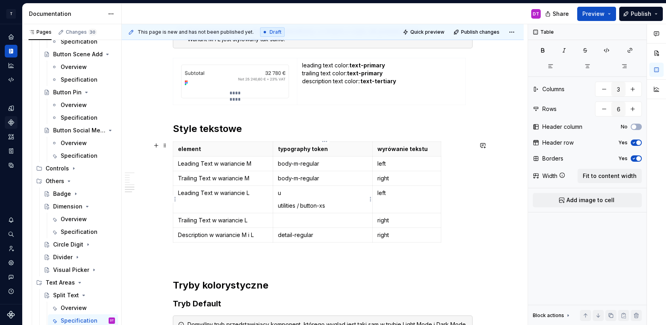
click at [277, 208] on td "u utilities / button-xs" at bounding box center [323, 198] width 100 height 27
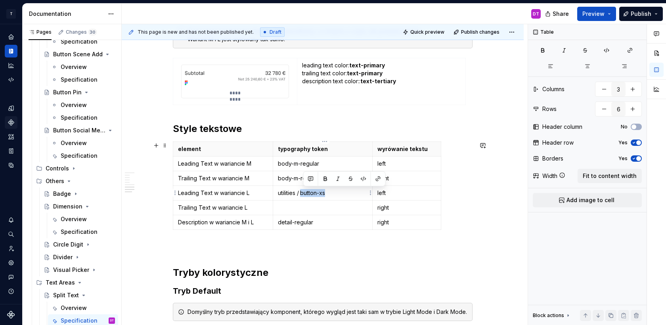
drag, startPoint x: 303, startPoint y: 192, endPoint x: 357, endPoint y: 192, distance: 53.9
click at [357, 192] on p "utilities / button-xs" at bounding box center [323, 193] width 90 height 8
click at [279, 192] on td "utilities / split-text-l" at bounding box center [323, 192] width 100 height 15
copy p "utilities / split-text-l"
click at [283, 212] on td at bounding box center [323, 207] width 100 height 15
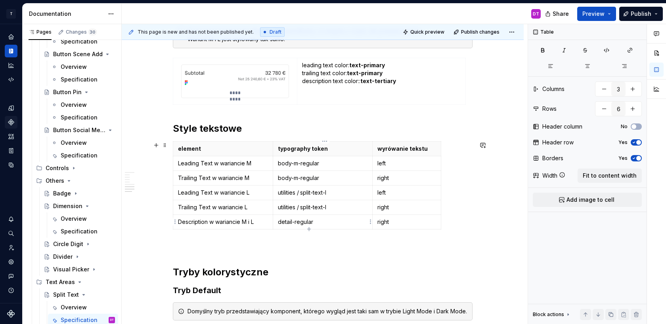
click at [296, 221] on p "detail-regular" at bounding box center [323, 222] width 90 height 8
click at [350, 248] on p at bounding box center [323, 247] width 300 height 10
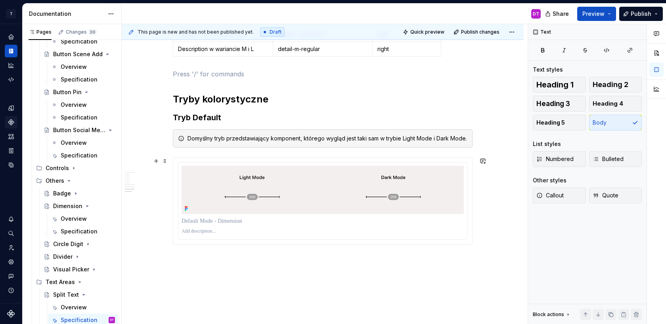
scroll to position [1574, 0]
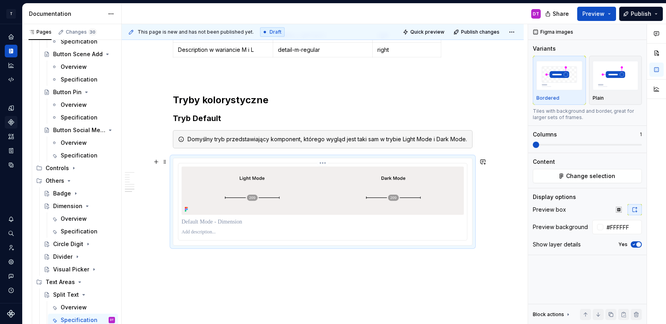
click at [340, 203] on img at bounding box center [322, 191] width 282 height 49
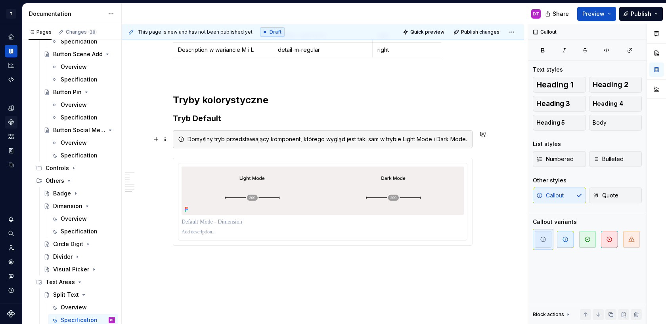
click at [362, 139] on div "Domyślny tryb przedstawiający komponent, którego wygląd jest taki sam w trybie …" at bounding box center [327, 139] width 280 height 8
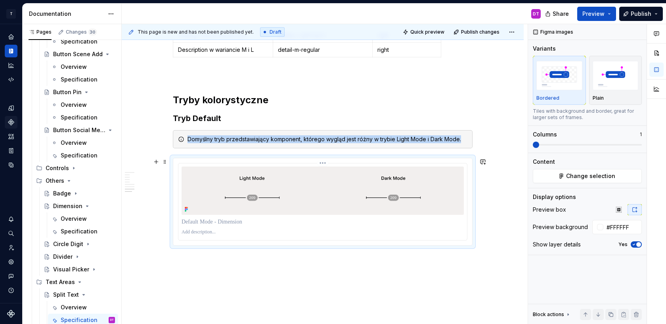
click at [263, 189] on img at bounding box center [322, 191] width 282 height 49
click at [562, 177] on button "Change selection" at bounding box center [586, 176] width 109 height 14
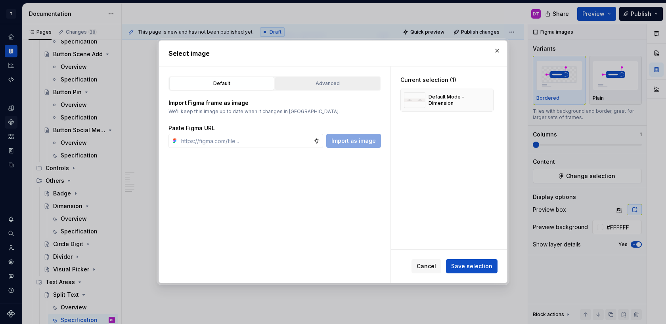
click at [326, 90] on button "Advanced" at bounding box center [327, 83] width 105 height 13
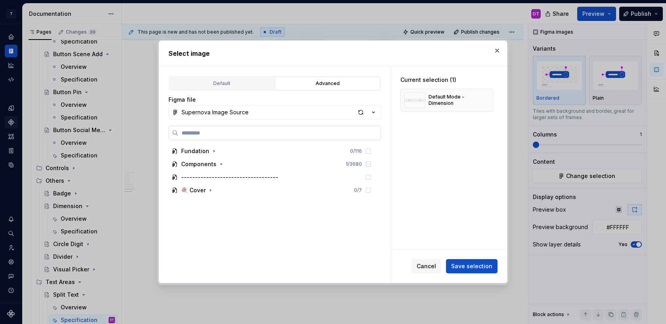
click at [251, 137] on label at bounding box center [274, 133] width 212 height 14
click at [251, 137] on input "search" at bounding box center [279, 133] width 202 height 8
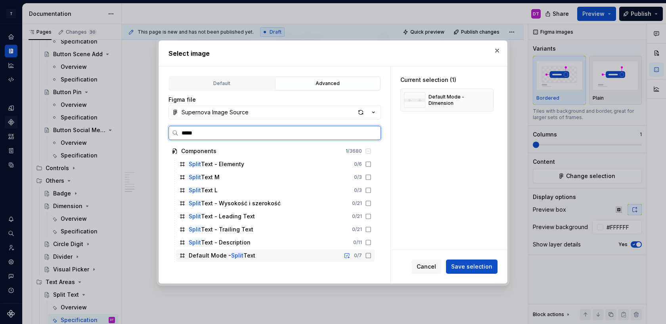
click at [224, 258] on div "Default Mode - Split Text" at bounding box center [222, 256] width 67 height 8
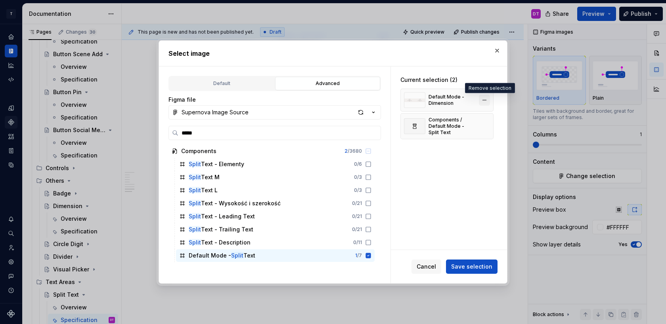
click at [490, 95] on button "button" at bounding box center [484, 100] width 11 height 11
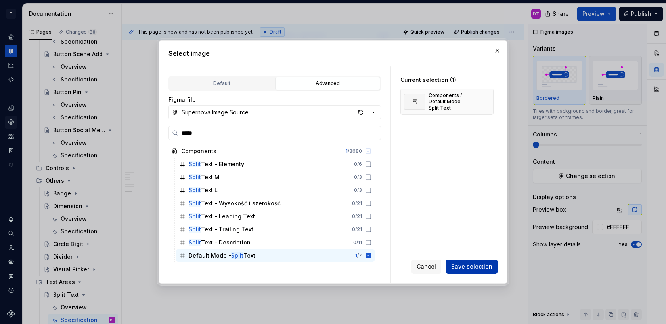
click at [473, 271] on span "Save selection" at bounding box center [471, 267] width 41 height 8
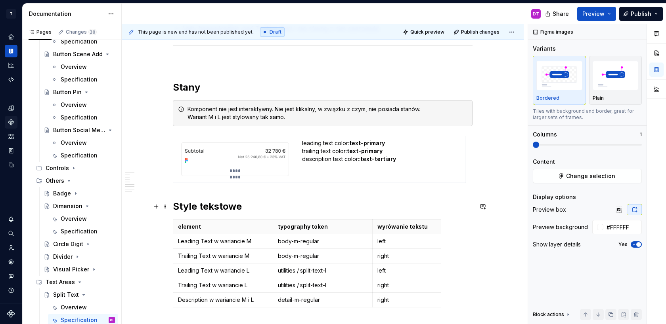
scroll to position [1316, 0]
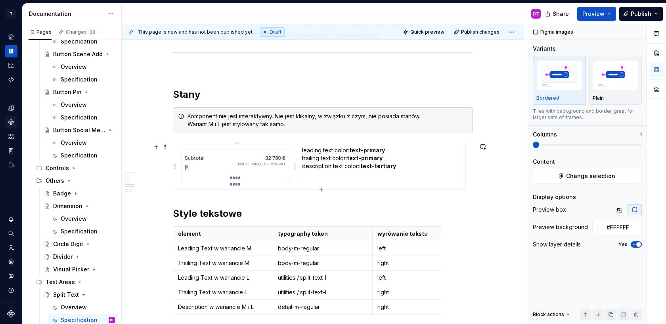
click at [289, 183] on div "*********" at bounding box center [235, 167] width 108 height 34
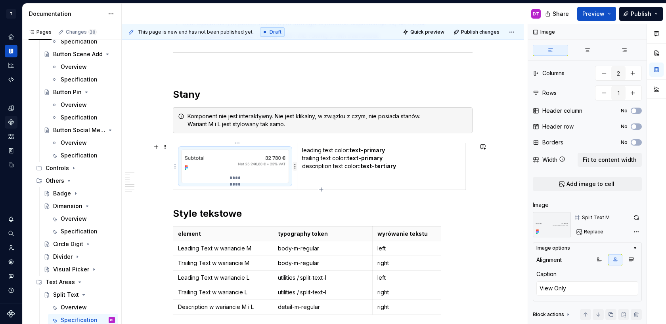
click at [295, 166] on html "T Toolko 4.0 DT Design system data Documentation DT Share Preview Publish Pages…" at bounding box center [333, 162] width 666 height 324
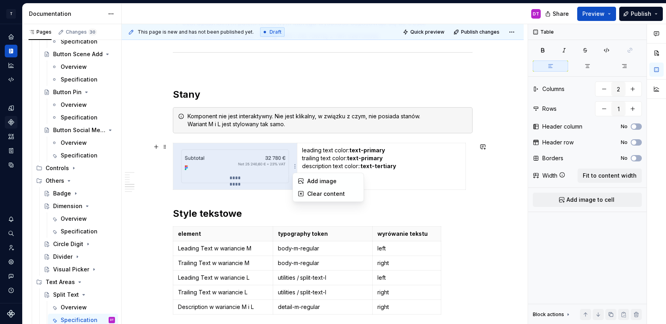
click at [241, 146] on html "T Toolko 4.0 DT Design system data Documentation DT Share Preview Publish Pages…" at bounding box center [333, 162] width 666 height 324
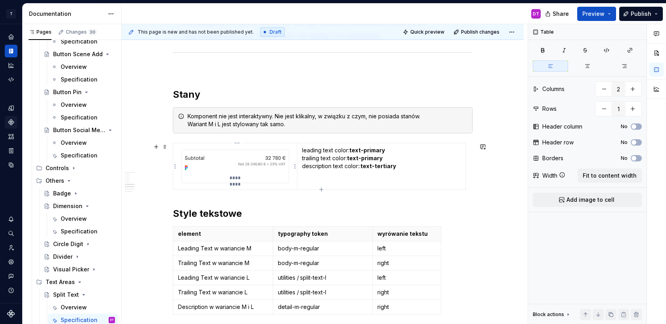
click at [183, 187] on td "*********" at bounding box center [235, 166] width 124 height 47
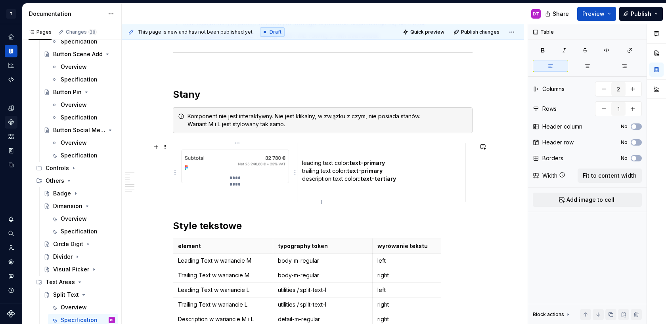
click at [196, 194] on td "*********" at bounding box center [235, 172] width 124 height 59
click at [574, 198] on span "Add image to cell" at bounding box center [590, 200] width 48 height 8
click at [249, 191] on td "*********" at bounding box center [235, 172] width 124 height 59
click at [204, 188] on td "*********" at bounding box center [235, 172] width 124 height 59
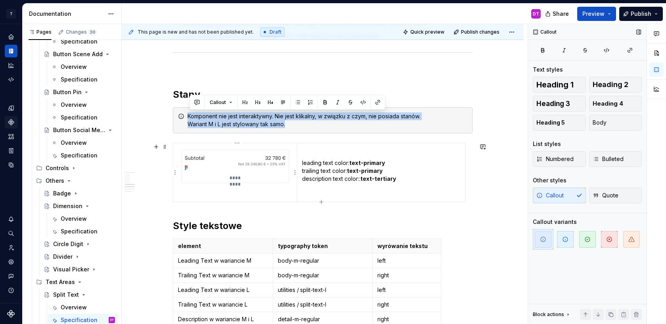
click at [204, 188] on td "*********" at bounding box center [235, 172] width 124 height 59
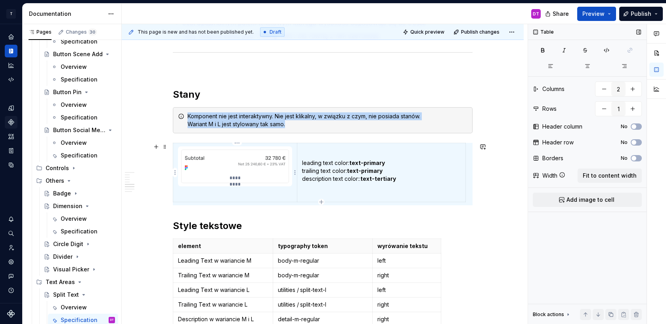
click at [182, 193] on td "*********" at bounding box center [235, 172] width 124 height 59
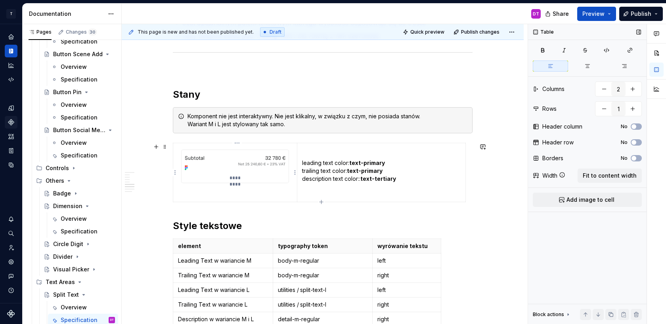
click at [181, 183] on div "*********" at bounding box center [235, 167] width 108 height 34
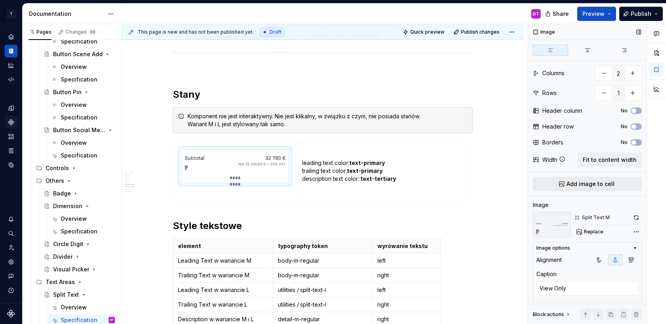
click at [563, 184] on button "Add image to cell" at bounding box center [586, 184] width 109 height 14
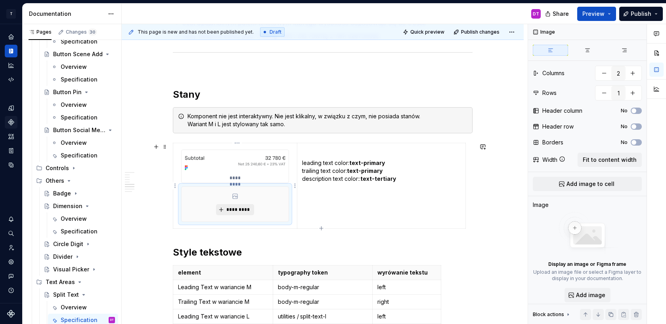
click at [233, 208] on span "*********" at bounding box center [238, 210] width 24 height 6
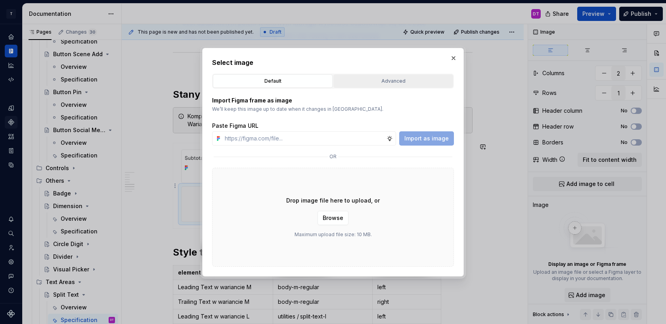
click at [382, 76] on button "Advanced" at bounding box center [393, 80] width 120 height 13
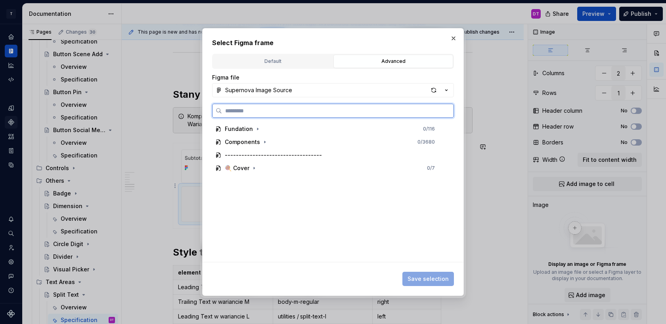
click at [303, 113] on input "search" at bounding box center [337, 111] width 231 height 8
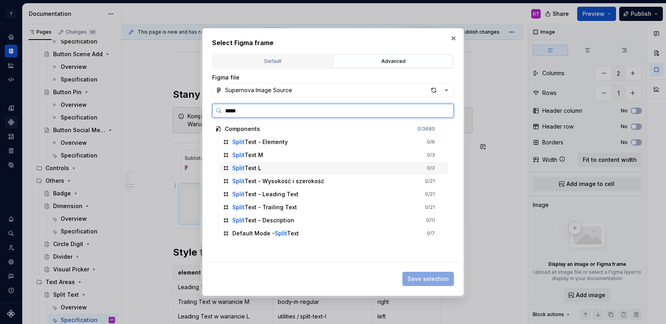
click at [315, 168] on div "Split Text L 0 / 3" at bounding box center [333, 168] width 228 height 13
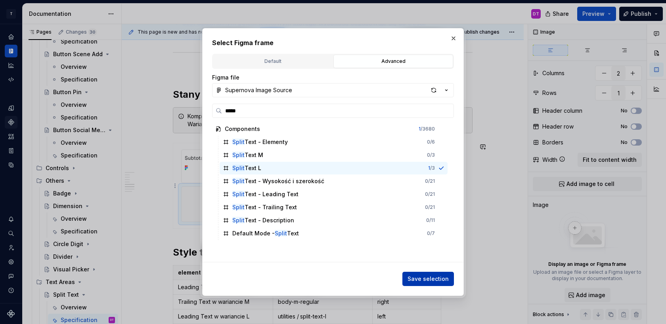
click at [420, 280] on span "Save selection" at bounding box center [427, 279] width 41 height 8
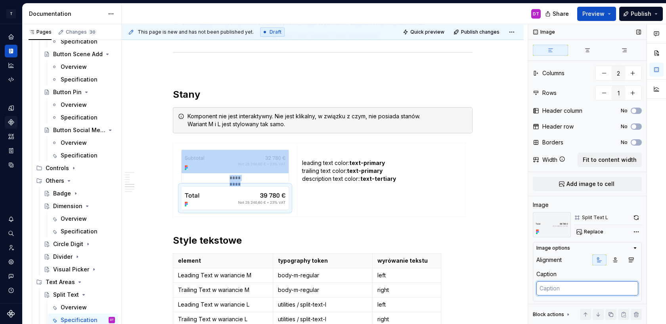
click at [578, 288] on textarea at bounding box center [587, 289] width 102 height 14
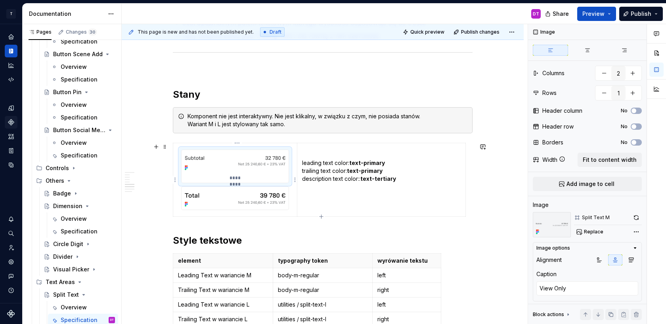
click at [238, 168] on img at bounding box center [234, 161] width 107 height 23
click at [549, 289] on textarea "View Only" at bounding box center [587, 289] width 102 height 14
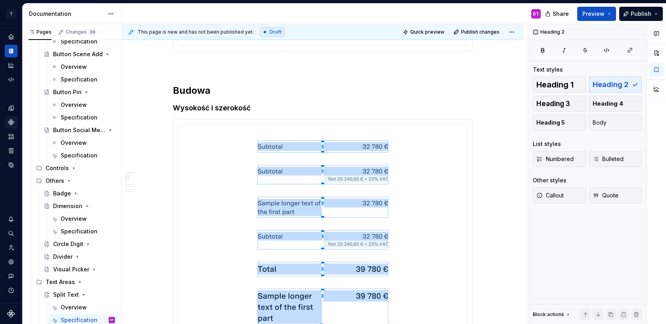
scroll to position [0, 0]
